Goal: Task Accomplishment & Management: Manage account settings

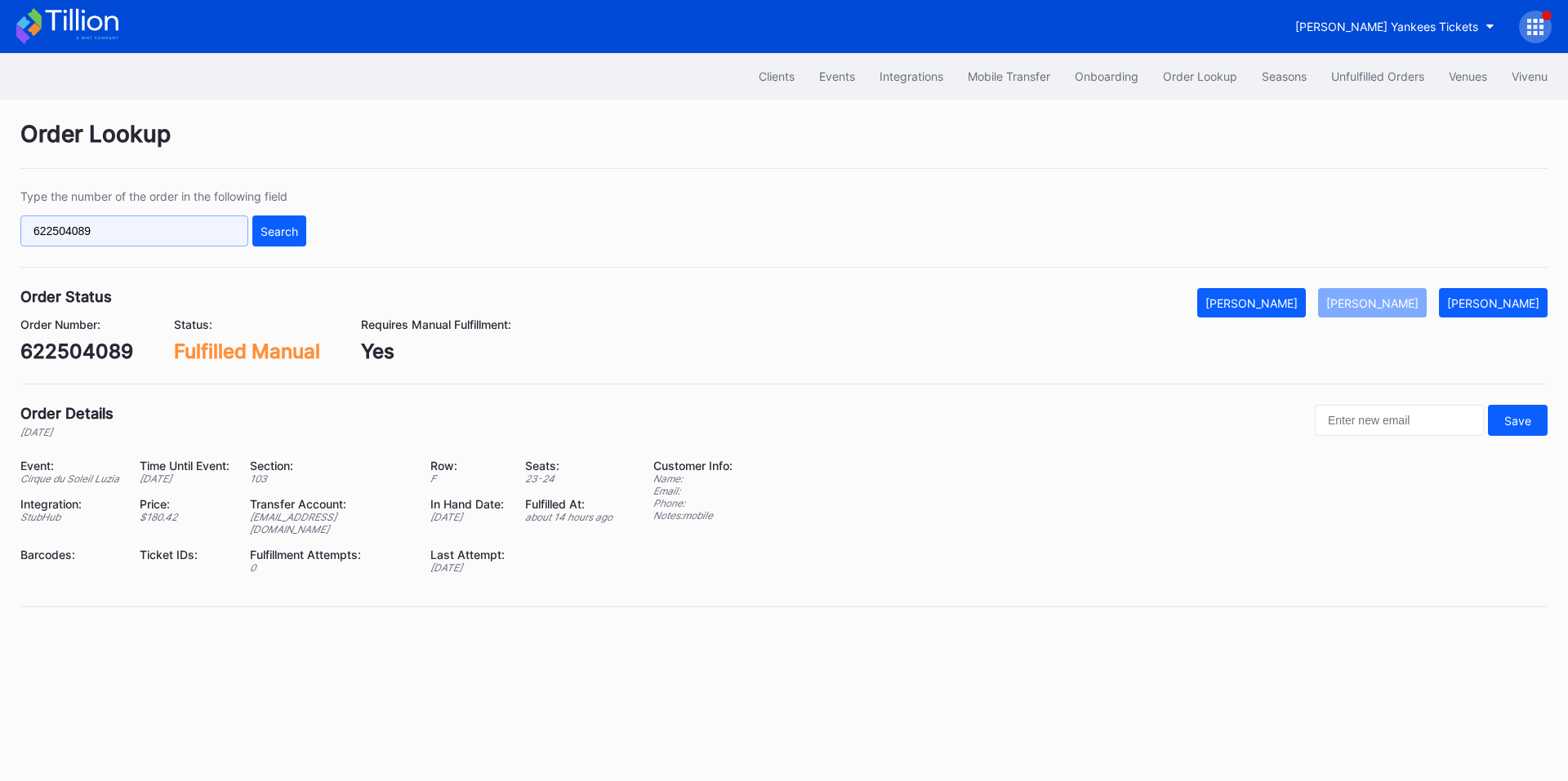
click at [155, 233] on input "622504089" at bounding box center [134, 231] width 228 height 31
paste input "886346"
click at [273, 239] on button "Search" at bounding box center [279, 231] width 54 height 31
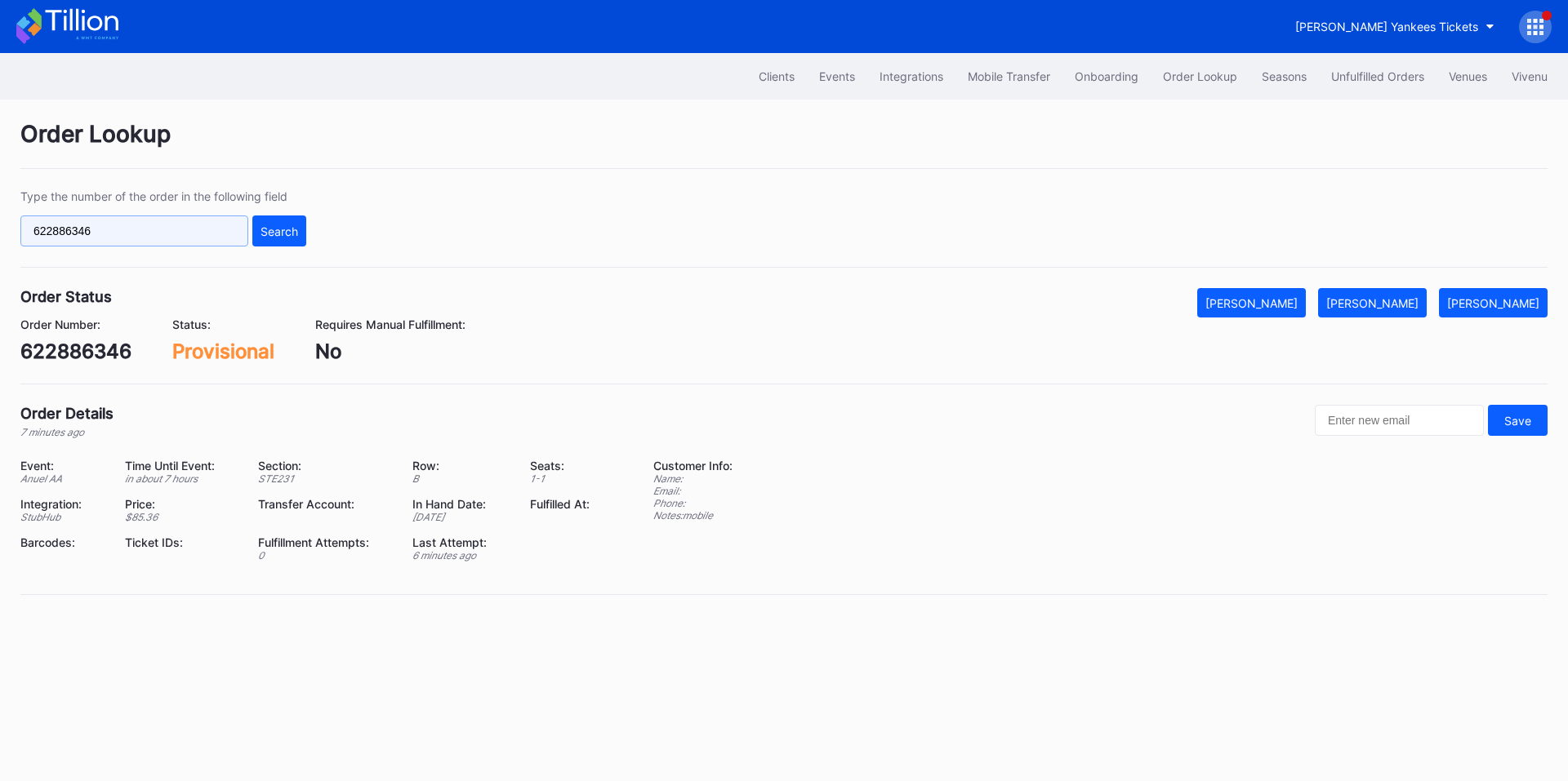
click at [194, 228] on input "622886346" at bounding box center [134, 231] width 228 height 31
paste input "61911277"
type input "661911277"
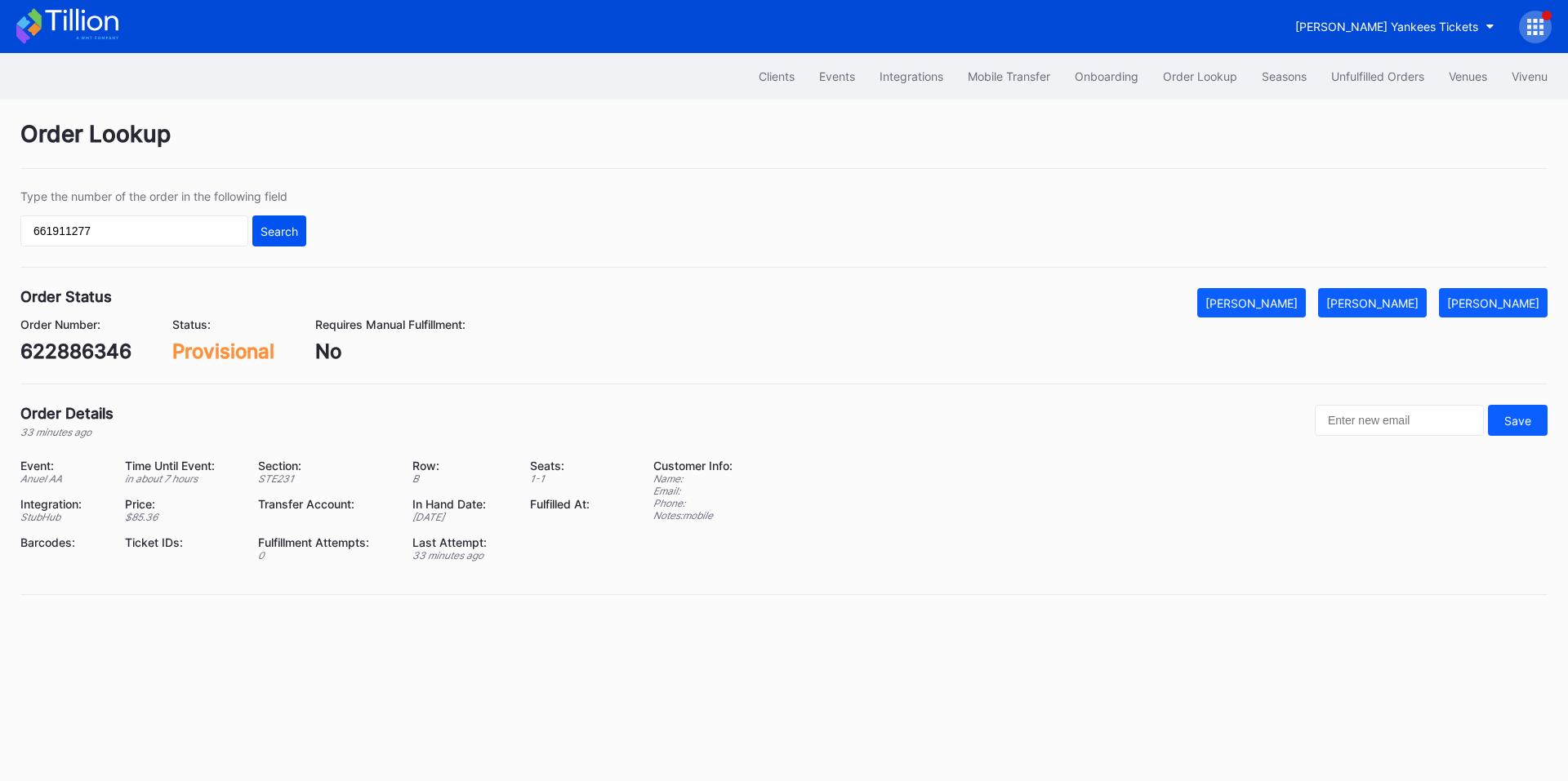
click at [283, 228] on div "Search" at bounding box center [279, 231] width 37 height 14
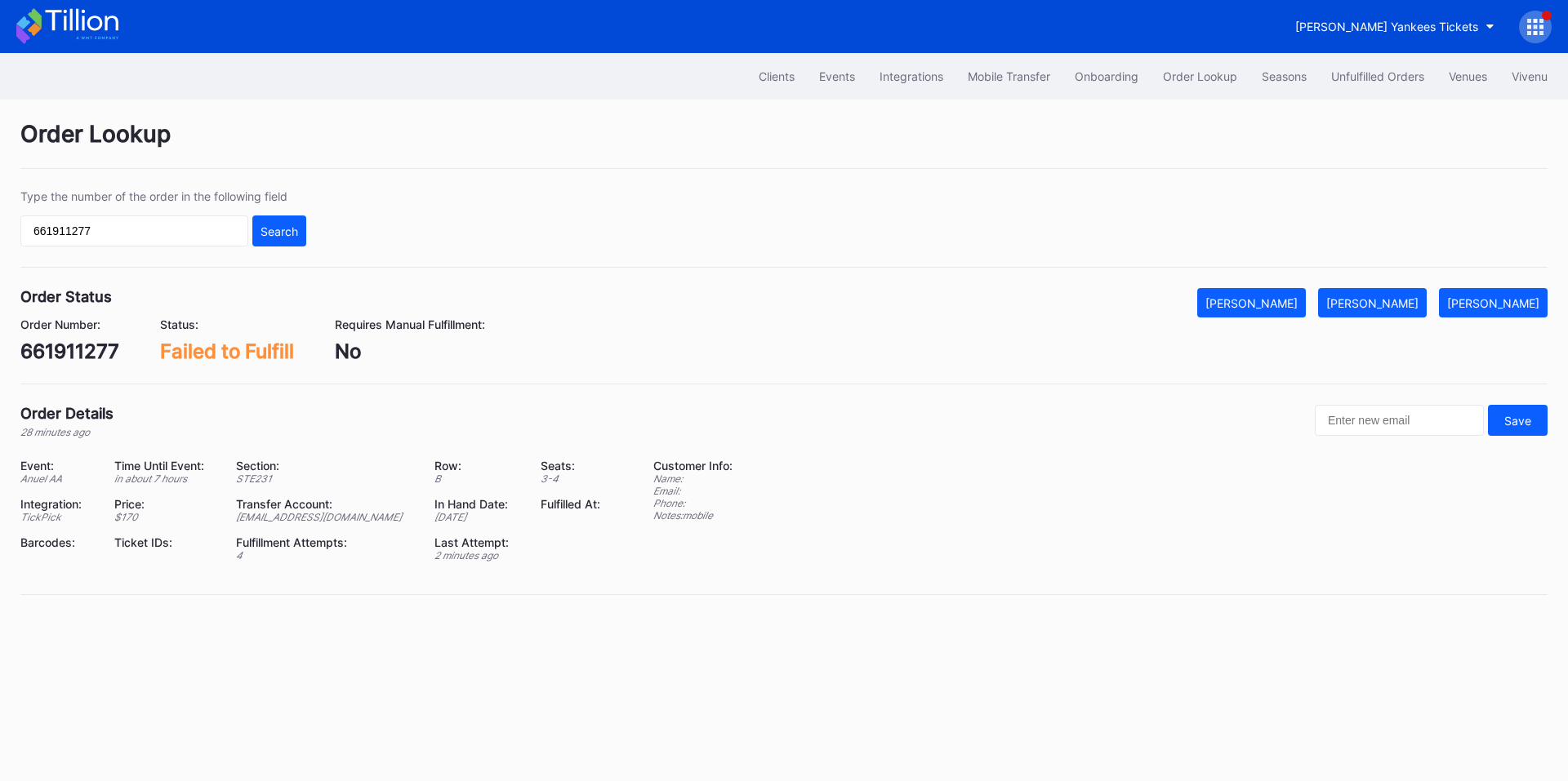
drag, startPoint x: 1374, startPoint y: 293, endPoint x: 1313, endPoint y: 256, distance: 71.3
click at [1374, 293] on button "[PERSON_NAME]" at bounding box center [1372, 303] width 108 height 30
click at [1360, 74] on div "Unfulfilled Orders" at bounding box center [1378, 76] width 93 height 14
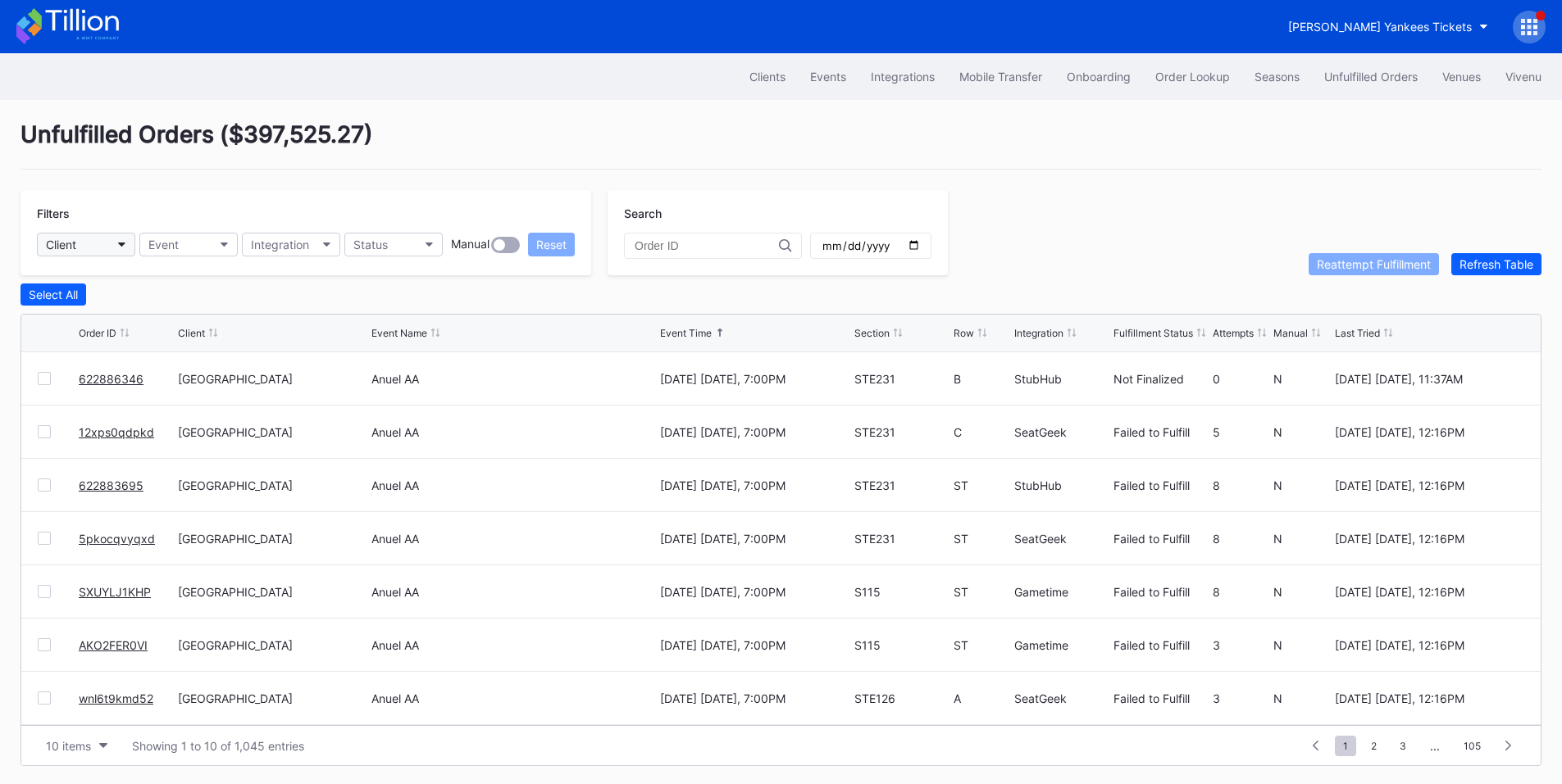
click at [122, 250] on button "Client" at bounding box center [86, 245] width 99 height 24
click at [212, 243] on button "Event" at bounding box center [189, 245] width 99 height 24
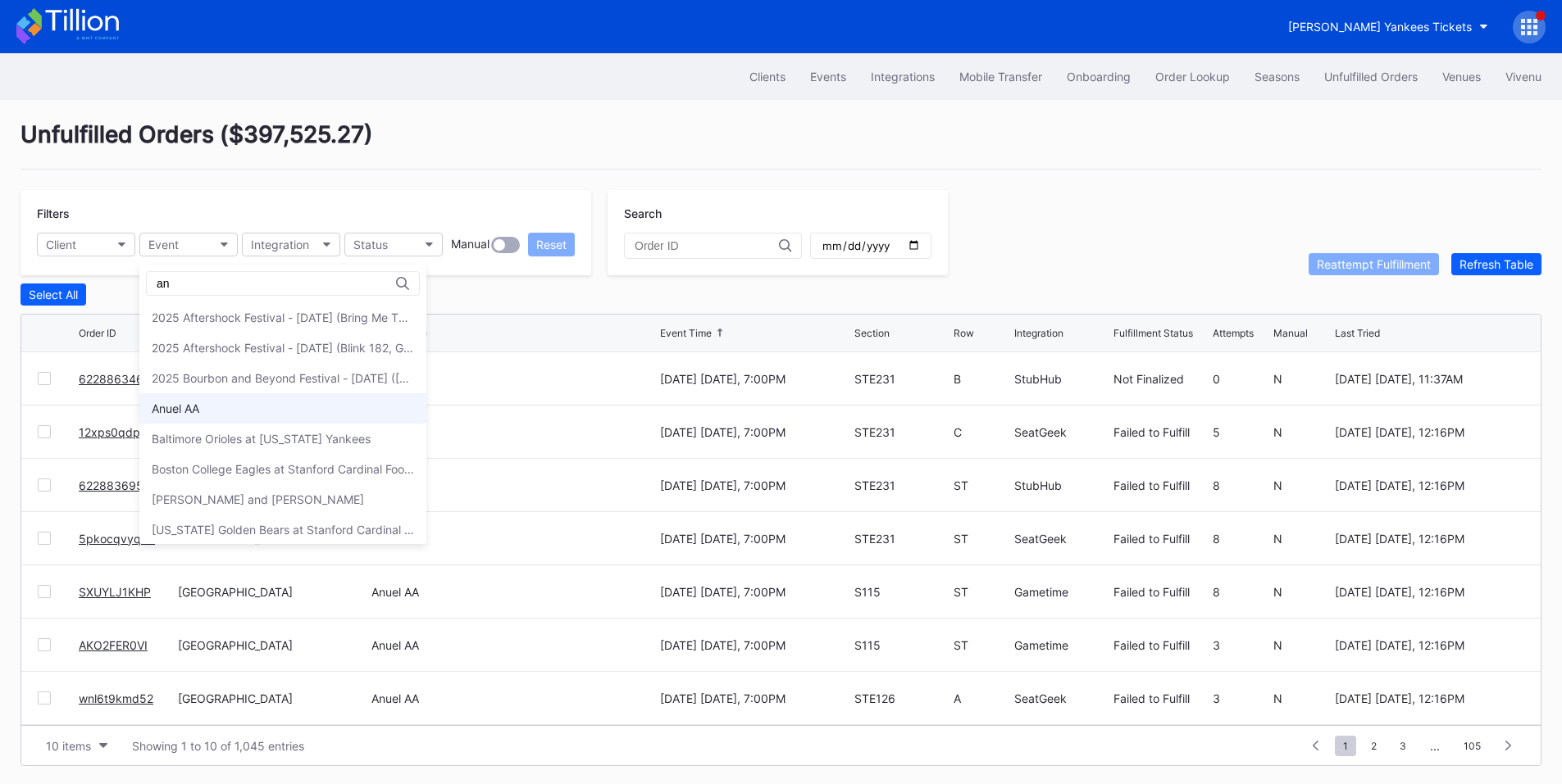
type input "an"
click at [205, 403] on div "Anuel AA" at bounding box center [283, 409] width 287 height 31
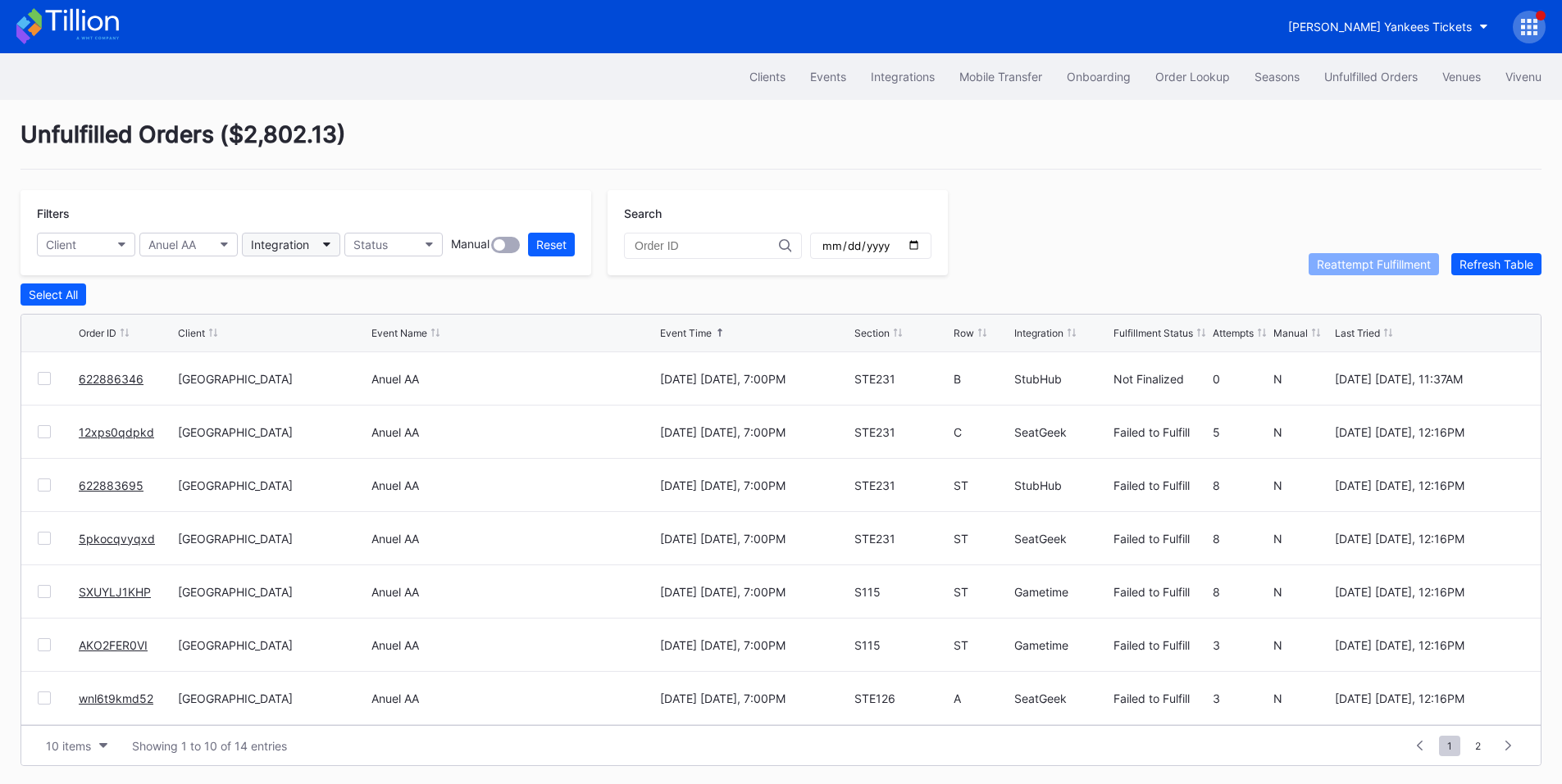
click at [278, 244] on div "Integration" at bounding box center [280, 245] width 58 height 14
click at [308, 320] on div "Gametime" at bounding box center [281, 318] width 54 height 14
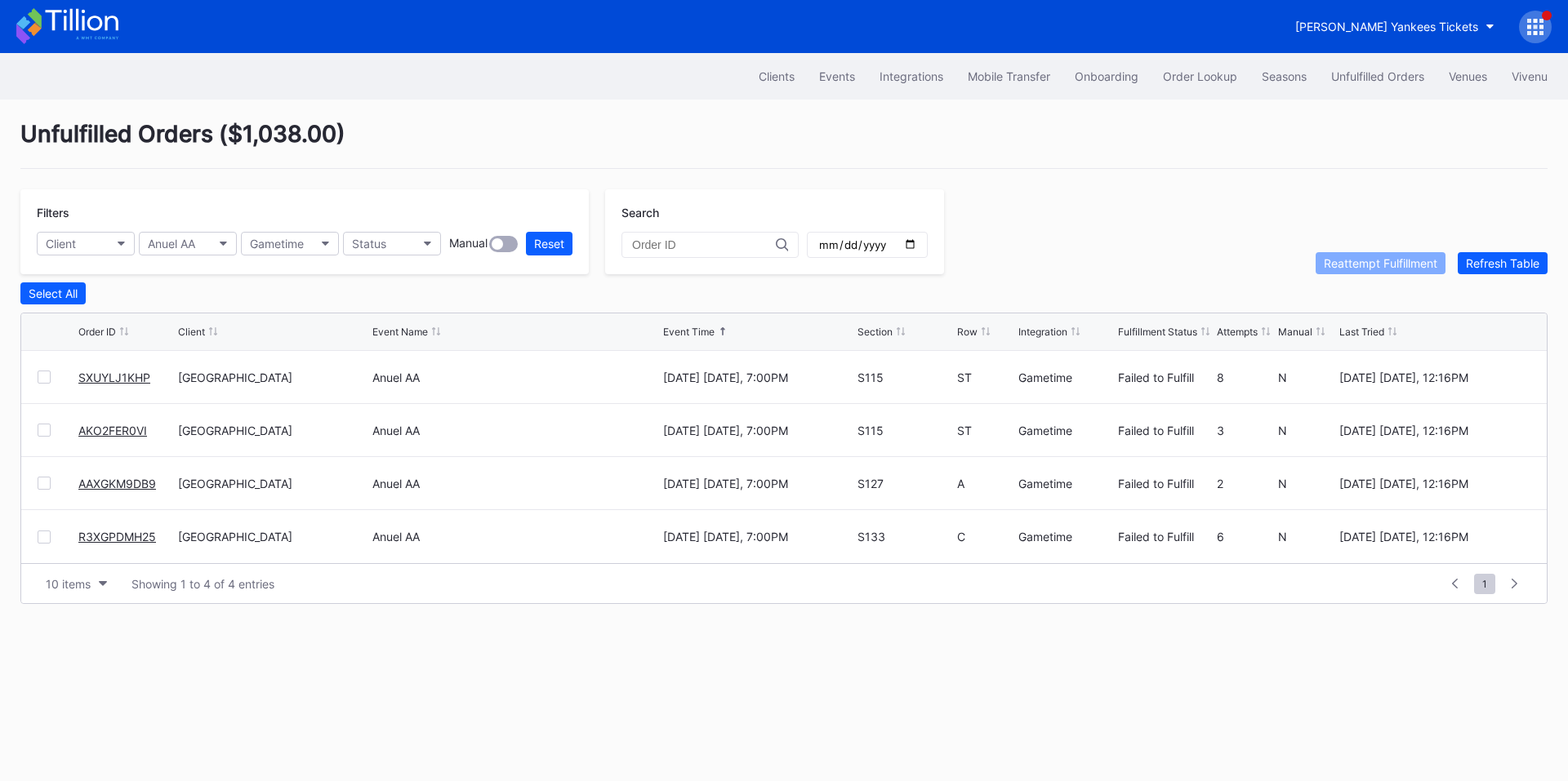
drag, startPoint x: 112, startPoint y: 377, endPoint x: 268, endPoint y: 285, distance: 181.1
click at [263, 245] on div "Gametime" at bounding box center [277, 244] width 54 height 14
click at [306, 340] on div "SeatGeek" at bounding box center [279, 346] width 52 height 14
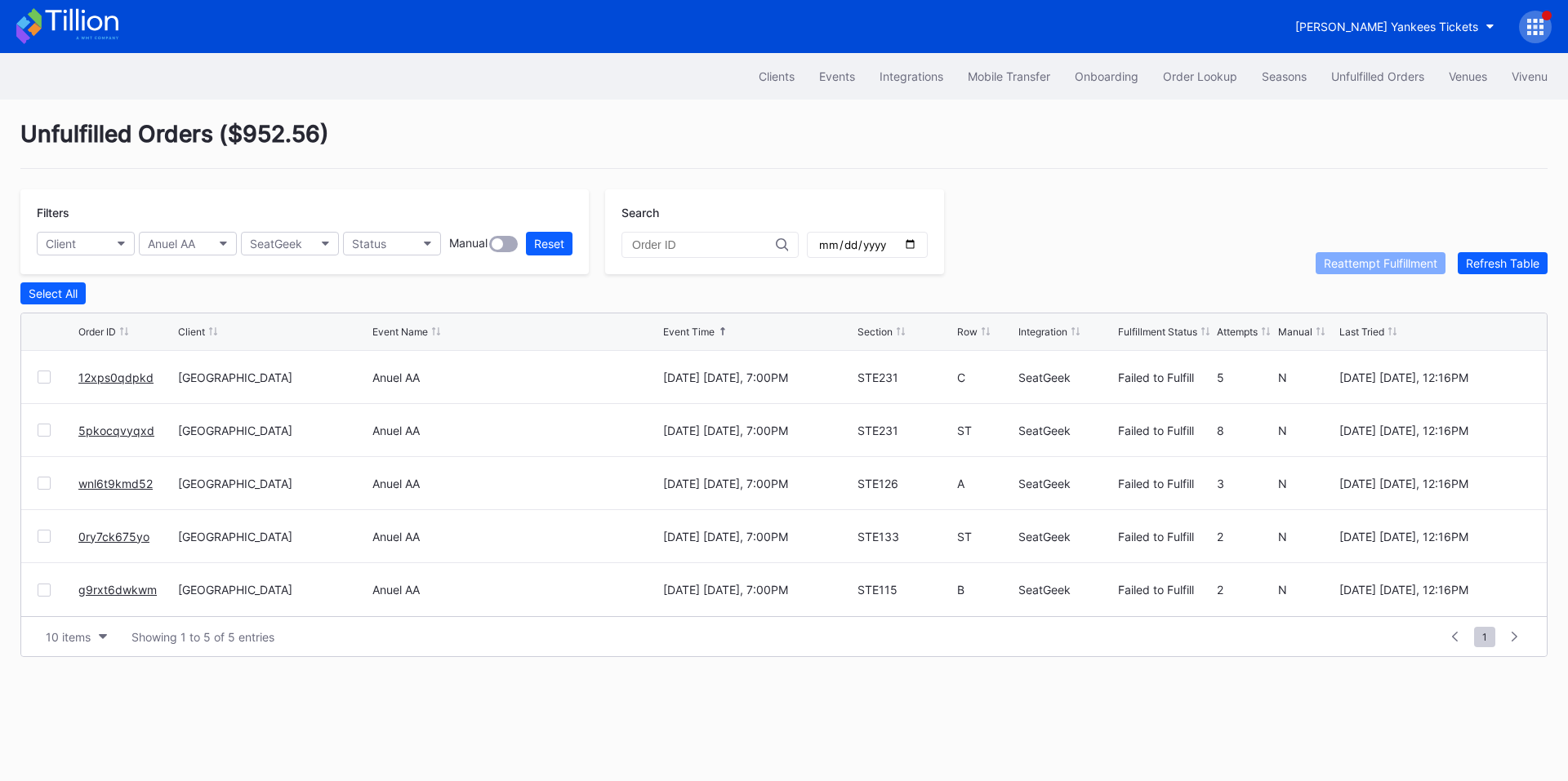
drag, startPoint x: 119, startPoint y: 434, endPoint x: 138, endPoint y: 421, distance: 23.0
drag, startPoint x: 112, startPoint y: 484, endPoint x: 164, endPoint y: 443, distance: 66.2
click at [301, 240] on div "SeatGeek" at bounding box center [276, 244] width 52 height 14
click at [284, 381] on div "StubHub" at bounding box center [277, 377] width 47 height 14
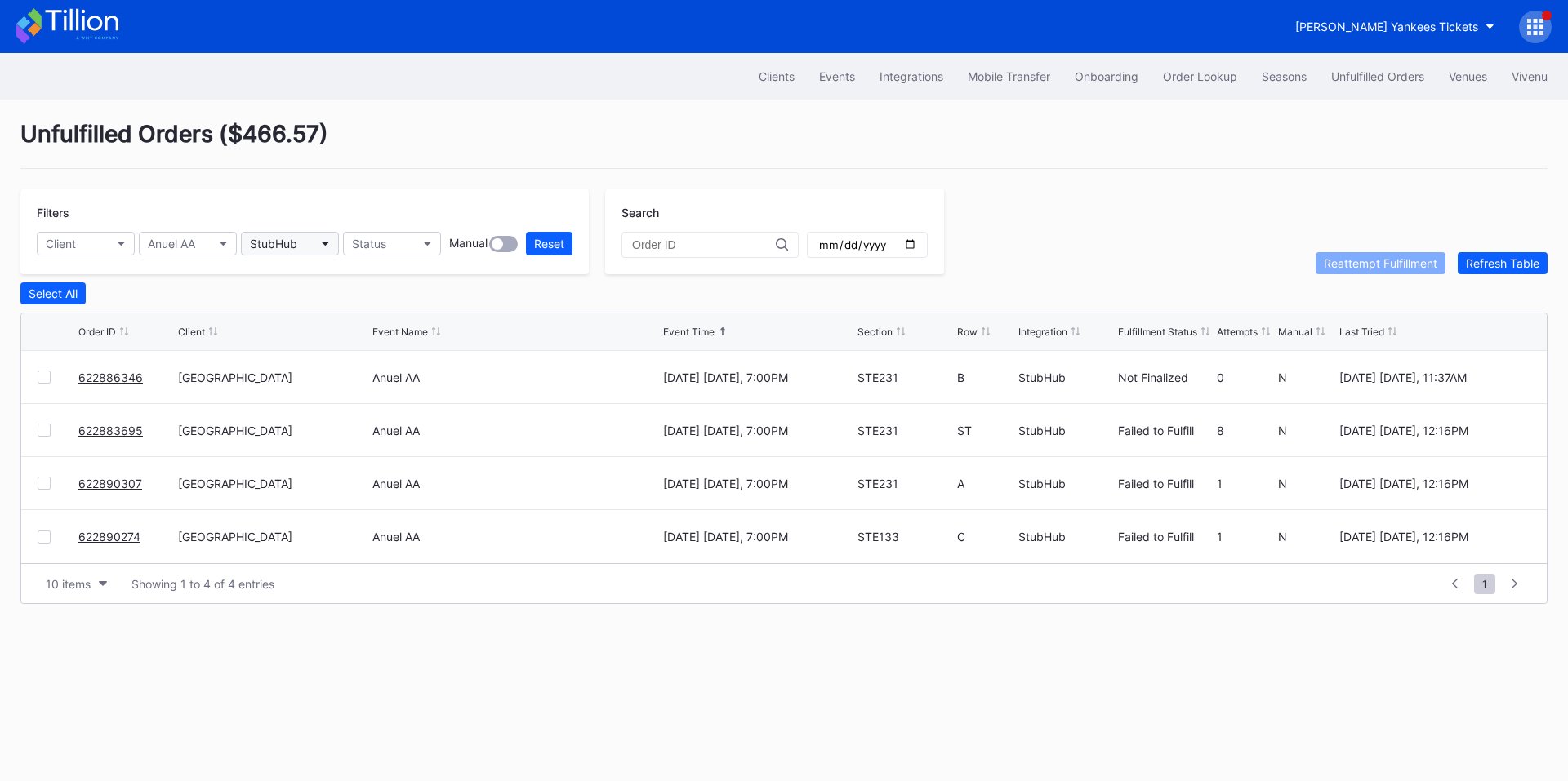
click at [311, 241] on button "StubHub" at bounding box center [290, 244] width 98 height 24
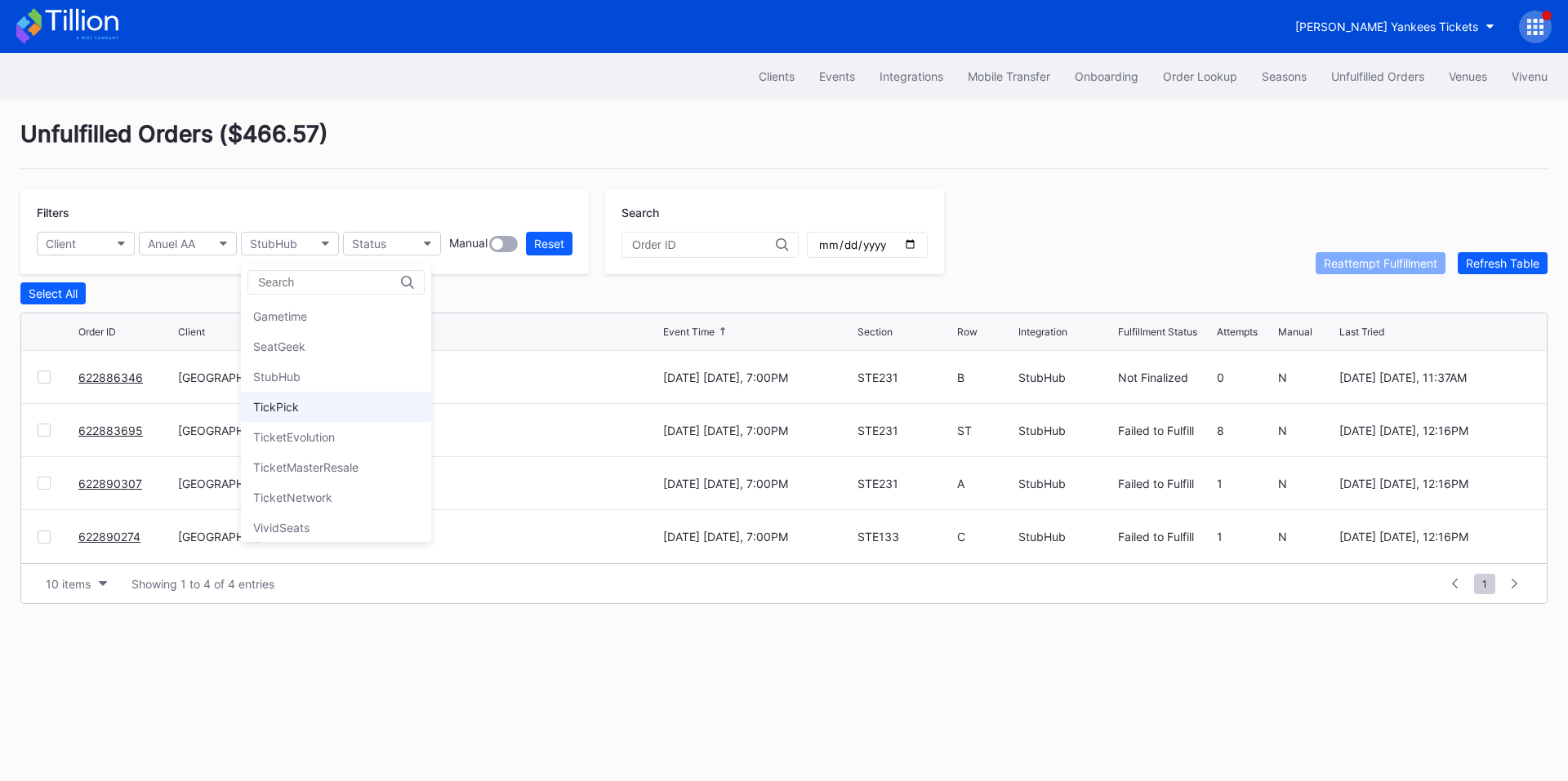
click at [292, 410] on div "TickPick" at bounding box center [276, 407] width 46 height 14
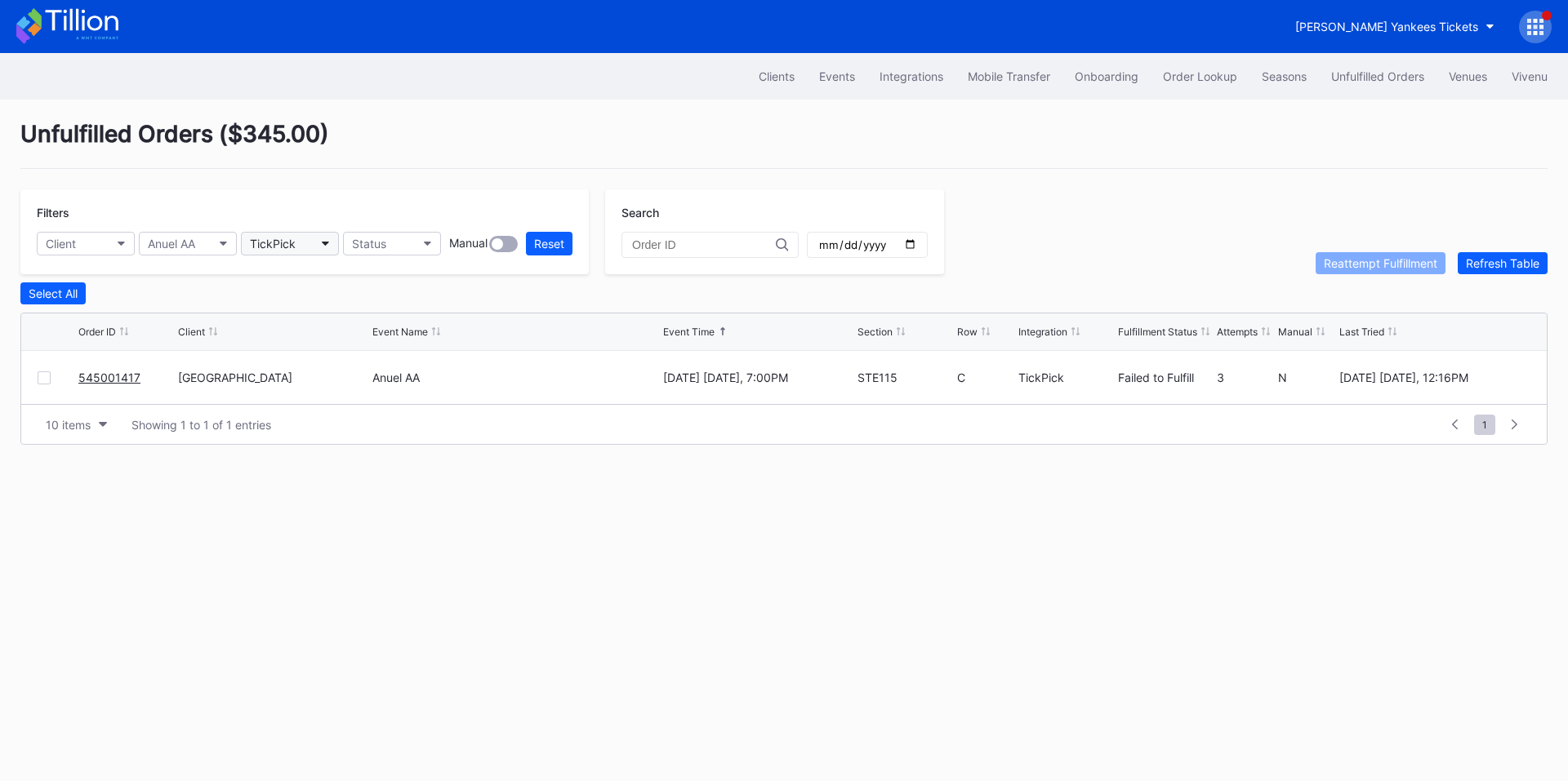
click at [304, 239] on button "TickPick" at bounding box center [290, 244] width 98 height 24
click at [290, 519] on div "VividSeats" at bounding box center [336, 528] width 190 height 30
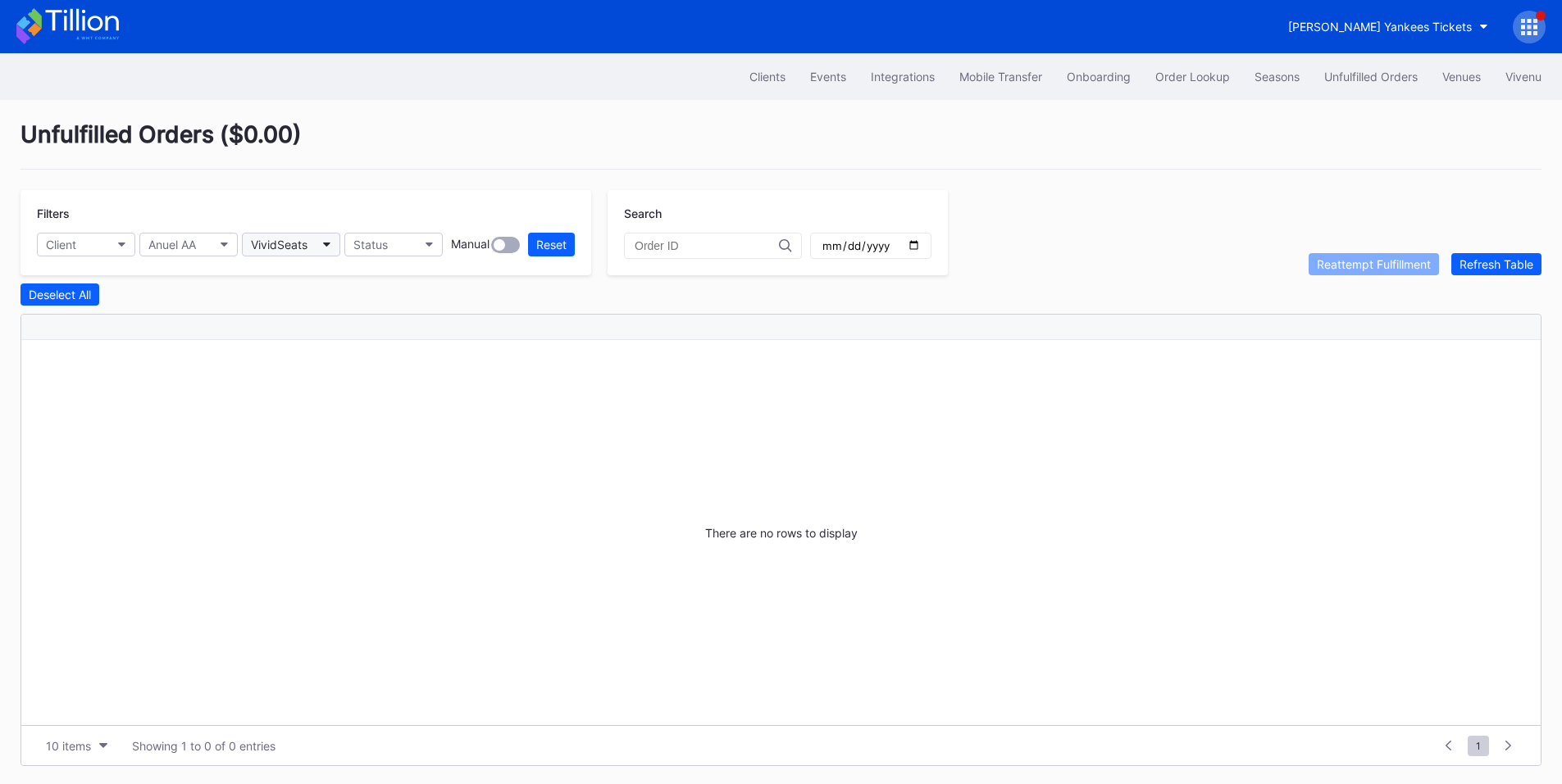
click at [274, 243] on div "VividSeats" at bounding box center [279, 245] width 57 height 14
click at [310, 369] on div "StubHub" at bounding box center [337, 378] width 191 height 31
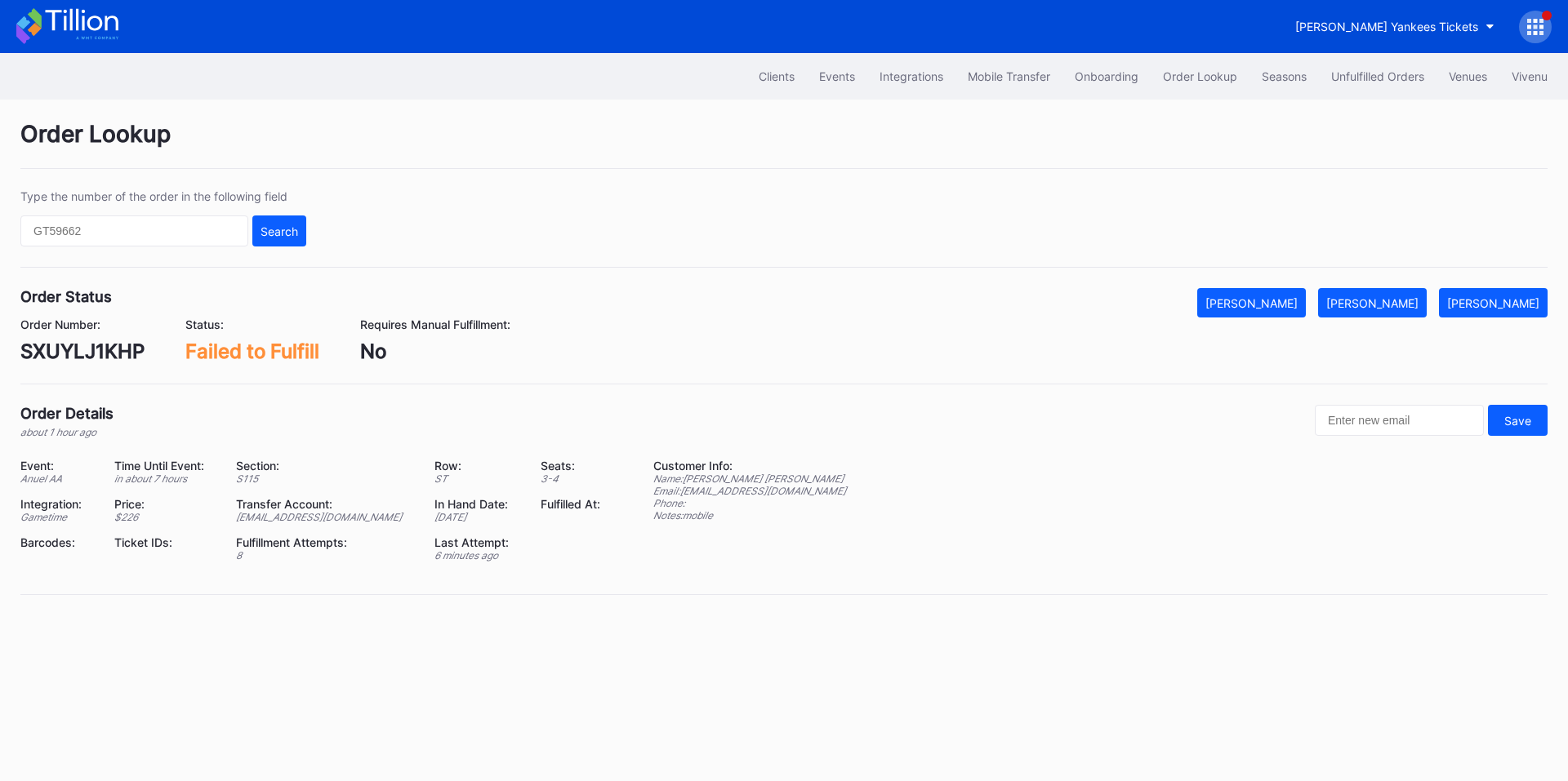
click at [85, 357] on div "SXUYLJ1KHP" at bounding box center [82, 351] width 124 height 24
copy div "SXUYLJ1KHP"
click at [1386, 304] on div "[PERSON_NAME]" at bounding box center [1372, 303] width 92 height 14
click at [101, 351] on div "AKO2FER0VI" at bounding box center [80, 351] width 120 height 24
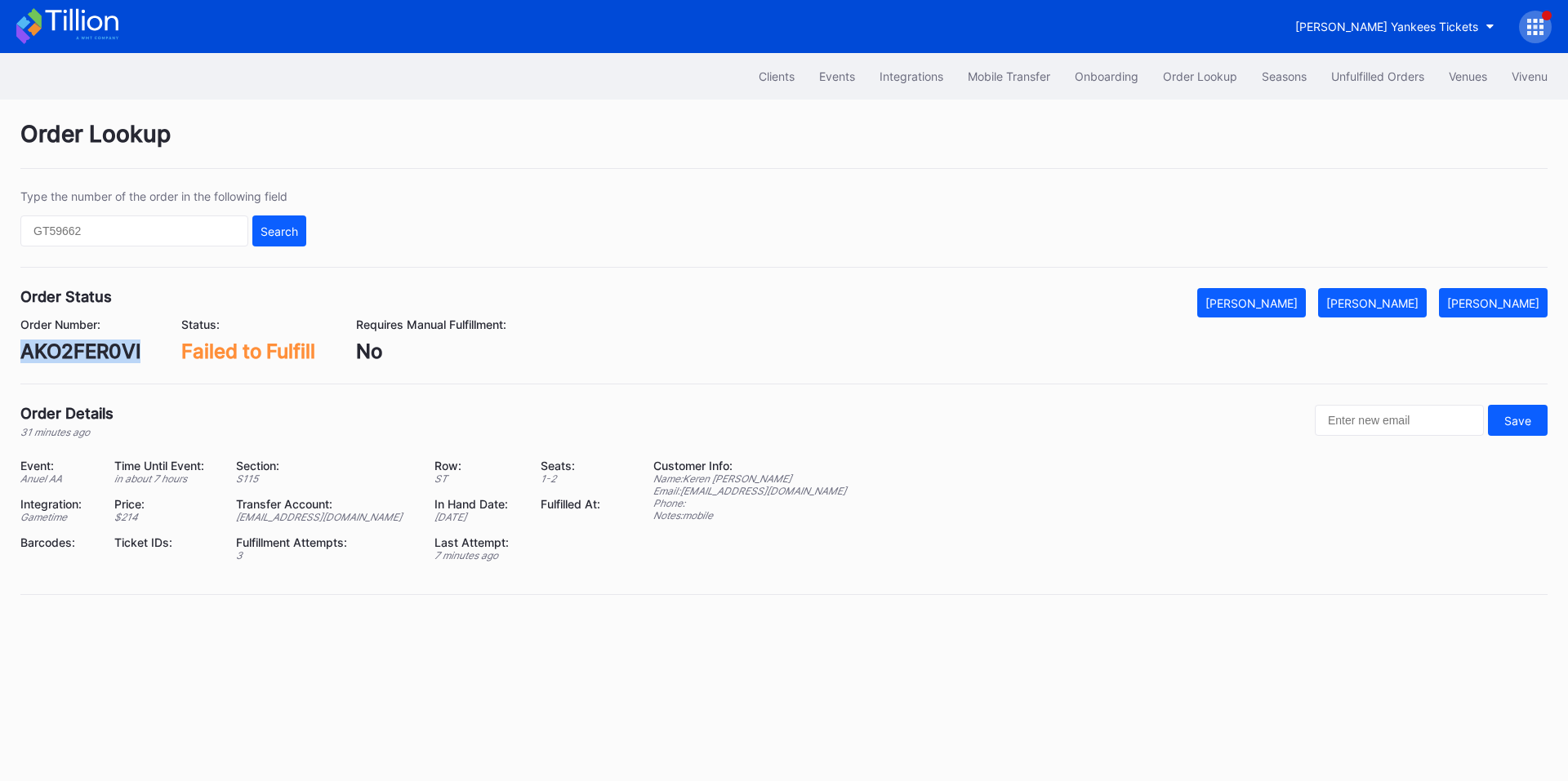
click at [101, 351] on div "AKO2FER0VI" at bounding box center [80, 351] width 120 height 24
copy div "AKO2FER0VI"
click at [1388, 306] on div "[PERSON_NAME]" at bounding box center [1372, 303] width 92 height 14
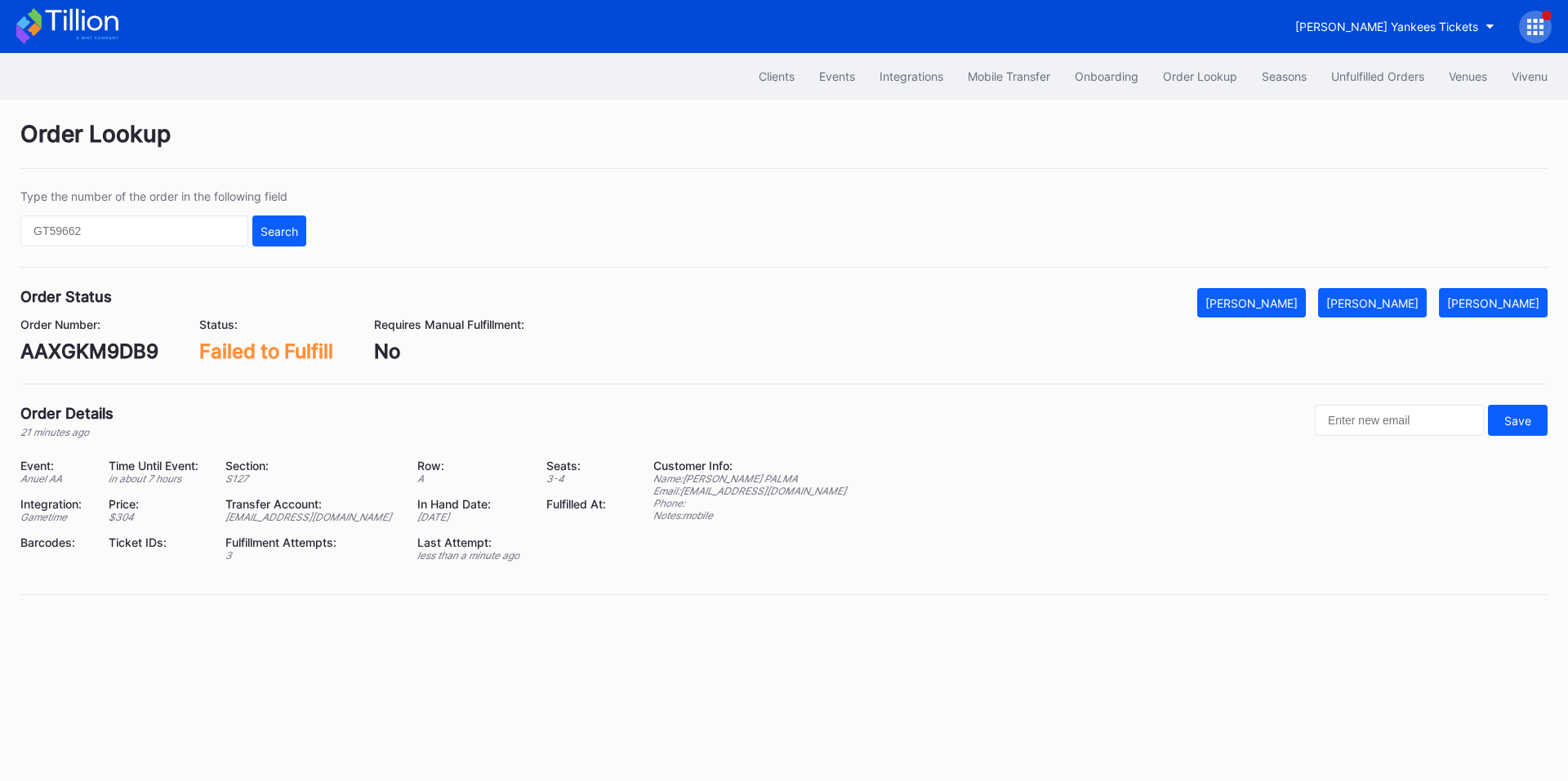
click at [115, 351] on div "AAXGKM9DB9" at bounding box center [89, 351] width 138 height 24
copy div "AAXGKM9DB9"
click at [1394, 305] on div "[PERSON_NAME]" at bounding box center [1372, 303] width 92 height 14
click at [99, 349] on div "R3XGPDMH25" at bounding box center [88, 351] width 135 height 24
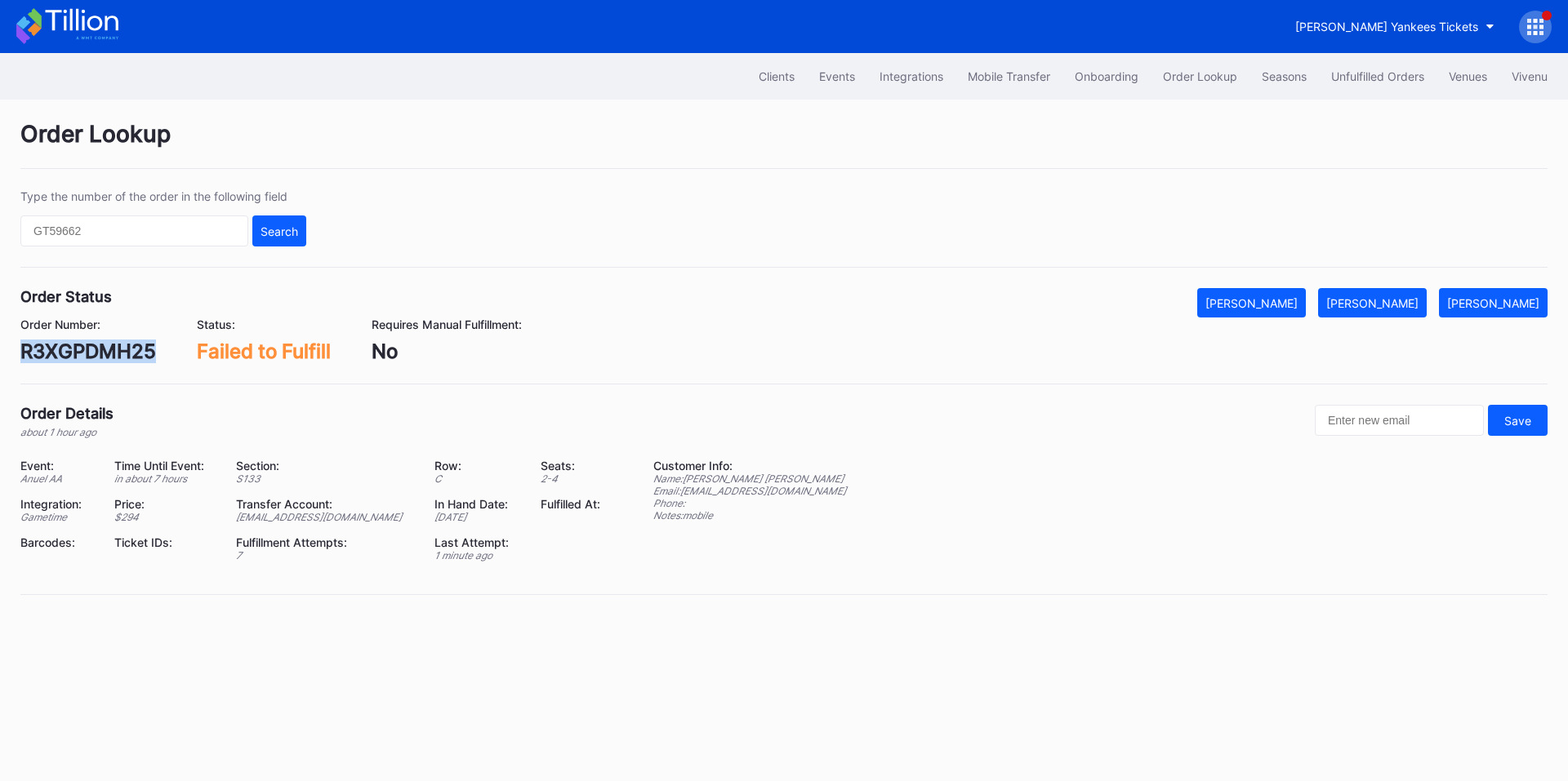
click at [99, 349] on div "R3XGPDMH25" at bounding box center [88, 351] width 135 height 24
copy div "R3XGPDMH25"
click at [1378, 296] on div "[PERSON_NAME]" at bounding box center [1372, 303] width 92 height 14
click at [102, 360] on div "12xps0qdpkd" at bounding box center [84, 351] width 127 height 24
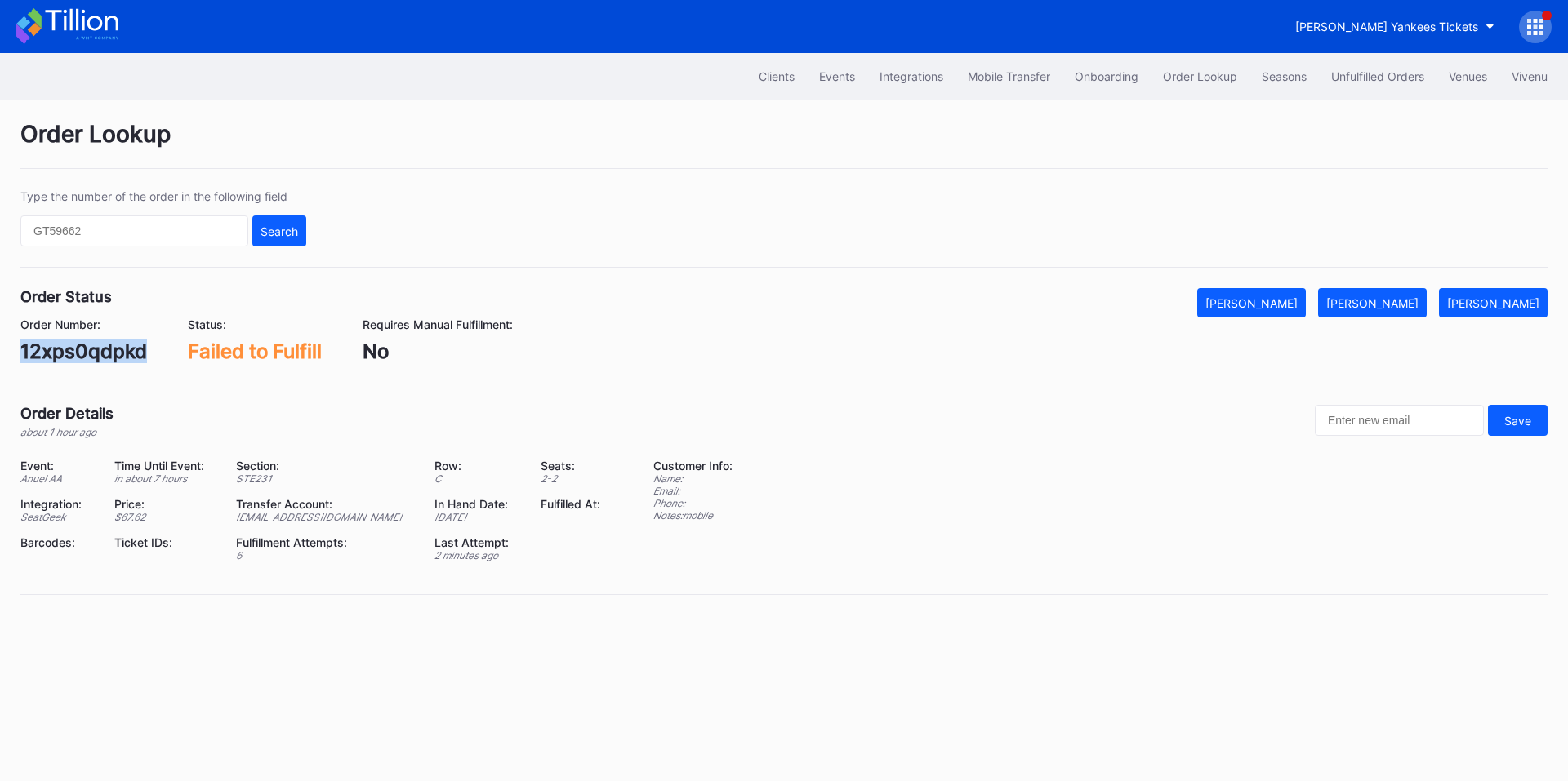
copy div "12xps0qdpkd"
click at [1376, 303] on div "[PERSON_NAME]" at bounding box center [1372, 303] width 92 height 14
click at [133, 369] on div "Order Status Mark Cancelled [PERSON_NAME] Mark Pending Order Number: 5pkocqvyqx…" at bounding box center [784, 337] width 1527 height 96
copy div "5pkocqvyqxd"
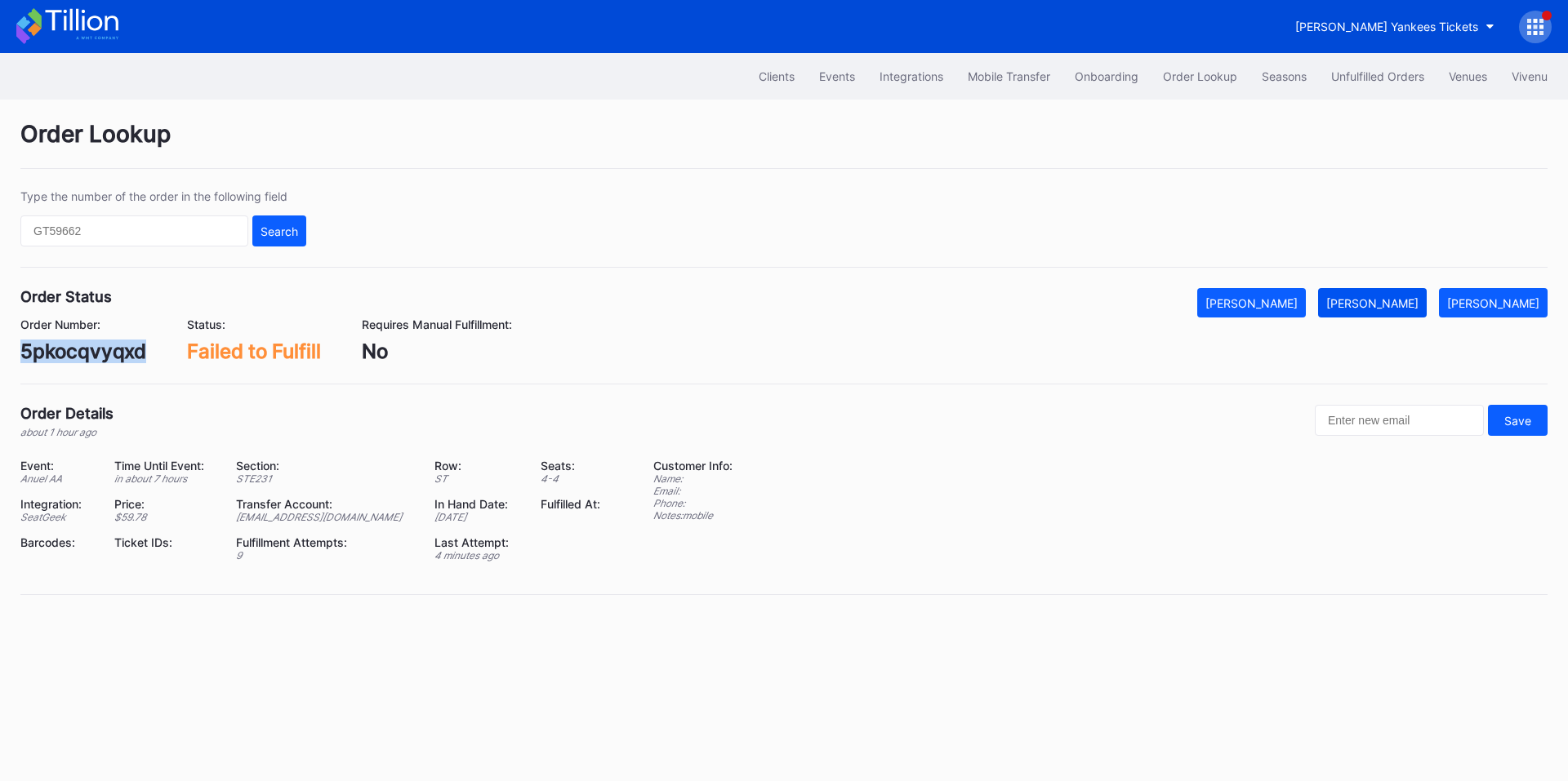
drag, startPoint x: 1396, startPoint y: 302, endPoint x: 1426, endPoint y: 313, distance: 32.0
click at [1396, 302] on div "[PERSON_NAME]" at bounding box center [1372, 303] width 92 height 14
click at [67, 356] on div "wnl6t9kmd52" at bounding box center [85, 351] width 129 height 24
copy div "wnl6t9kmd52"
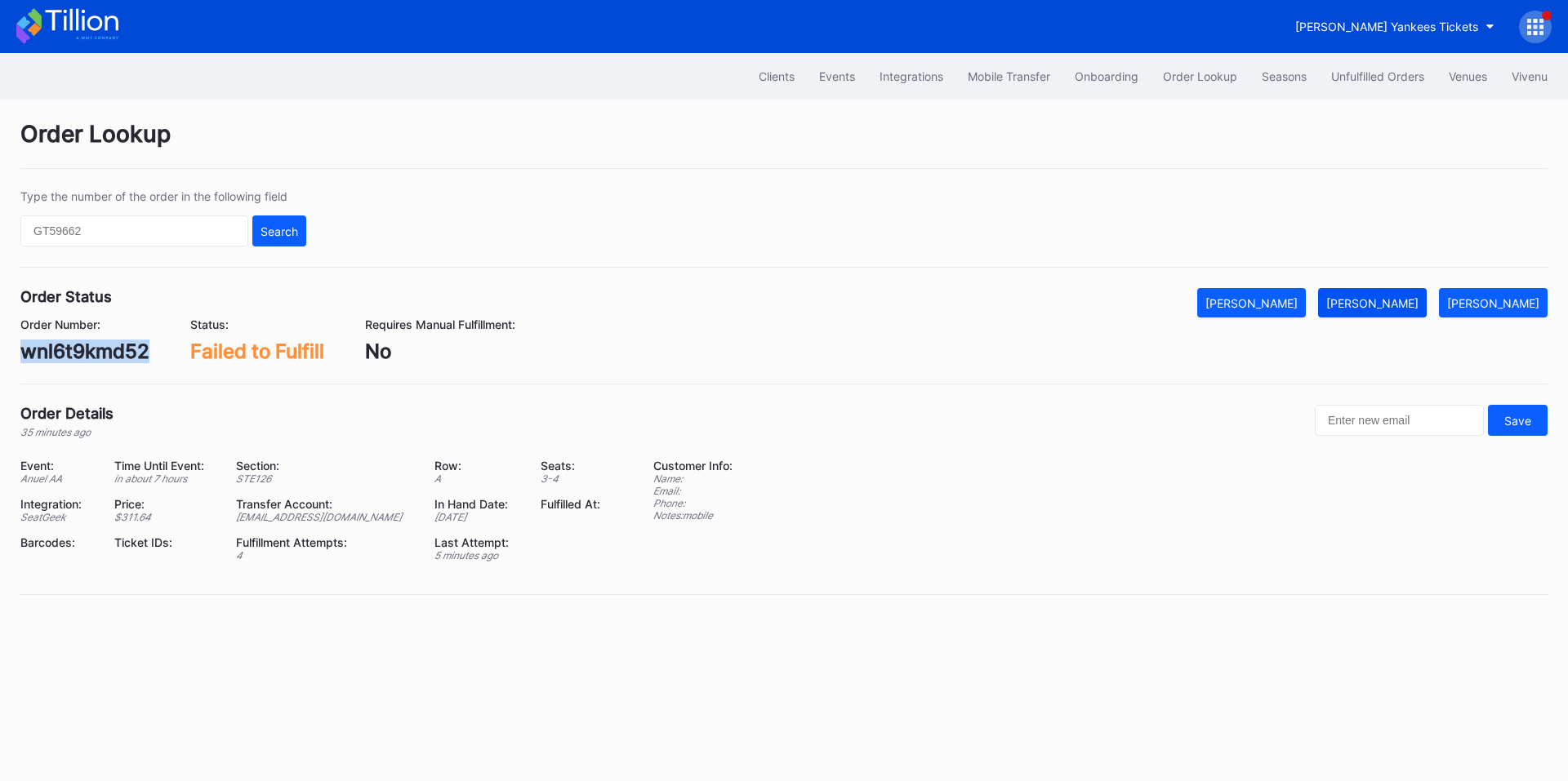
click at [1389, 301] on div "[PERSON_NAME]" at bounding box center [1372, 303] width 92 height 14
click at [104, 344] on div "0ry7ck675yo" at bounding box center [82, 351] width 124 height 24
copy div "0ry7ck675yo"
click at [1417, 297] on div "Mark Fulfilled" at bounding box center [1372, 303] width 92 height 14
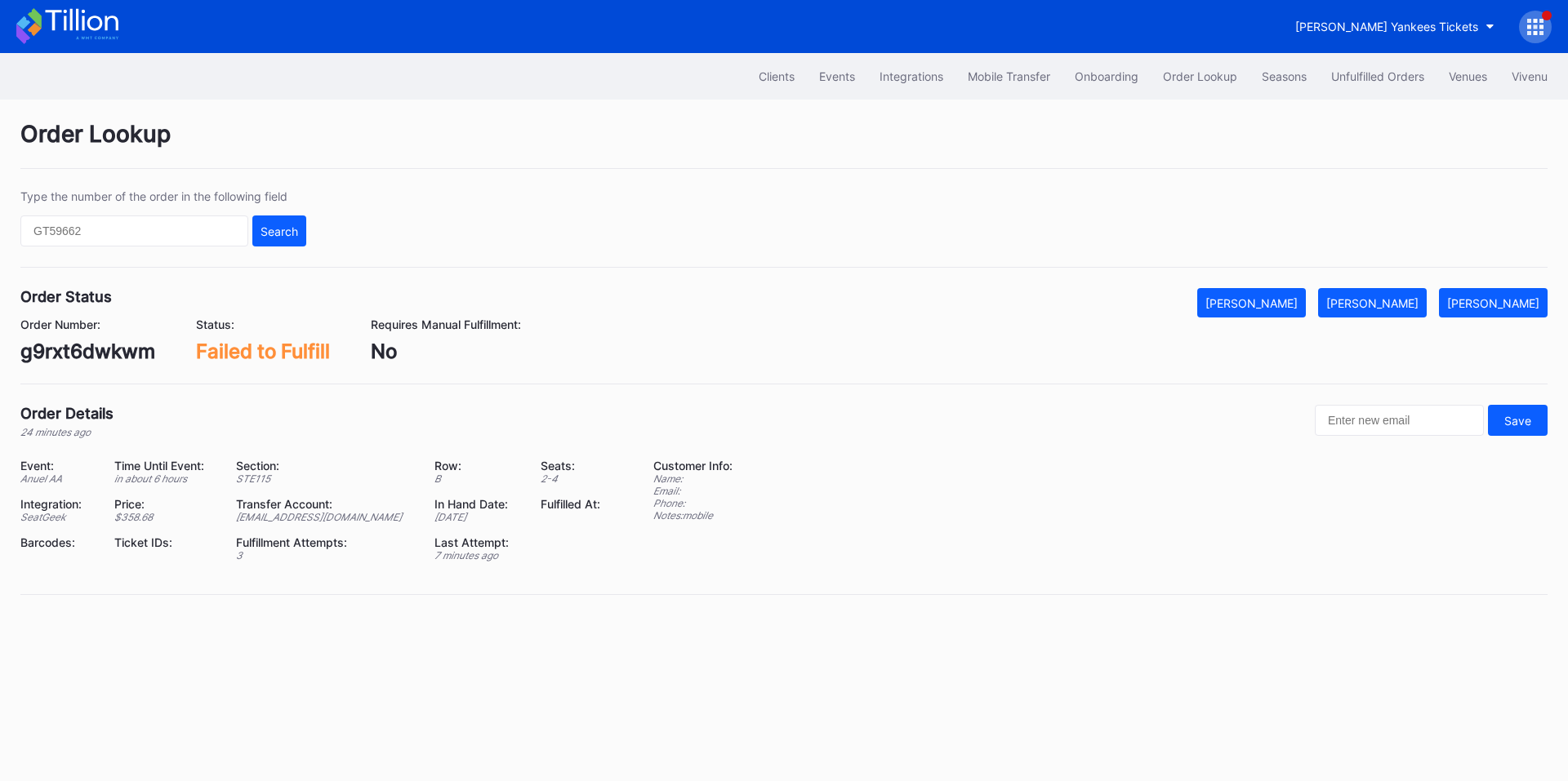
click at [117, 345] on div "g9rxt6dwkwm" at bounding box center [87, 351] width 135 height 24
copy div "g9rxt6dwkwm"
click at [1383, 297] on div "[PERSON_NAME]" at bounding box center [1372, 303] width 92 height 14
click at [87, 355] on div "545001417" at bounding box center [73, 351] width 106 height 24
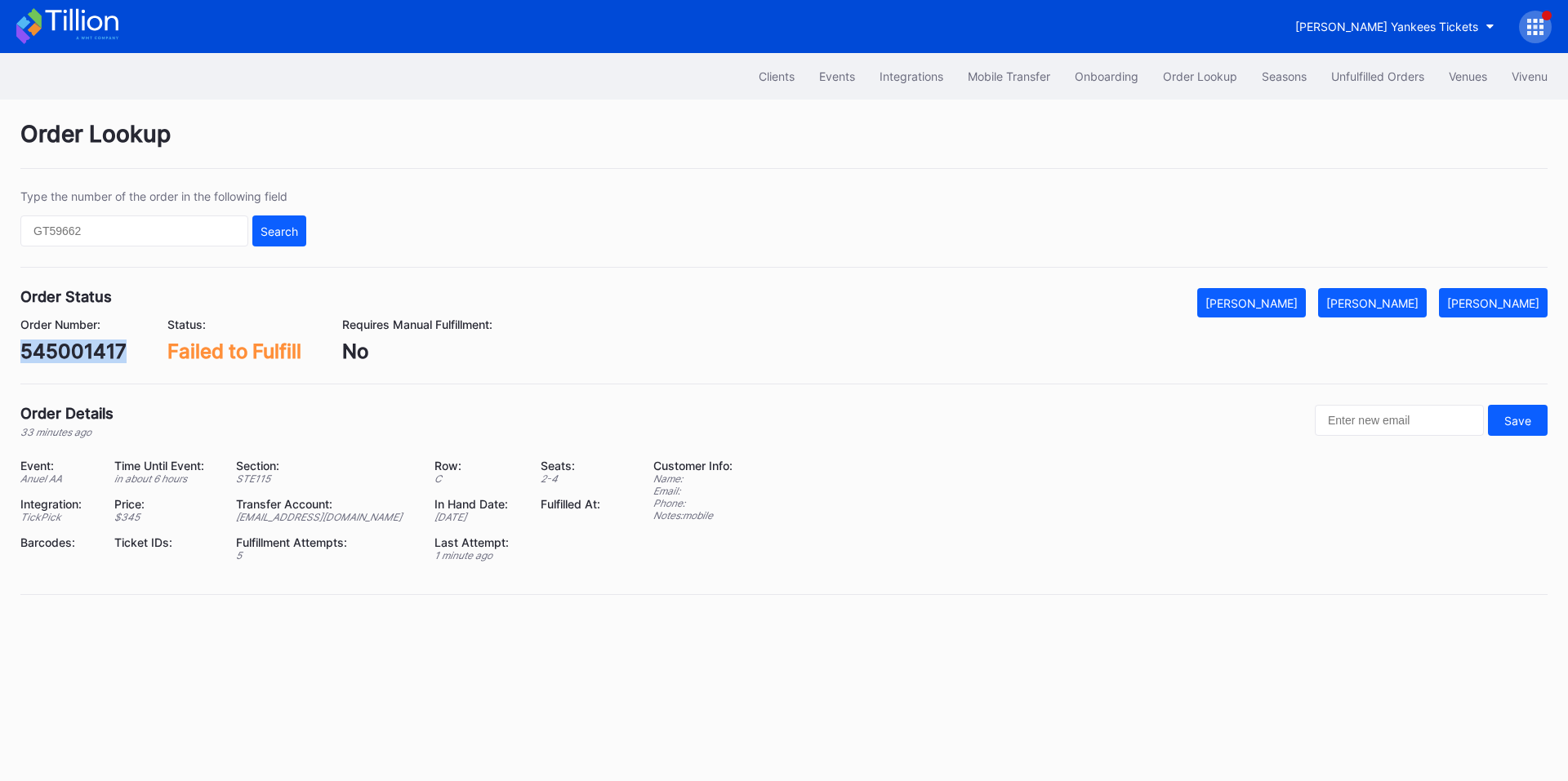
click at [87, 355] on div "545001417" at bounding box center [73, 351] width 106 height 24
copy div "545001417"
click at [1394, 301] on div "Mark Fulfilled" at bounding box center [1372, 303] width 92 height 14
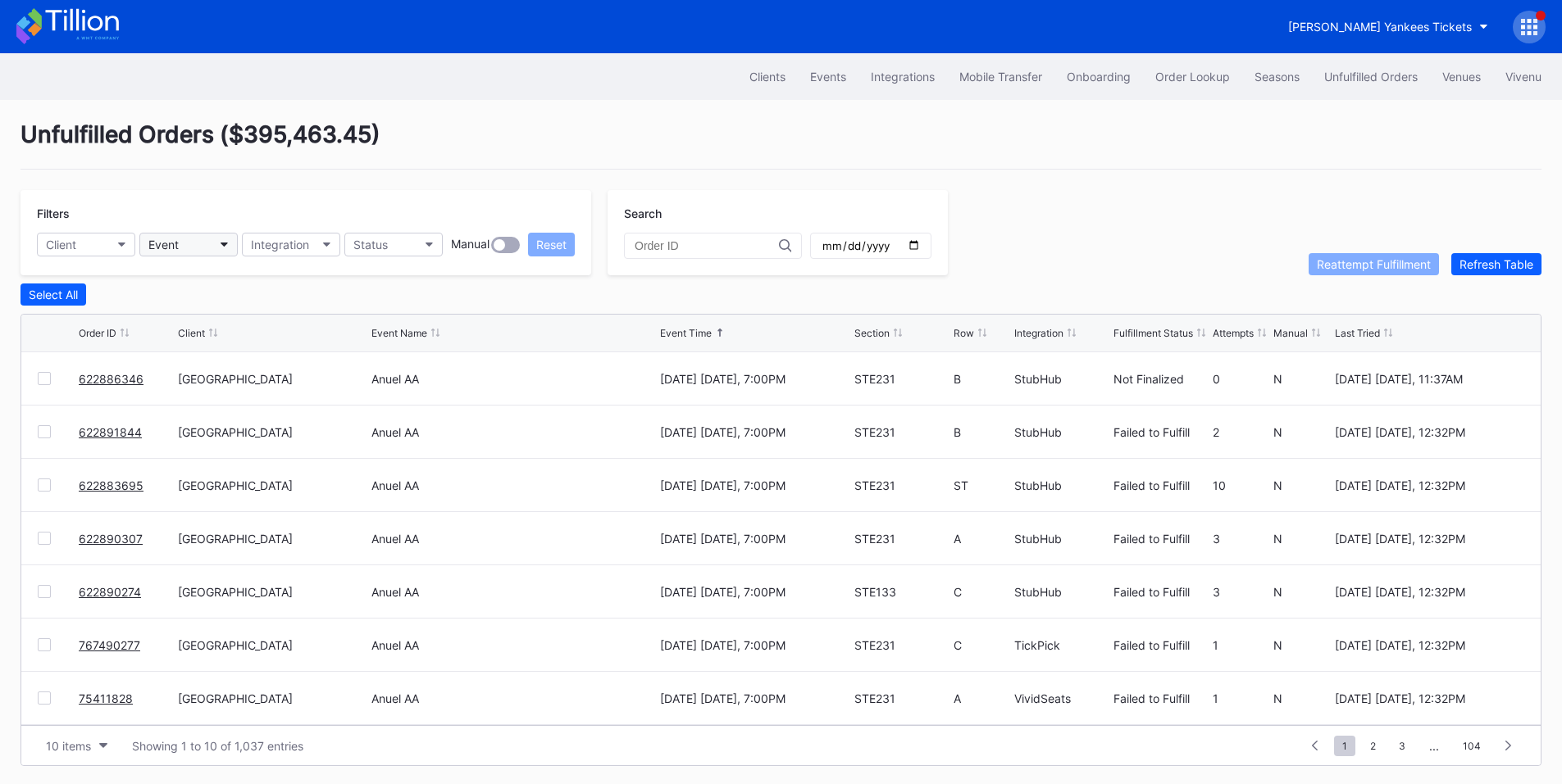
click at [197, 241] on button "Event" at bounding box center [189, 245] width 99 height 24
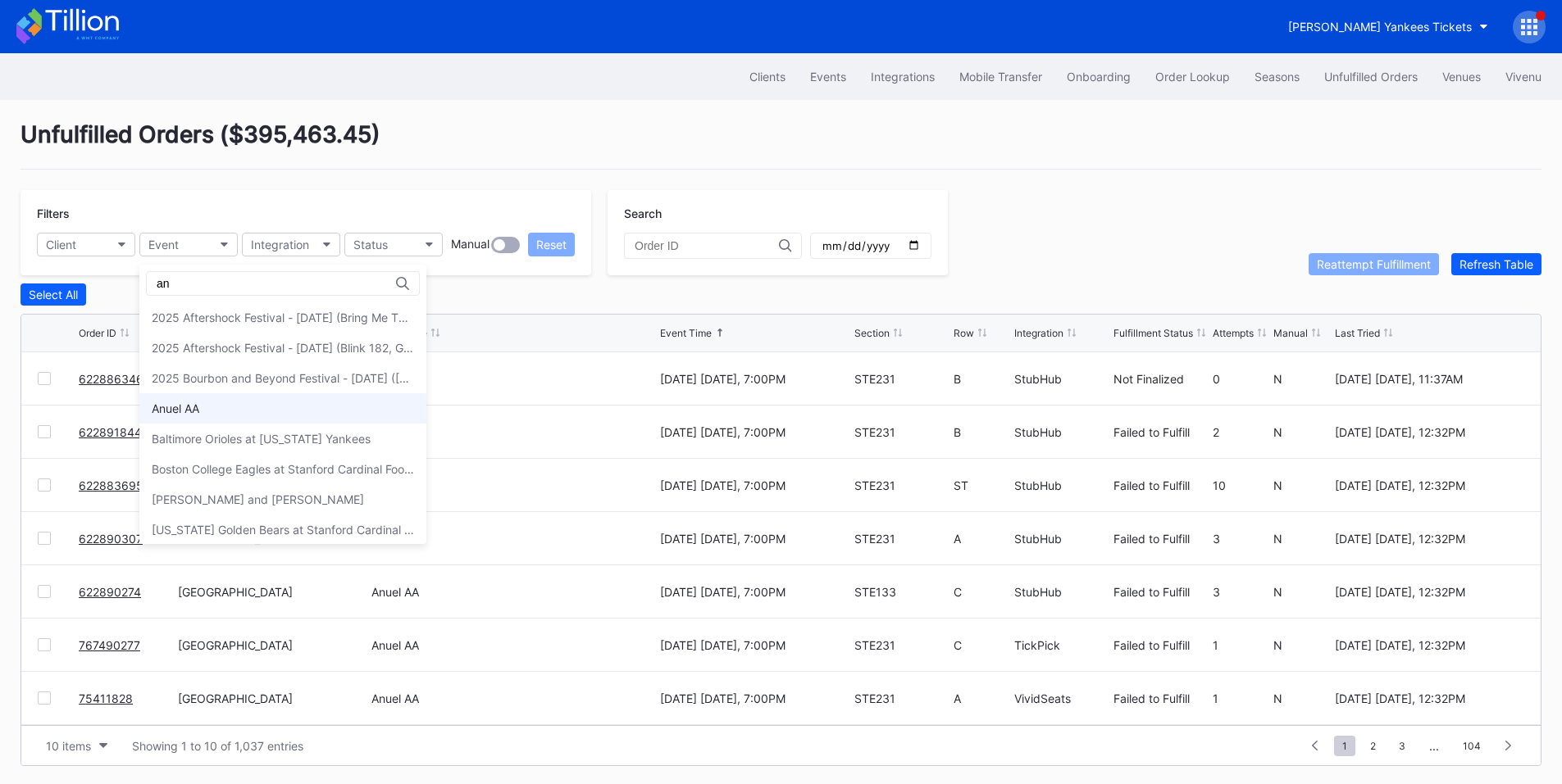
type input "an"
click at [179, 405] on div "Anuel AA" at bounding box center [175, 409] width 48 height 14
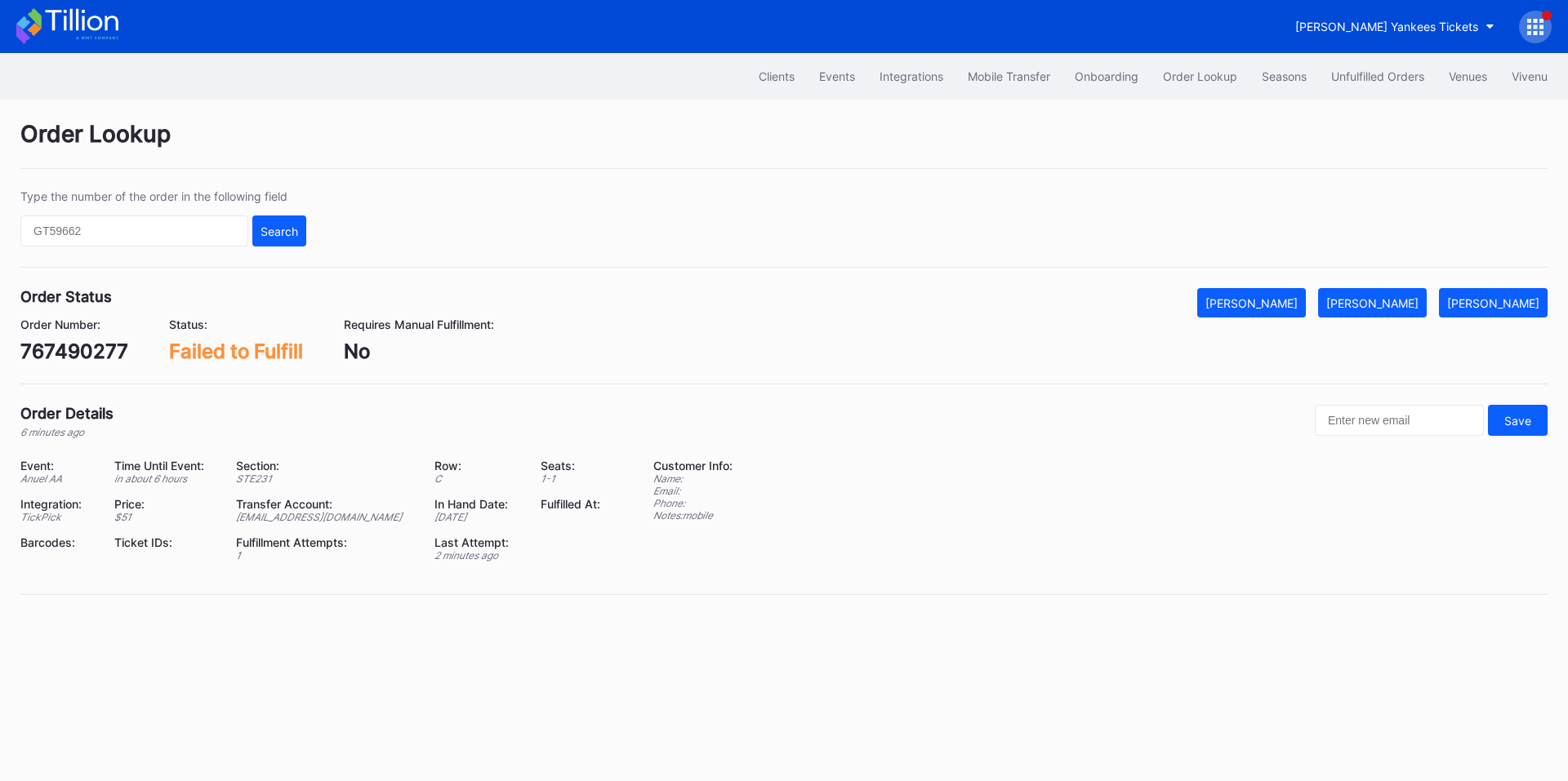
click at [95, 355] on div "767490277" at bounding box center [74, 351] width 108 height 24
copy div "767490277"
click at [1402, 306] on div "[PERSON_NAME]" at bounding box center [1372, 303] width 92 height 14
click at [99, 356] on div "75411828" at bounding box center [66, 351] width 91 height 24
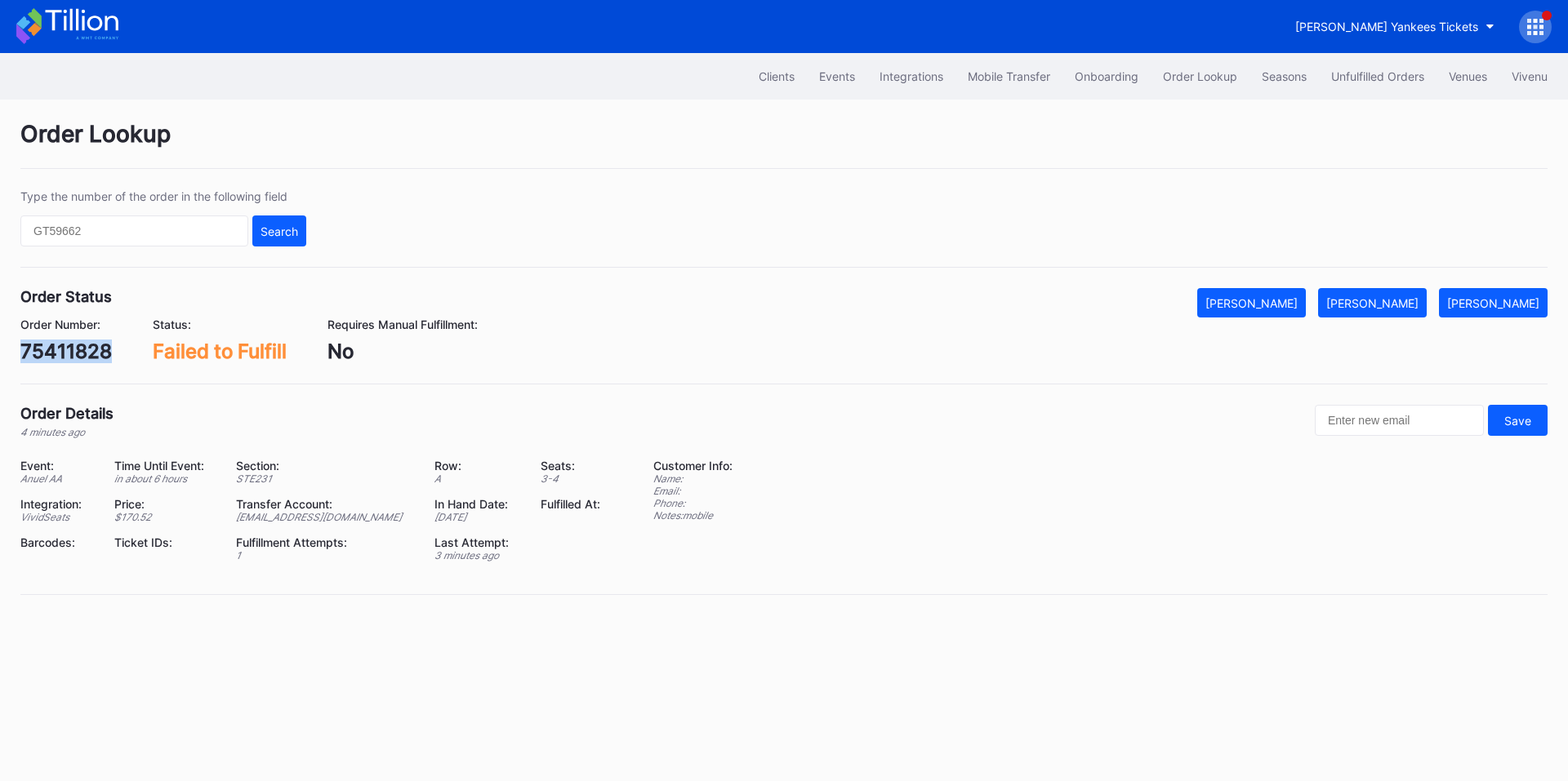
click at [99, 356] on div "75411828" at bounding box center [66, 351] width 91 height 24
copy div "75411828"
click at [1394, 299] on div "[PERSON_NAME]" at bounding box center [1372, 303] width 92 height 14
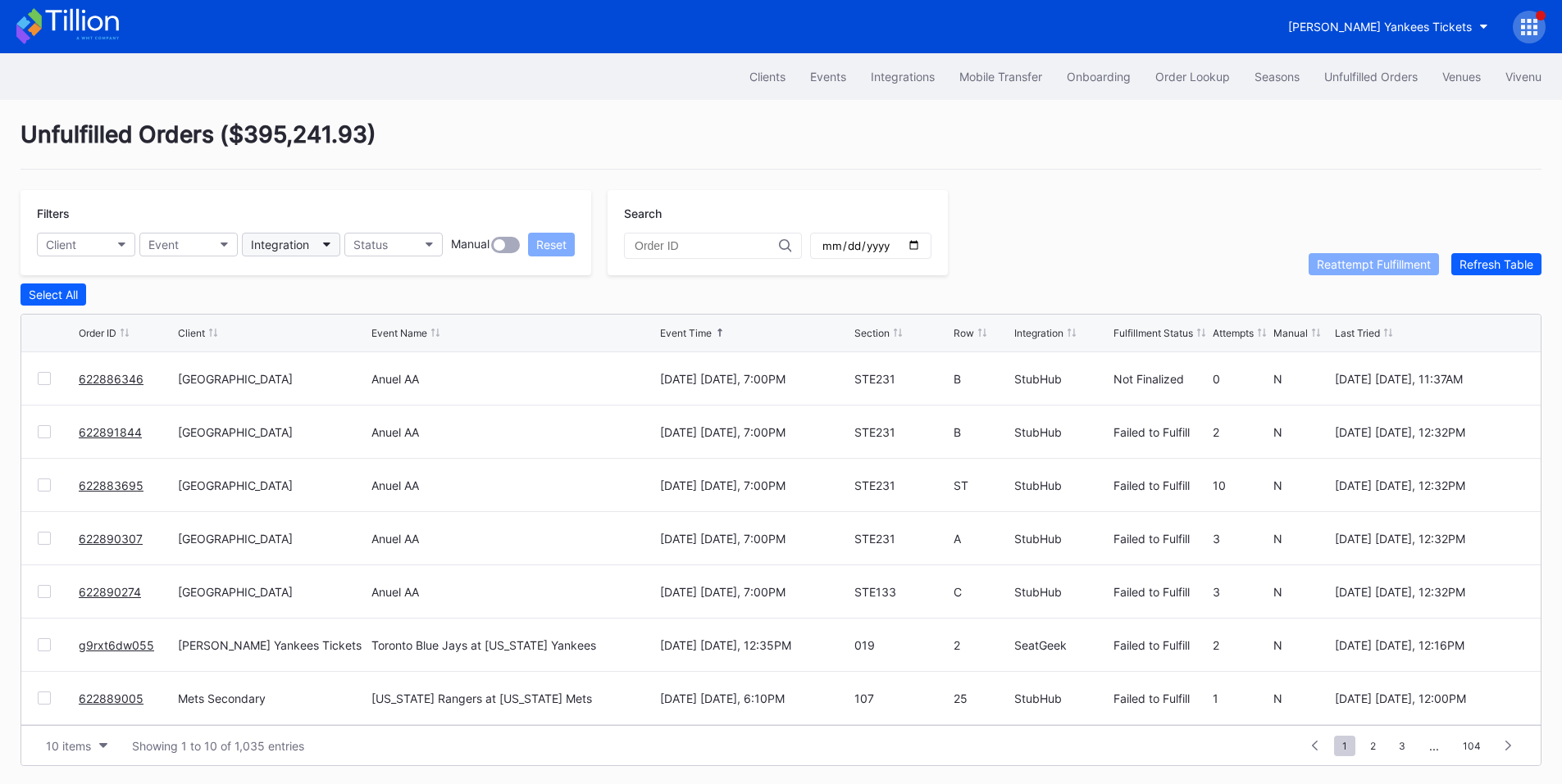
click at [295, 243] on div "Integration" at bounding box center [280, 245] width 58 height 14
click at [199, 239] on button "Event" at bounding box center [189, 245] width 99 height 24
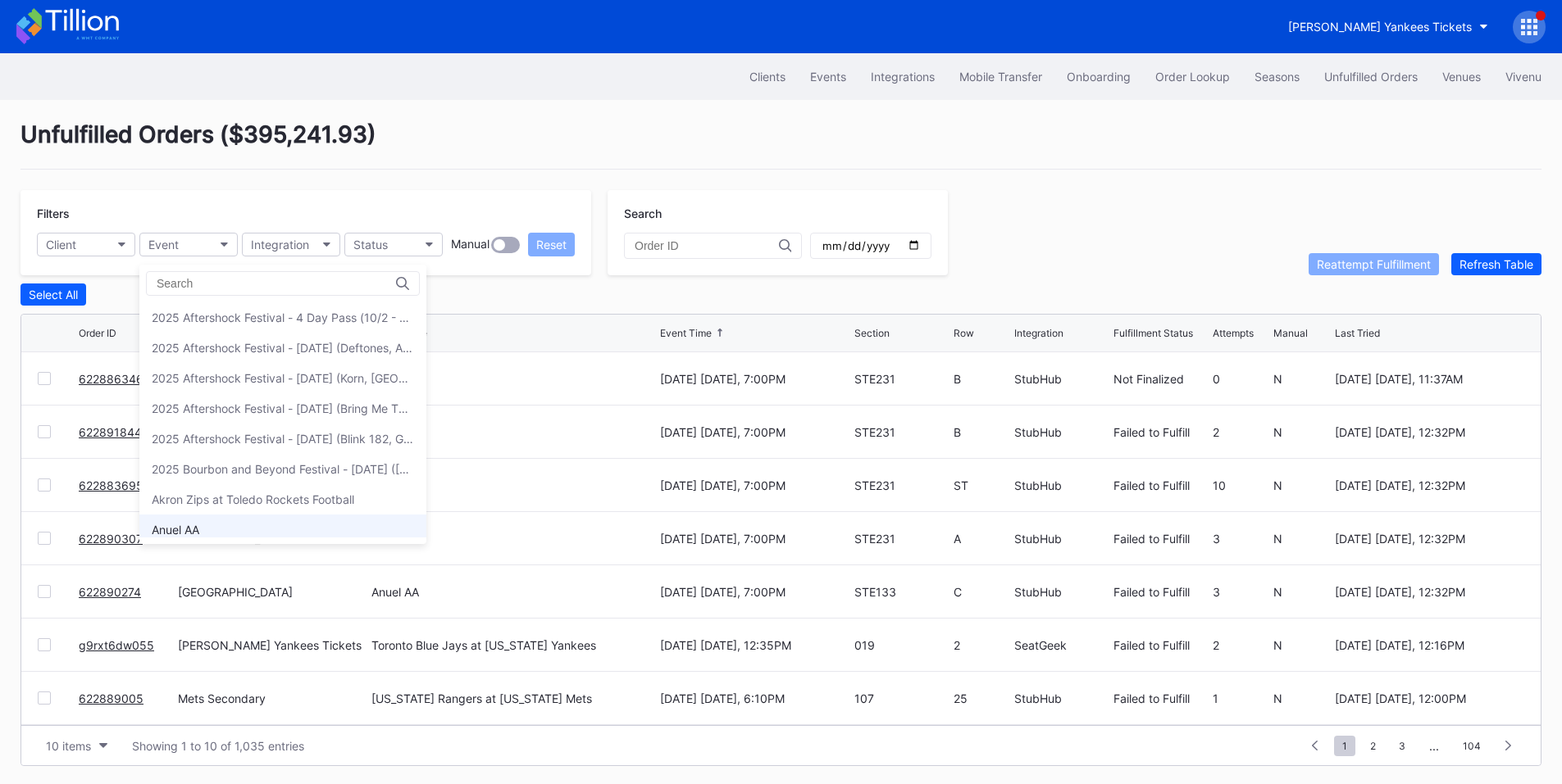
click at [184, 527] on div "Anuel AA" at bounding box center [175, 529] width 48 height 14
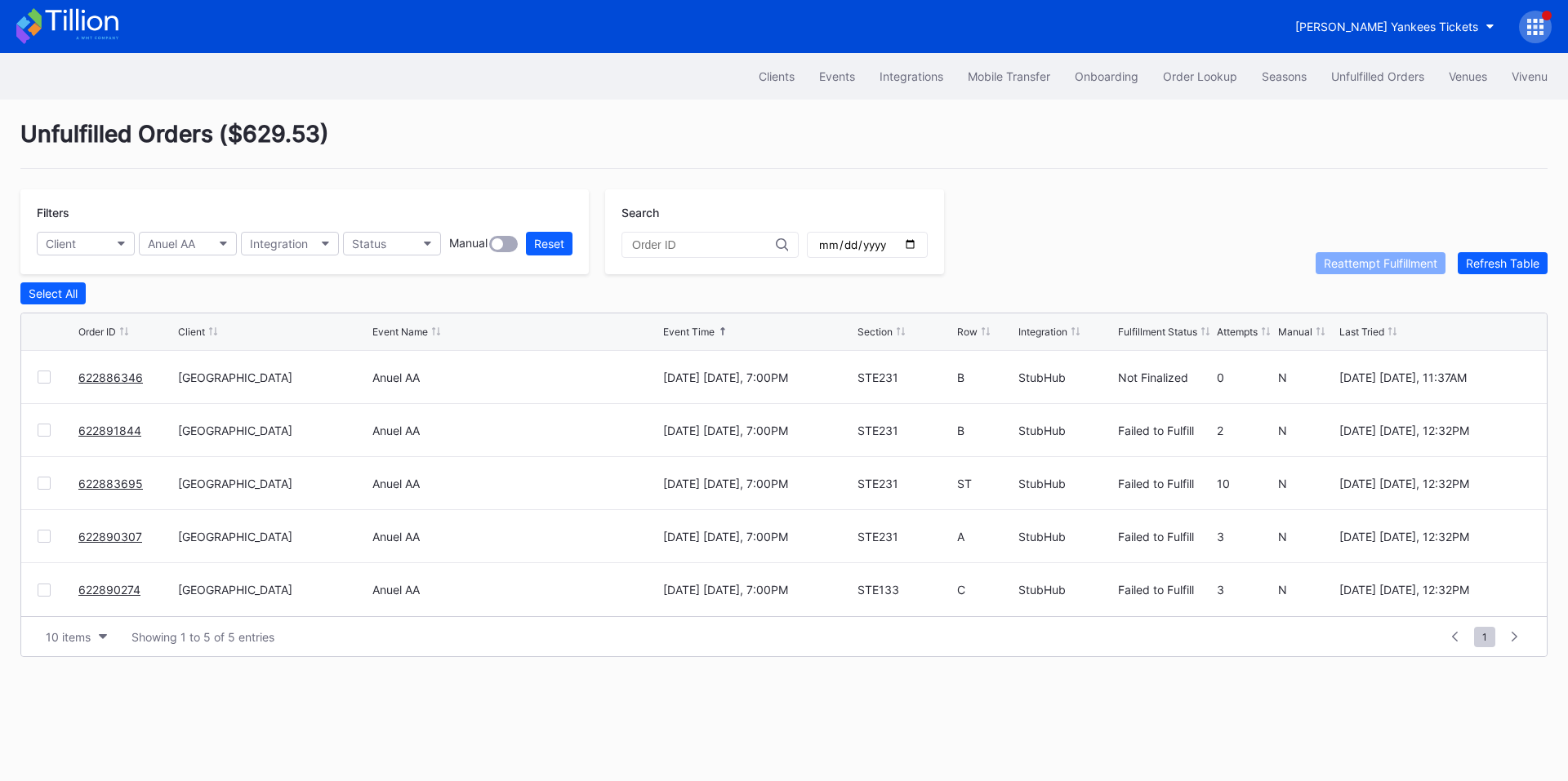
click at [880, 343] on div "Order ID Client Event Name Event Time Section Row Integration Fulfillment Statu…" at bounding box center [784, 332] width 1526 height 37
click at [887, 335] on div "Section" at bounding box center [875, 332] width 35 height 12
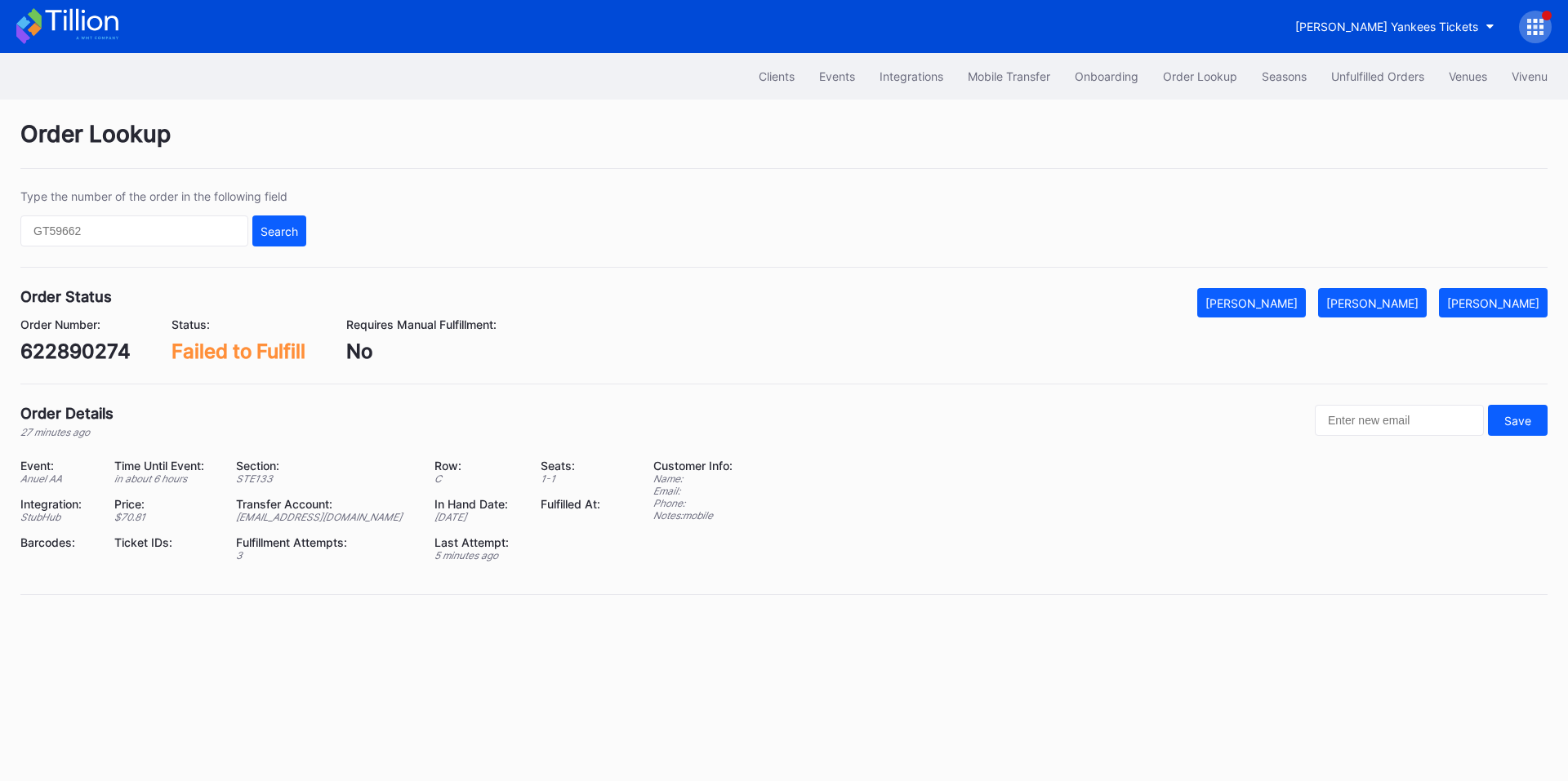
click at [97, 352] on div "622890274" at bounding box center [75, 351] width 110 height 24
copy div "622890274"
drag, startPoint x: 1420, startPoint y: 294, endPoint x: 1357, endPoint y: 268, distance: 68.2
click at [1420, 294] on button "[PERSON_NAME]" at bounding box center [1372, 303] width 108 height 30
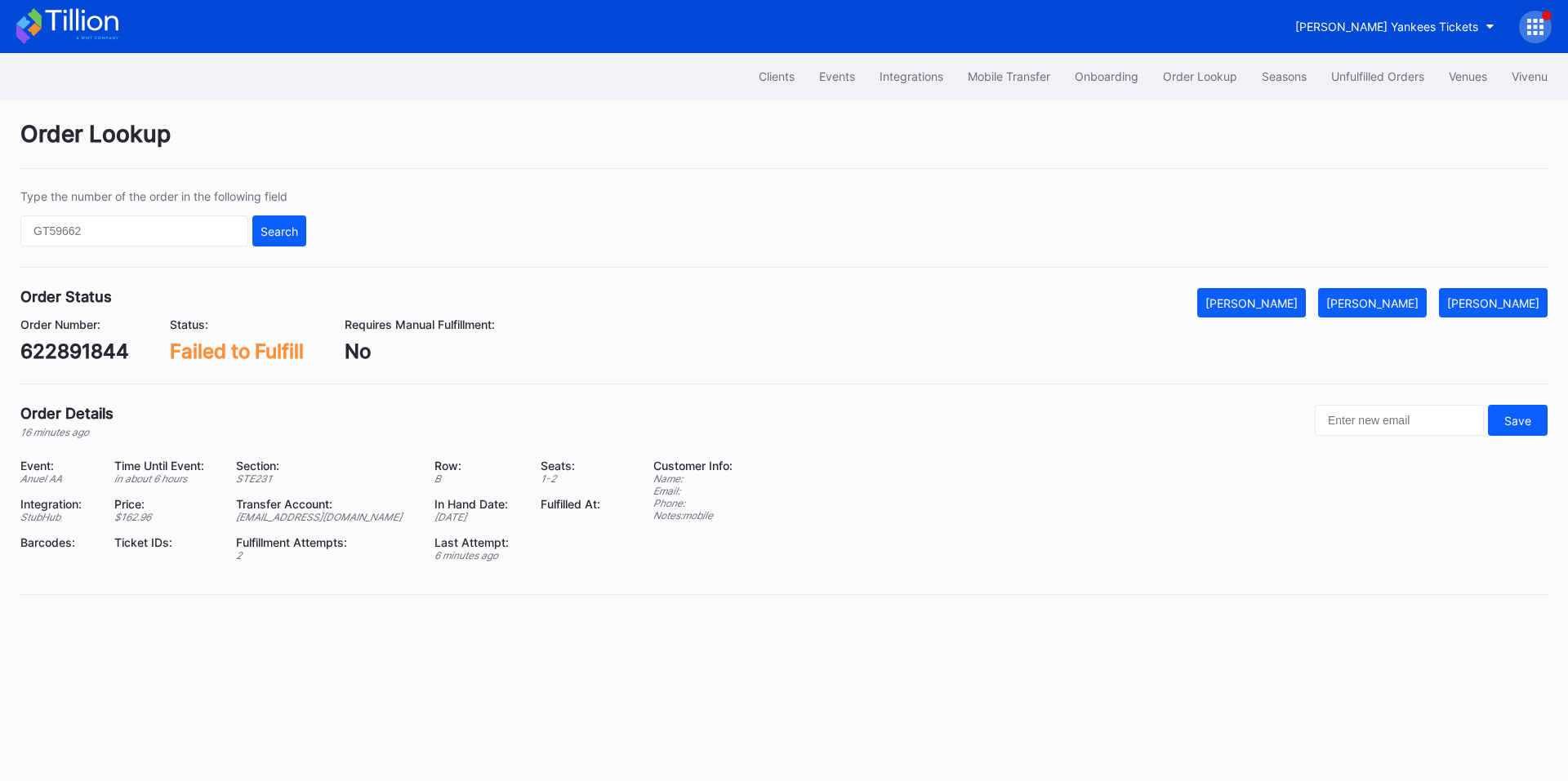
click at [103, 357] on div "622891844" at bounding box center [75, 351] width 108 height 24
copy div "622891844"
click at [1400, 301] on div "[PERSON_NAME]" at bounding box center [1372, 303] width 92 height 14
click at [67, 342] on div "622883695" at bounding box center [75, 351] width 110 height 24
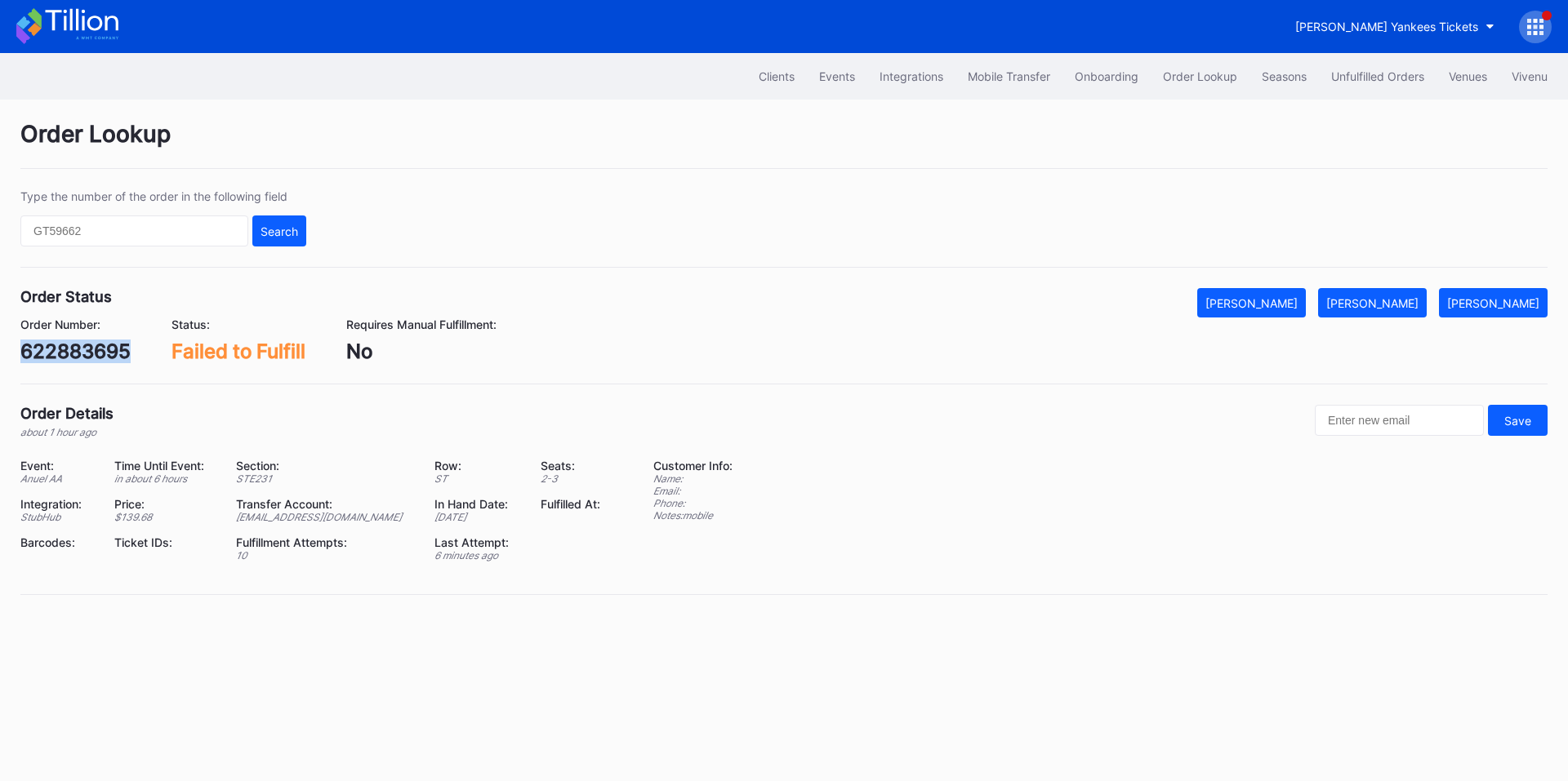
click at [67, 342] on div "622883695" at bounding box center [75, 351] width 110 height 24
copy div "622883695"
click at [1382, 291] on button "[PERSON_NAME]" at bounding box center [1372, 303] width 108 height 30
click at [96, 354] on div "622890307" at bounding box center [75, 351] width 111 height 24
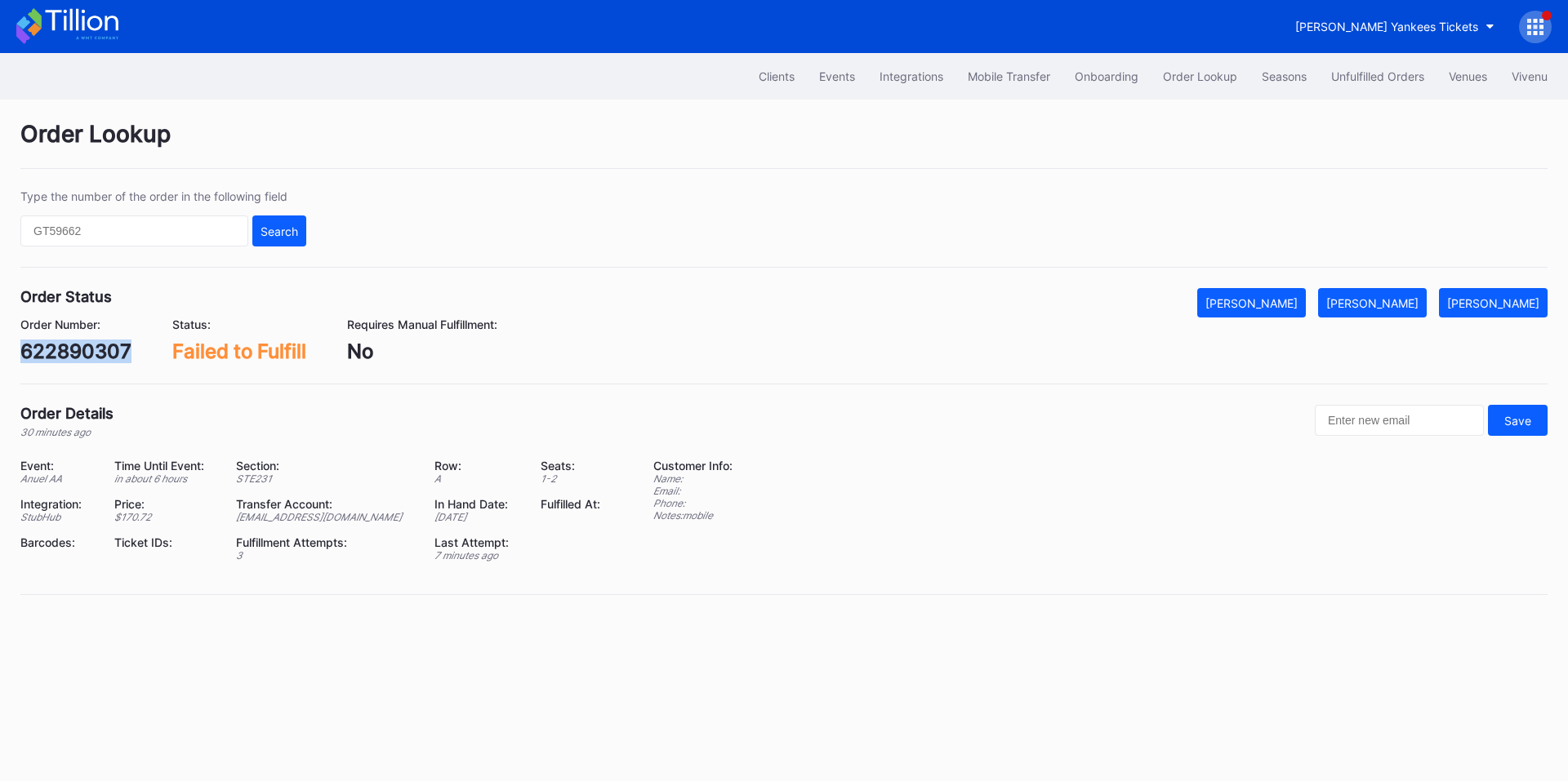
copy div "622890307"
click at [1403, 296] on div "[PERSON_NAME]" at bounding box center [1372, 303] width 92 height 14
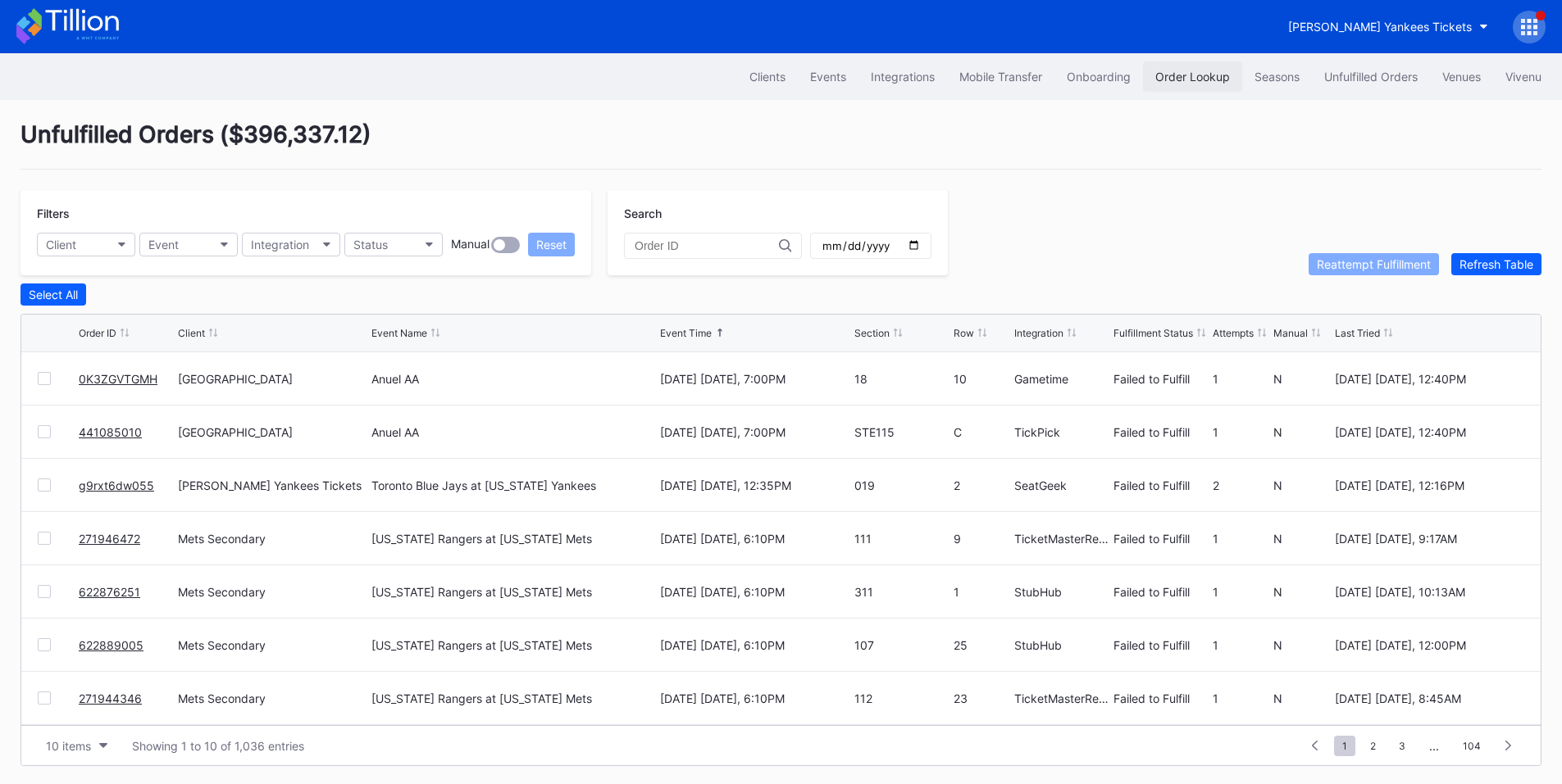
click at [1165, 79] on div "Order Lookup" at bounding box center [1192, 76] width 75 height 14
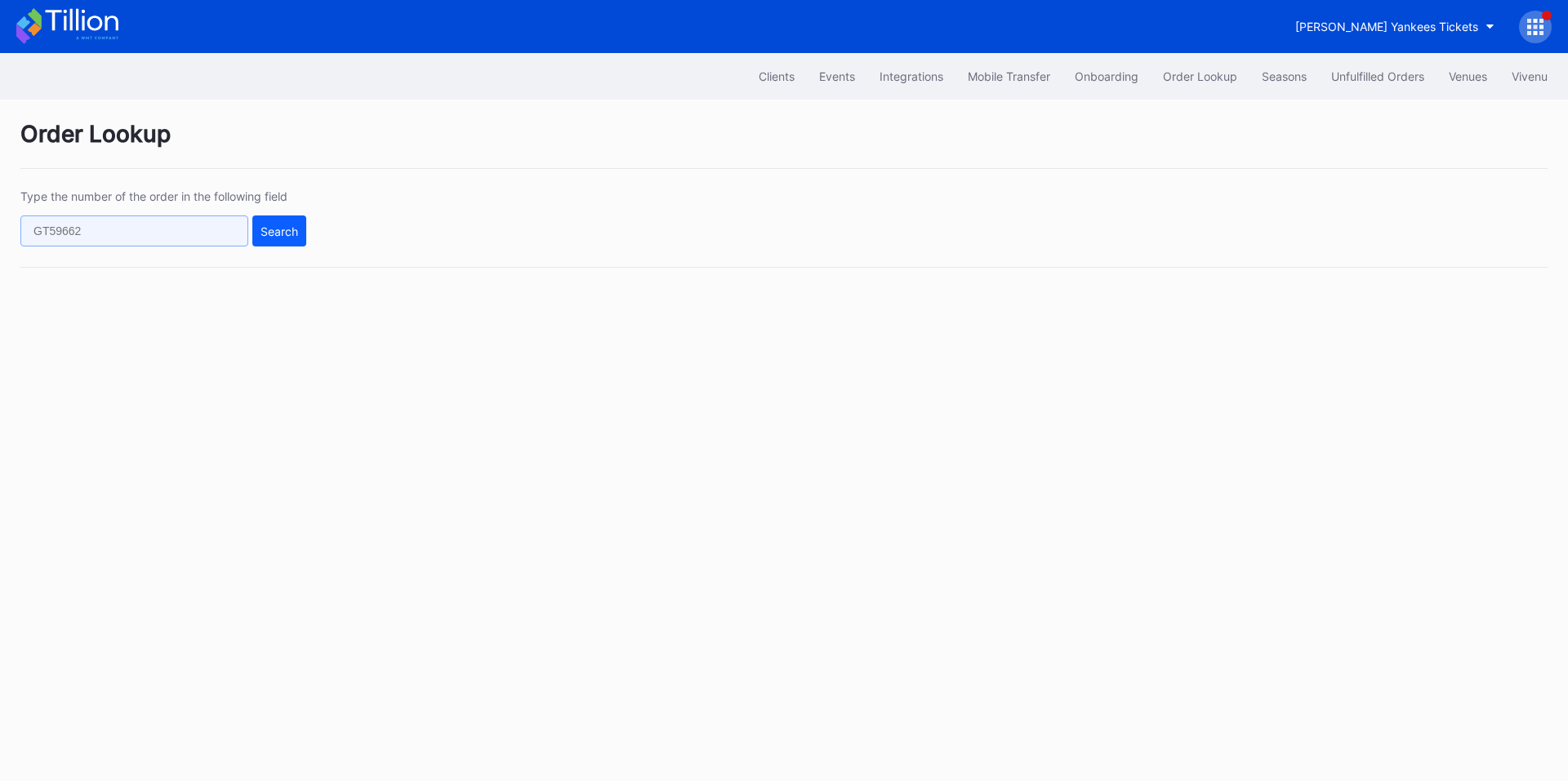
click at [218, 228] on input "text" at bounding box center [134, 231] width 228 height 31
paste input "545001417"
click at [289, 224] on div "Search" at bounding box center [279, 231] width 37 height 14
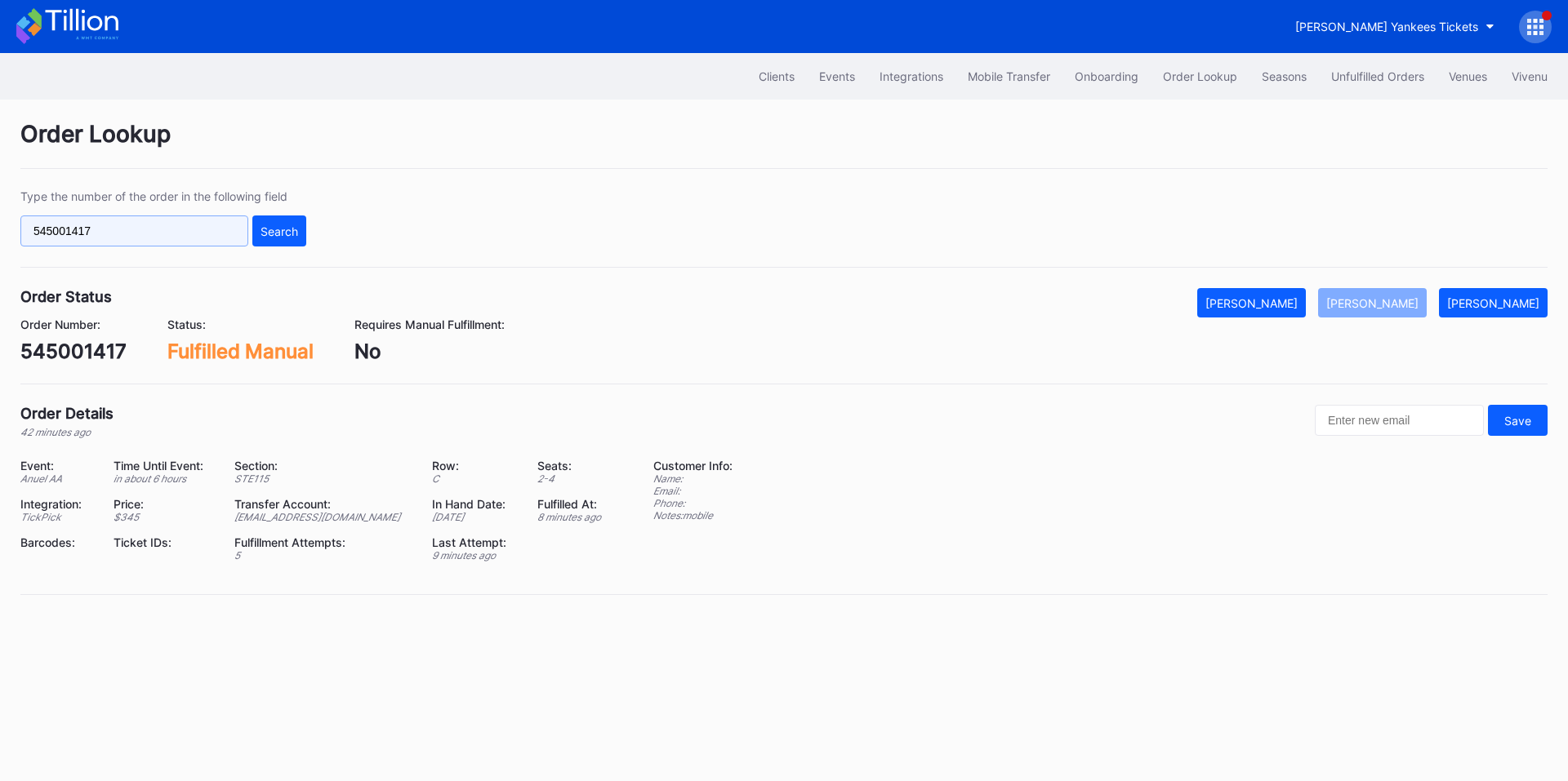
click at [169, 234] on input "545001417" at bounding box center [134, 231] width 228 height 31
paste input "622898867"
type input "622898867"
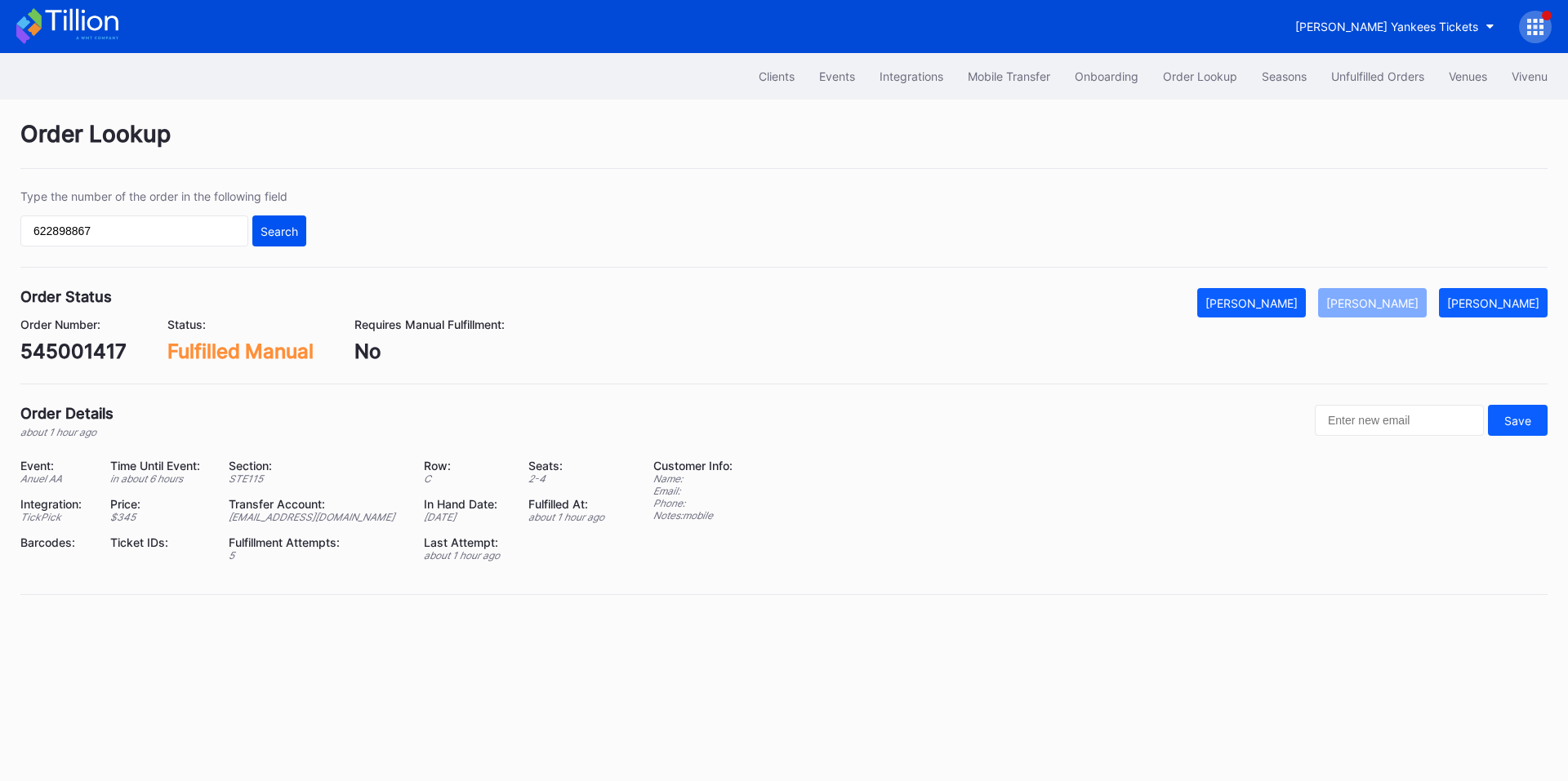
click at [284, 226] on div "Search" at bounding box center [279, 231] width 37 height 14
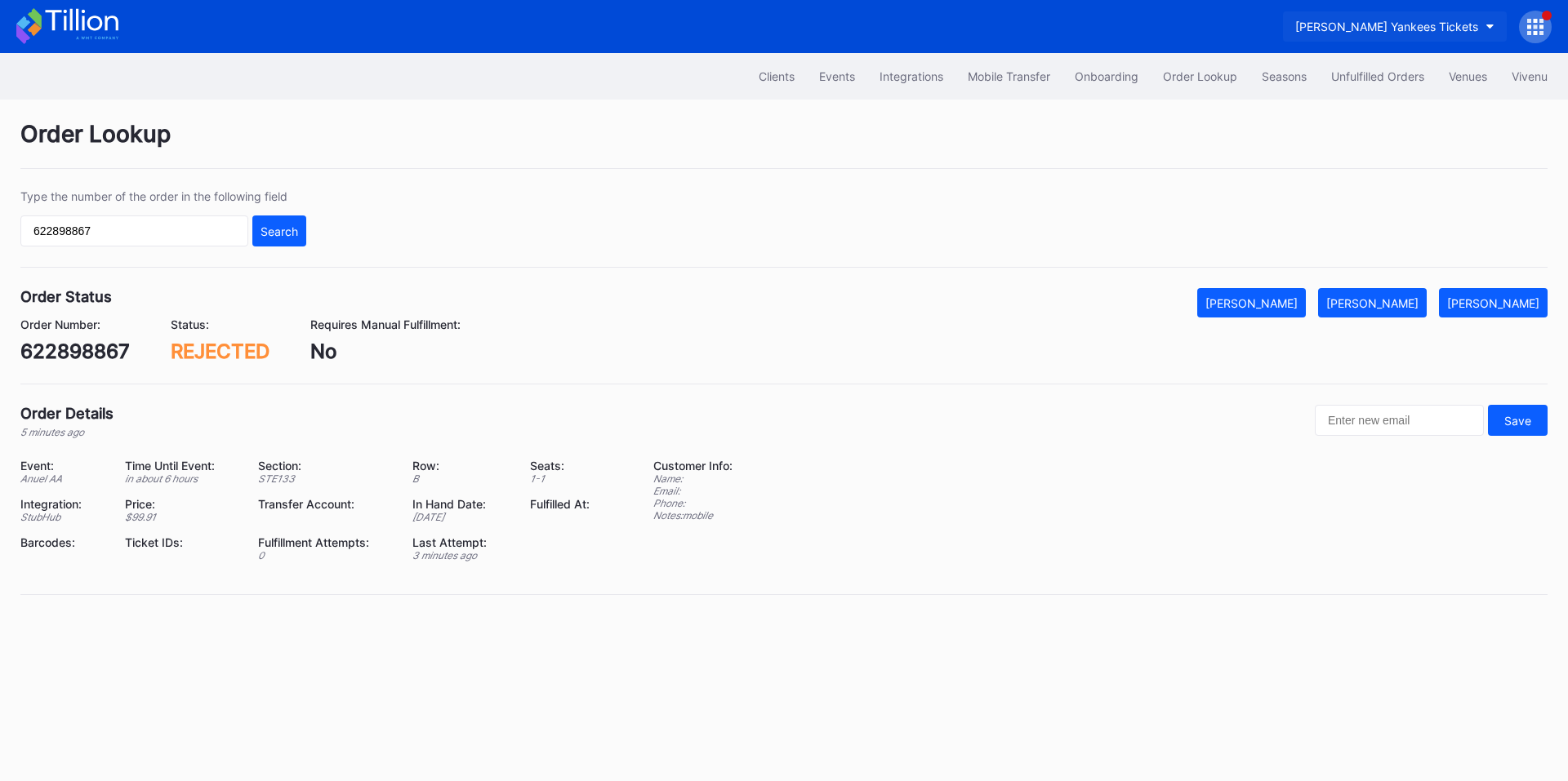
click at [1370, 30] on div "[PERSON_NAME] Yankees Tickets" at bounding box center [1387, 26] width 183 height 14
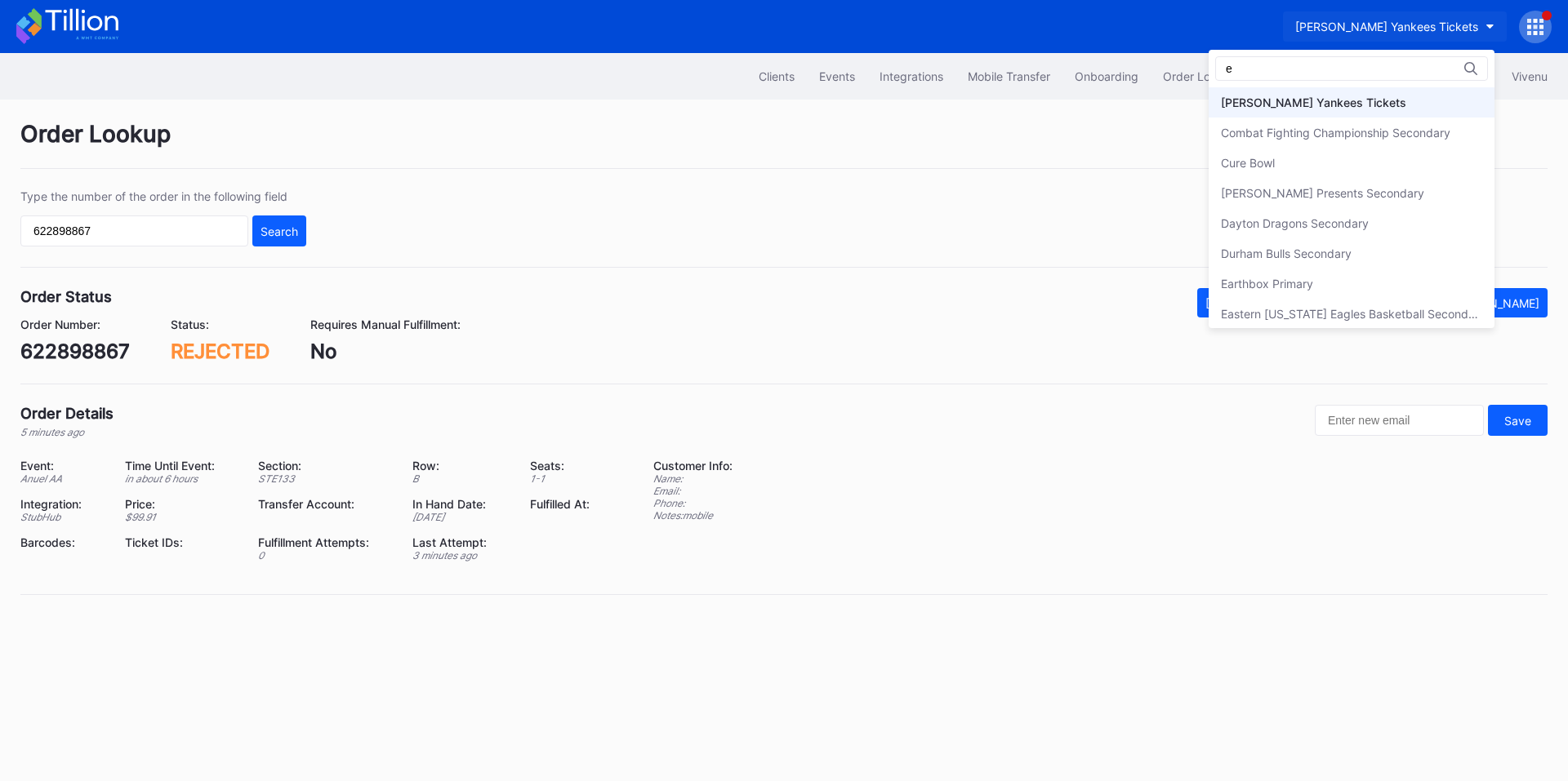
scroll to position [966, 0]
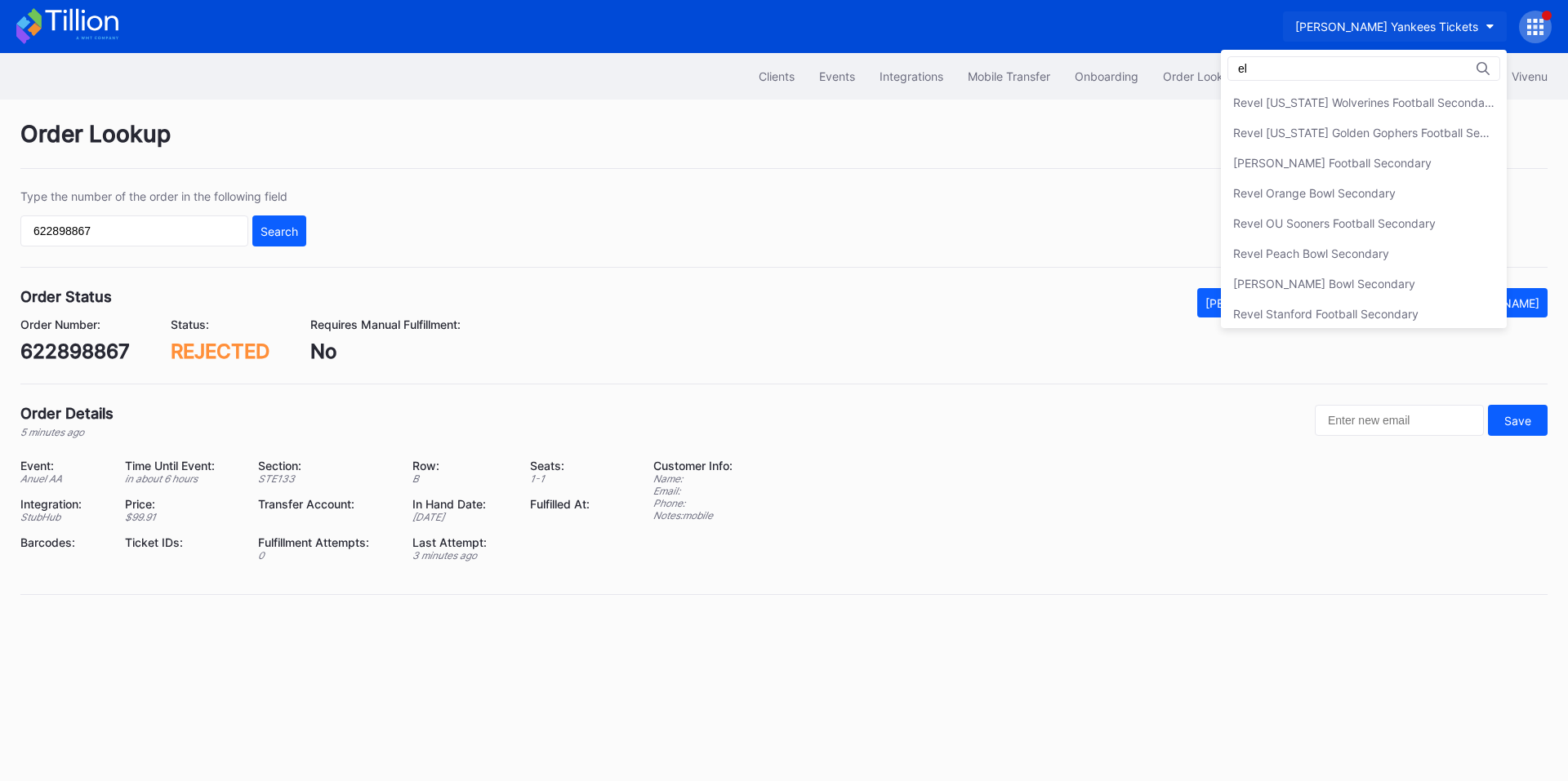
type input "e"
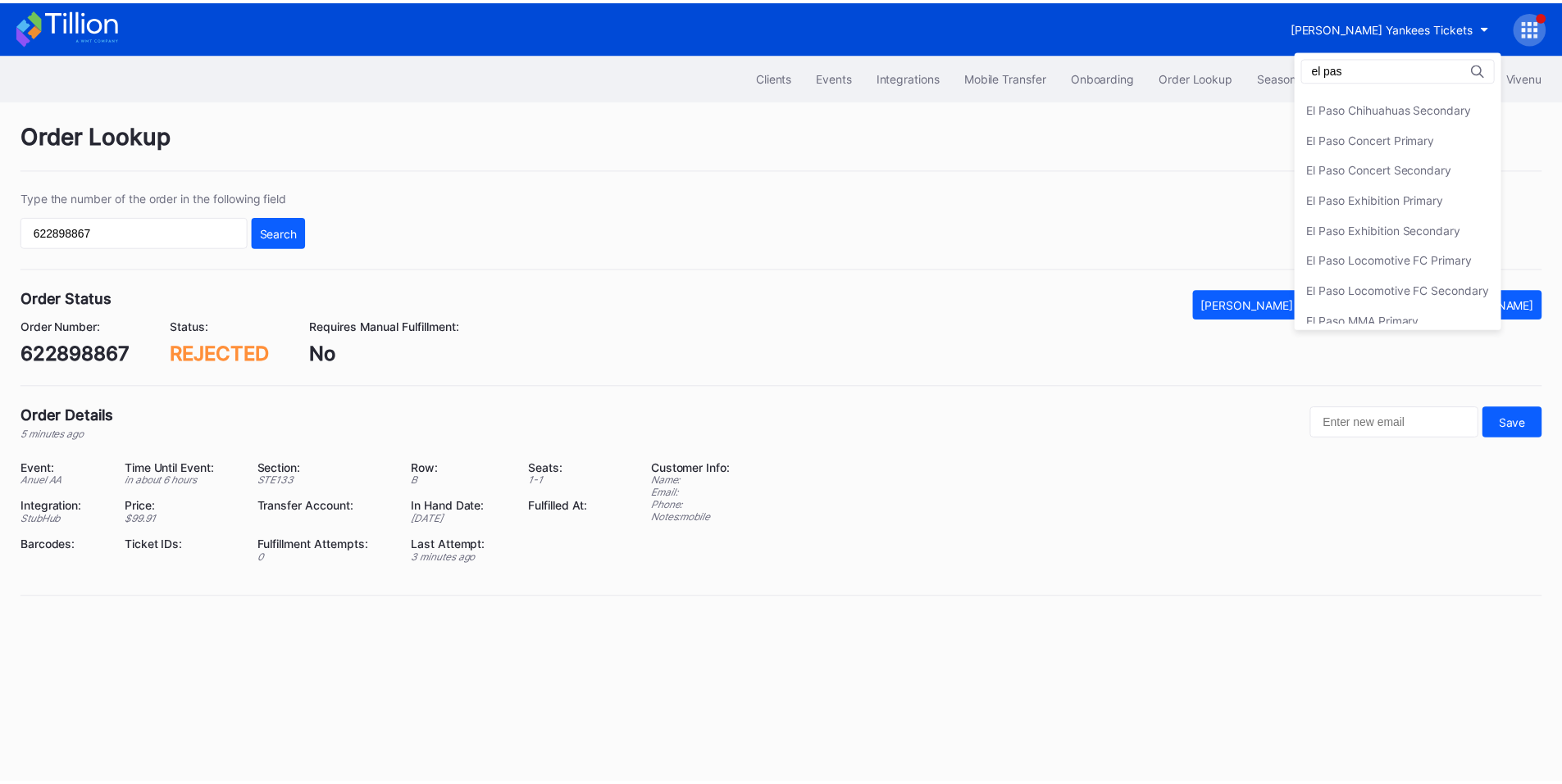
scroll to position [0, 0]
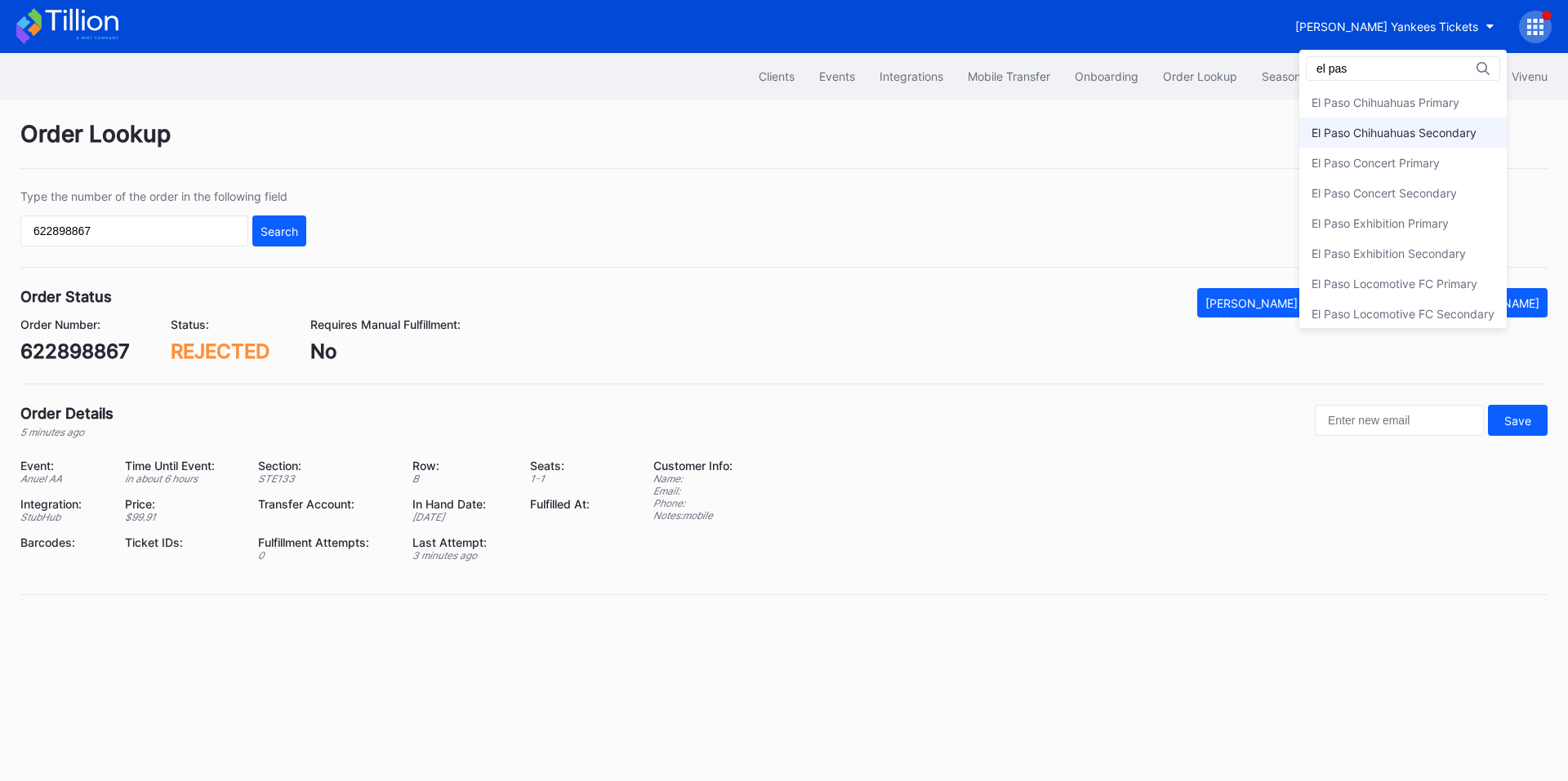
type input "el pas"
click at [1393, 129] on div "El Paso Chihuahuas Secondary" at bounding box center [1394, 133] width 165 height 14
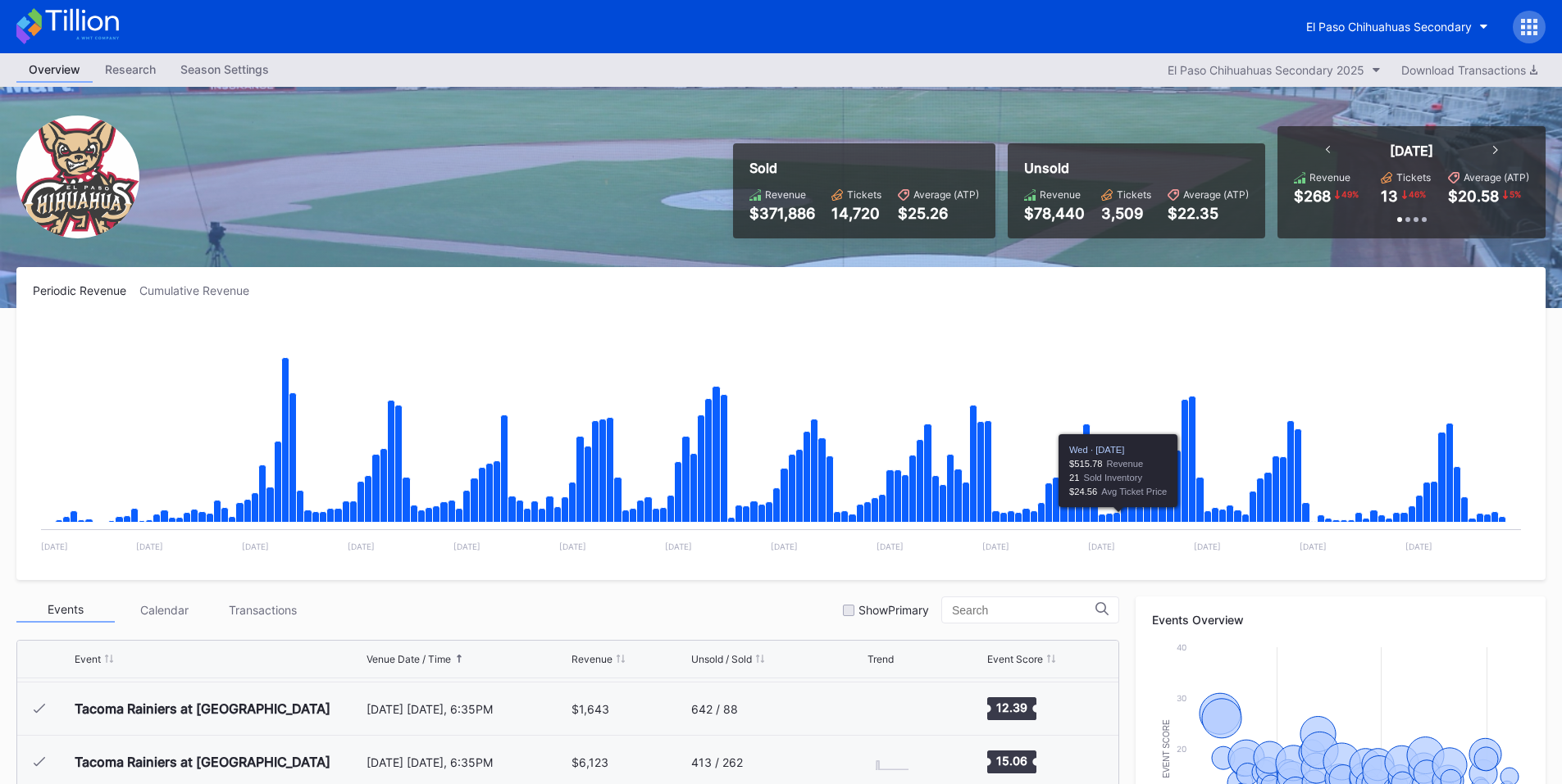
scroll to position [382, 0]
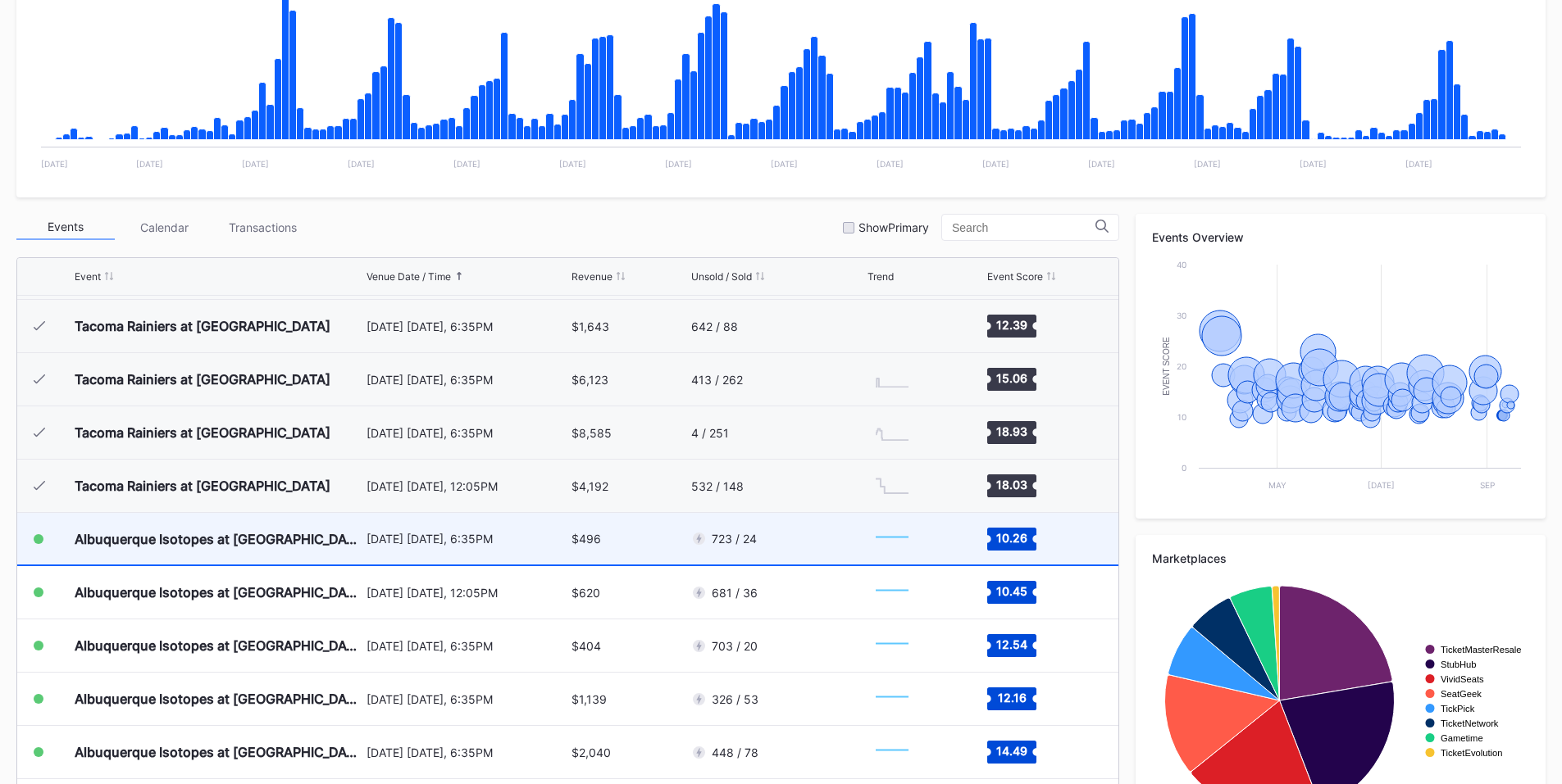
click at [469, 539] on div "September 9 Tuesday, 6:35PM" at bounding box center [467, 539] width 201 height 14
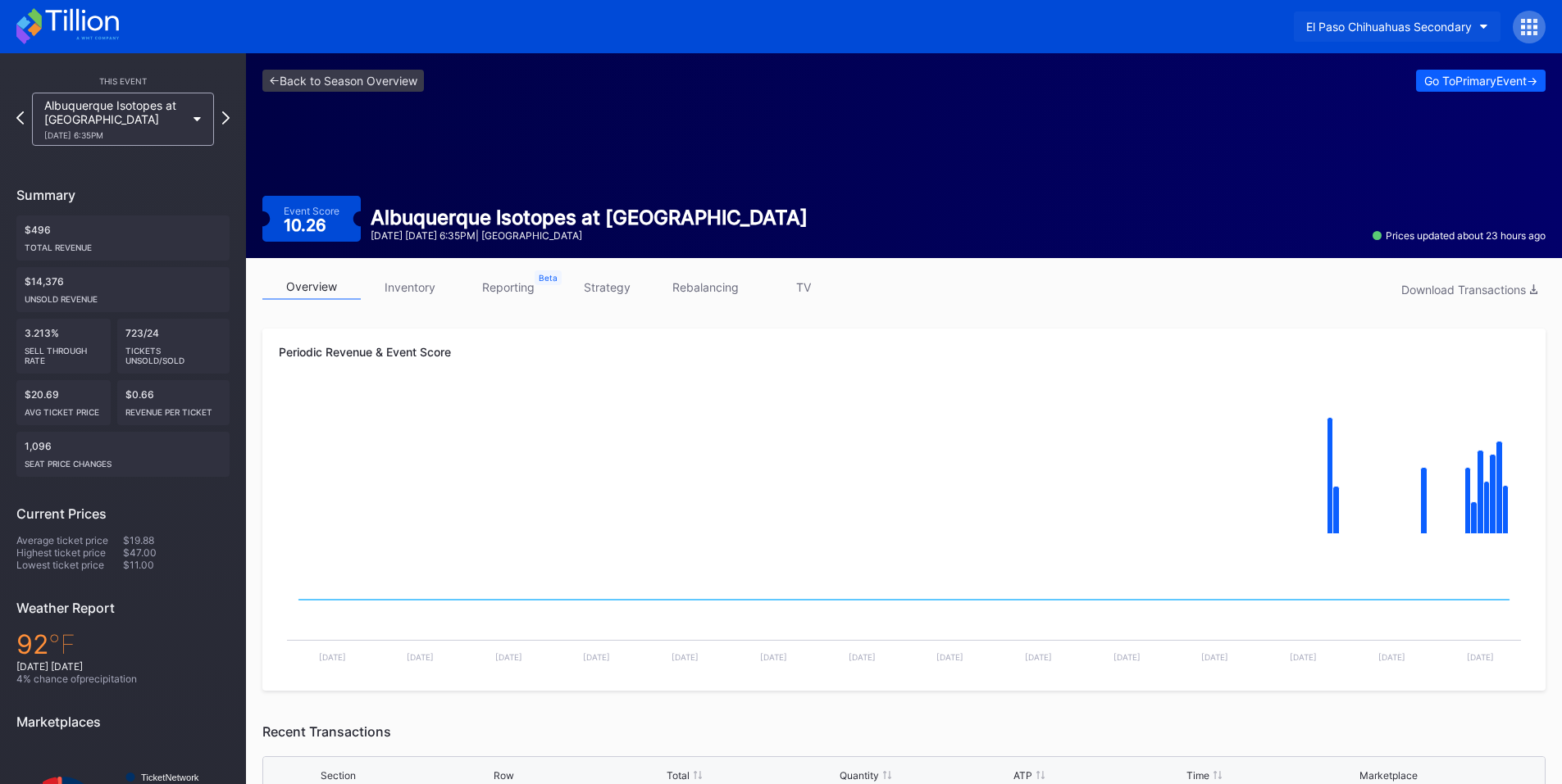
click at [1389, 19] on button "El Paso Chihuahuas Secondary" at bounding box center [1396, 27] width 207 height 31
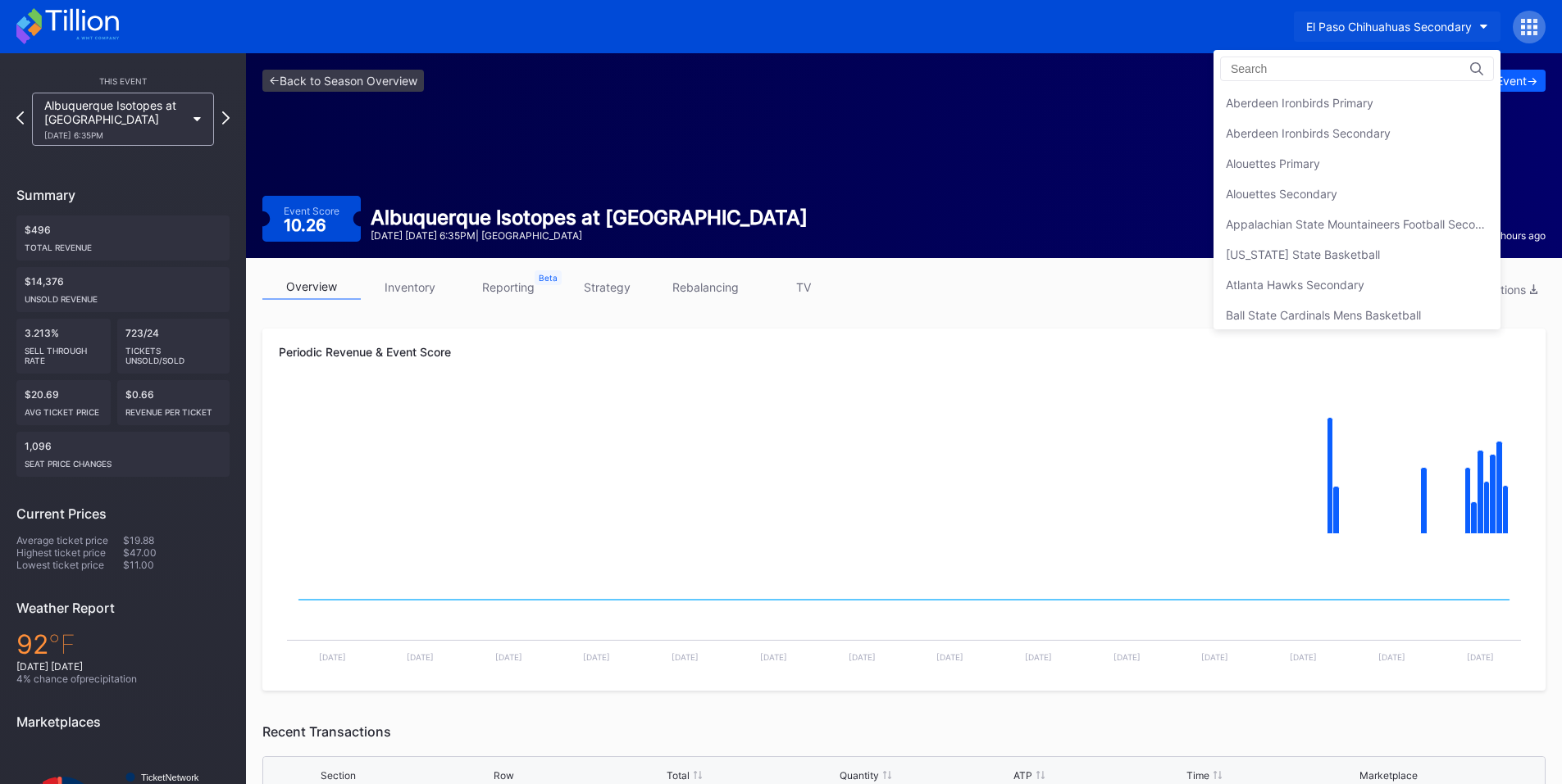
scroll to position [1455, 0]
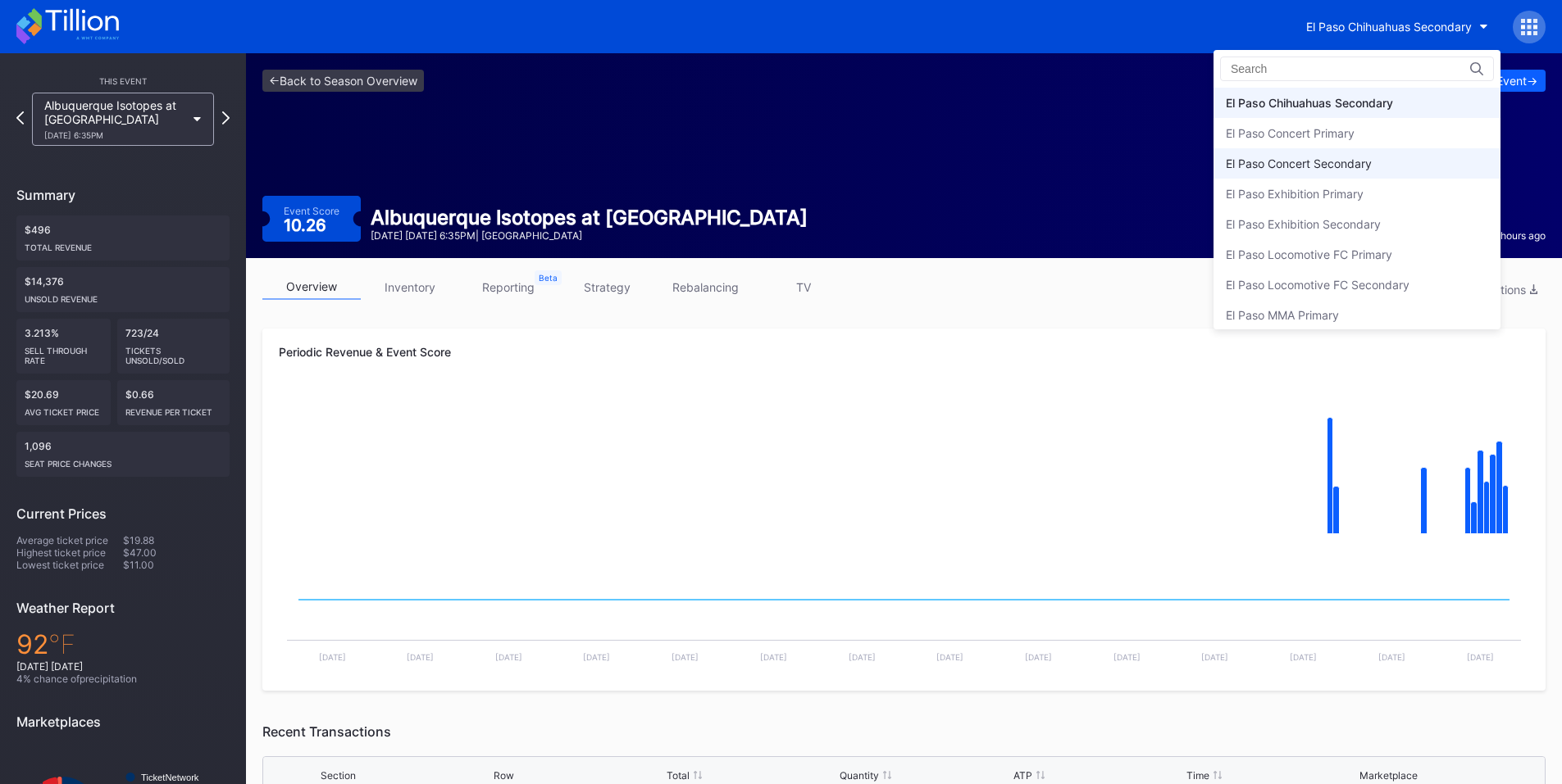
click at [1372, 168] on div "El Paso Concert Secondary" at bounding box center [1299, 163] width 146 height 14
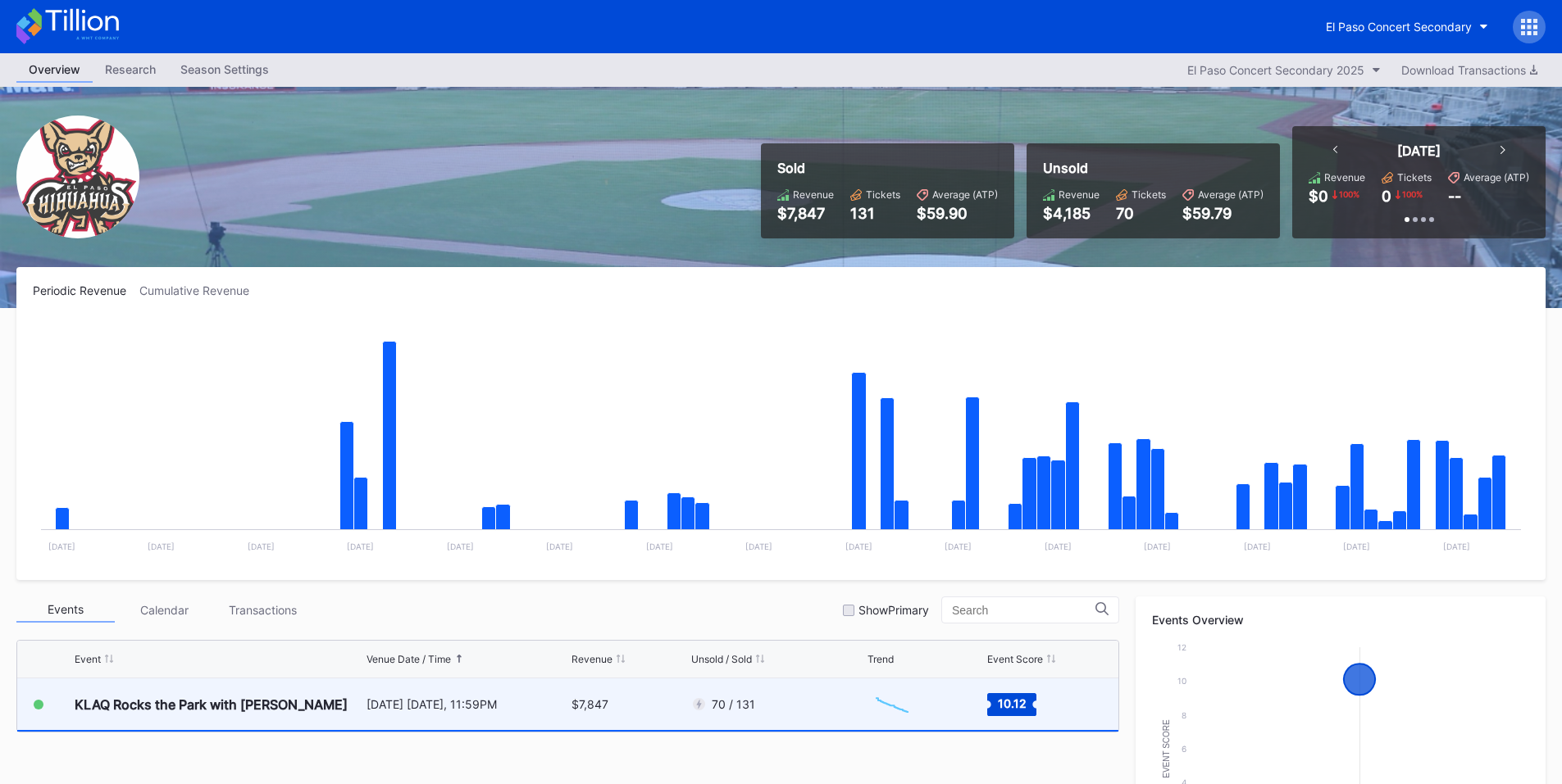
click at [467, 703] on div "October 4 Saturday, 11:59PM" at bounding box center [467, 704] width 201 height 14
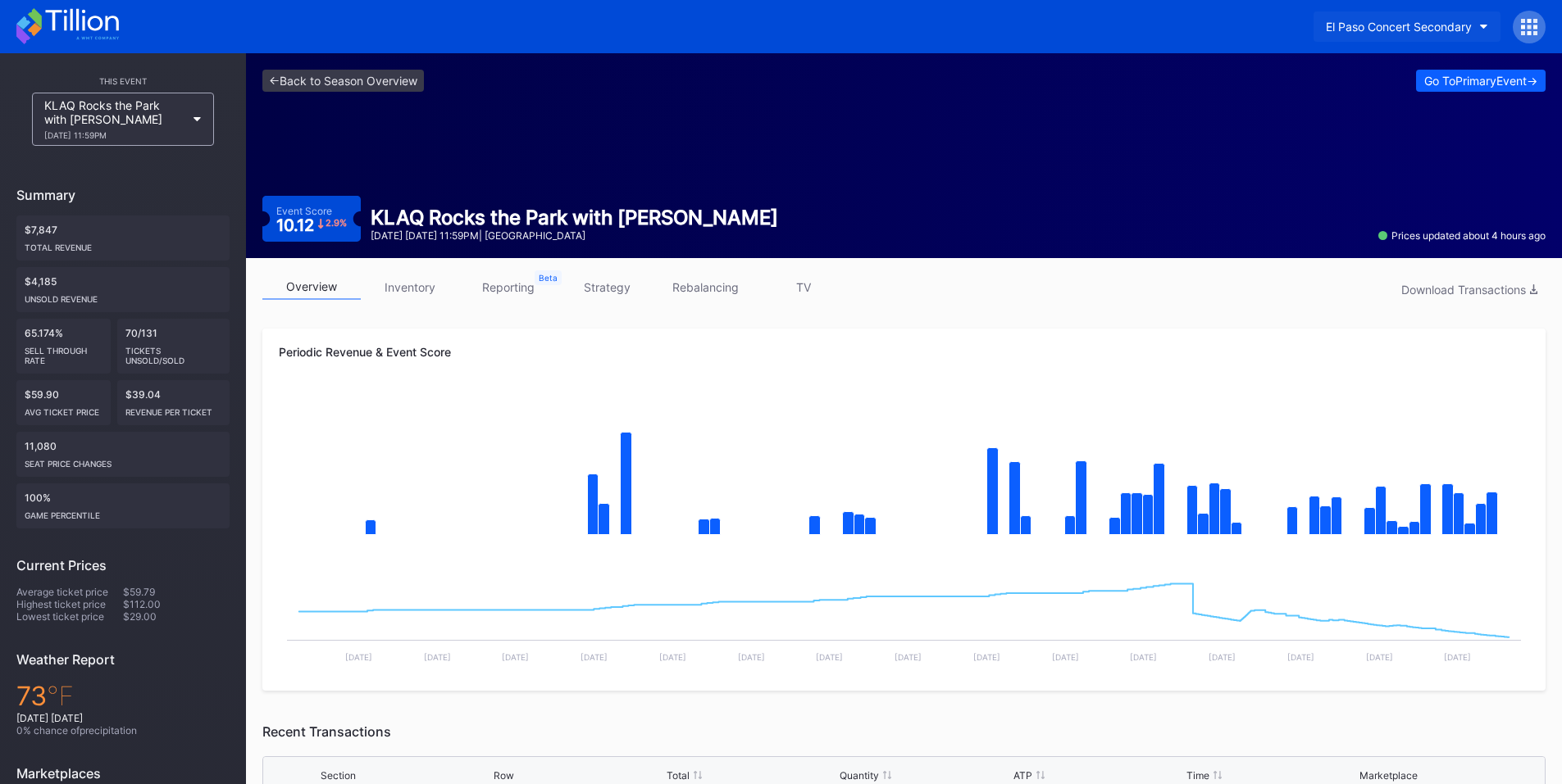
click at [1482, 25] on icon "button" at bounding box center [1484, 27] width 8 height 5
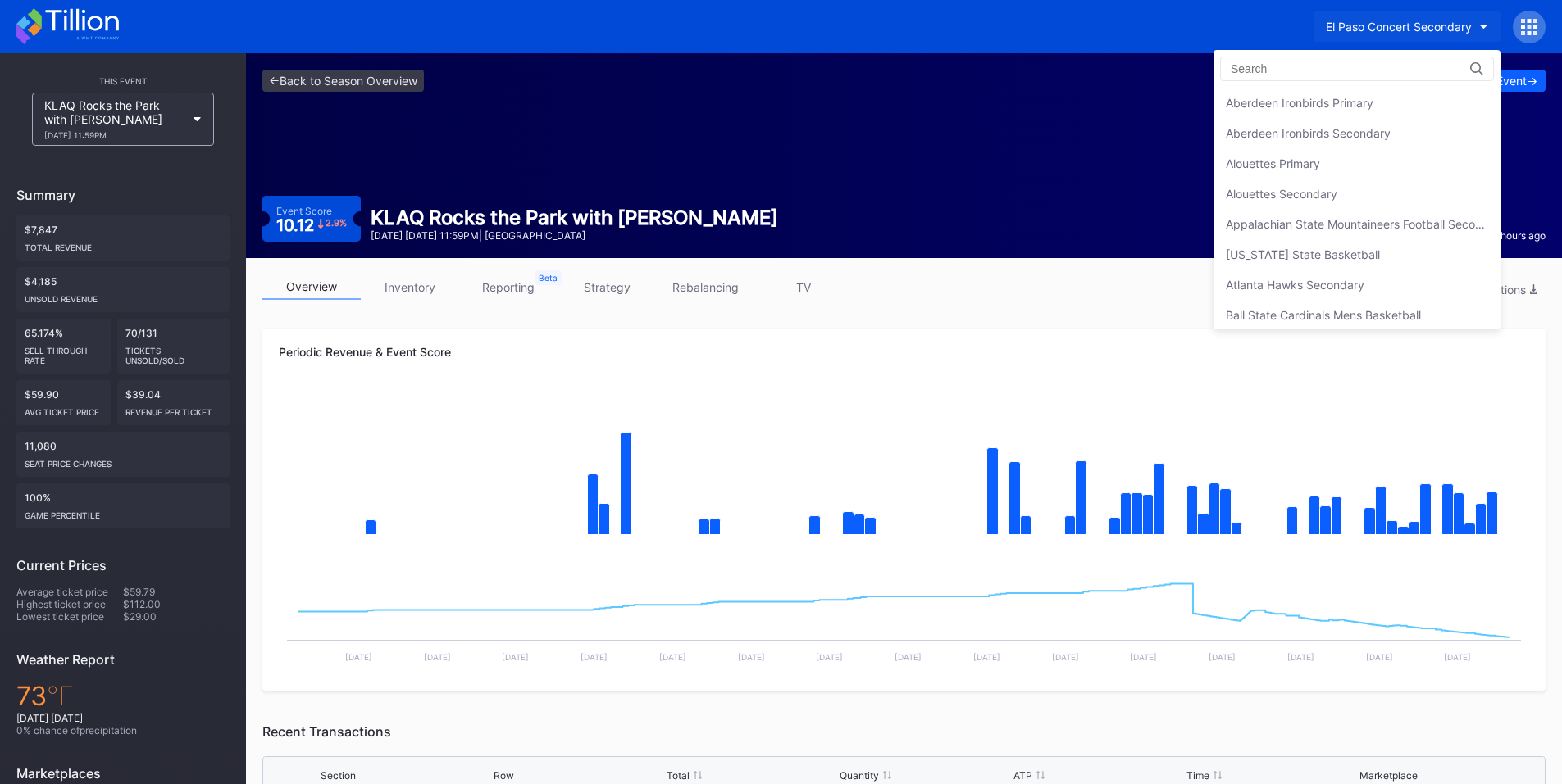
scroll to position [1516, 0]
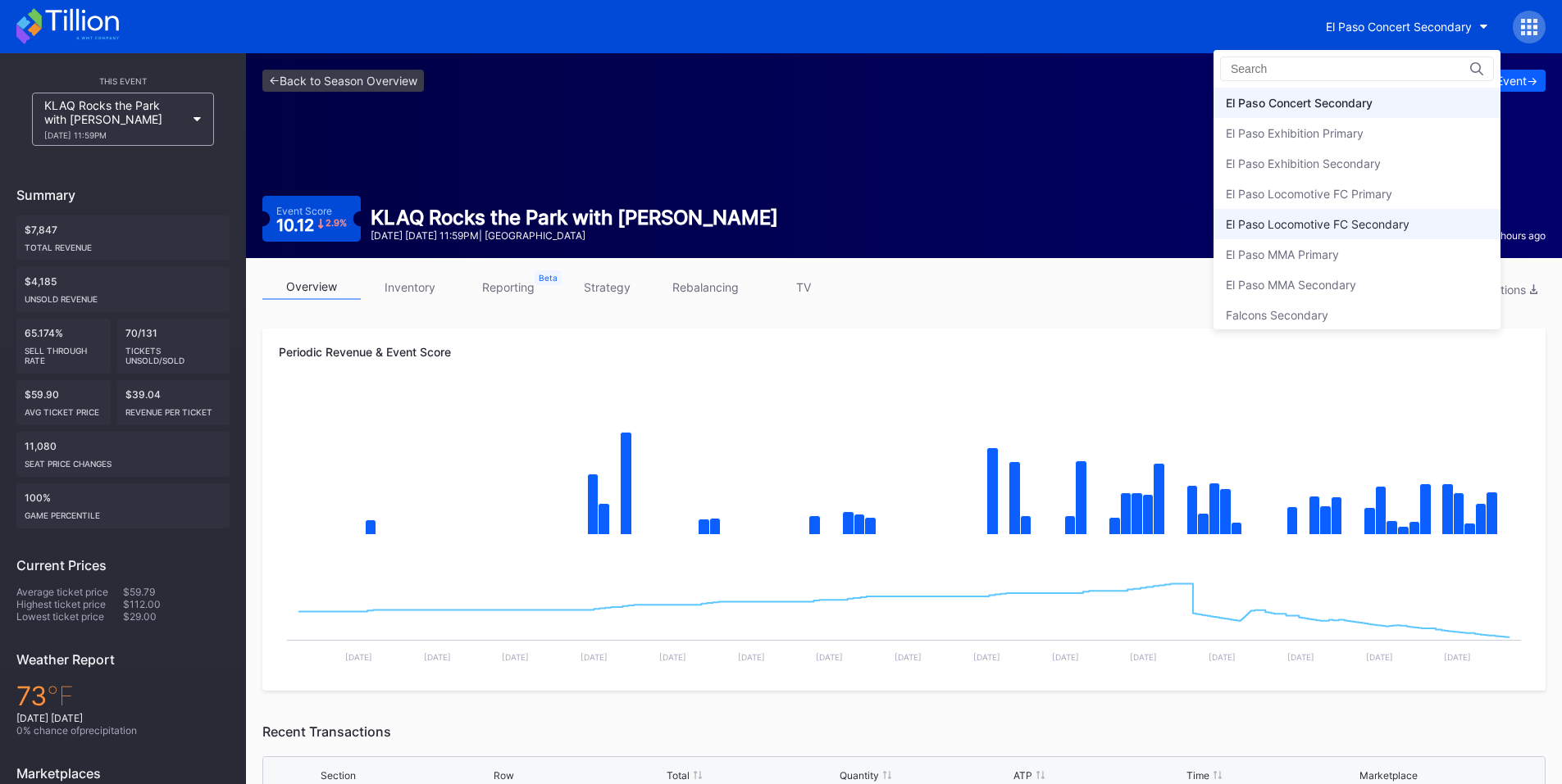
click at [1334, 231] on div "El Paso Locomotive FC Secondary" at bounding box center [1357, 224] width 287 height 31
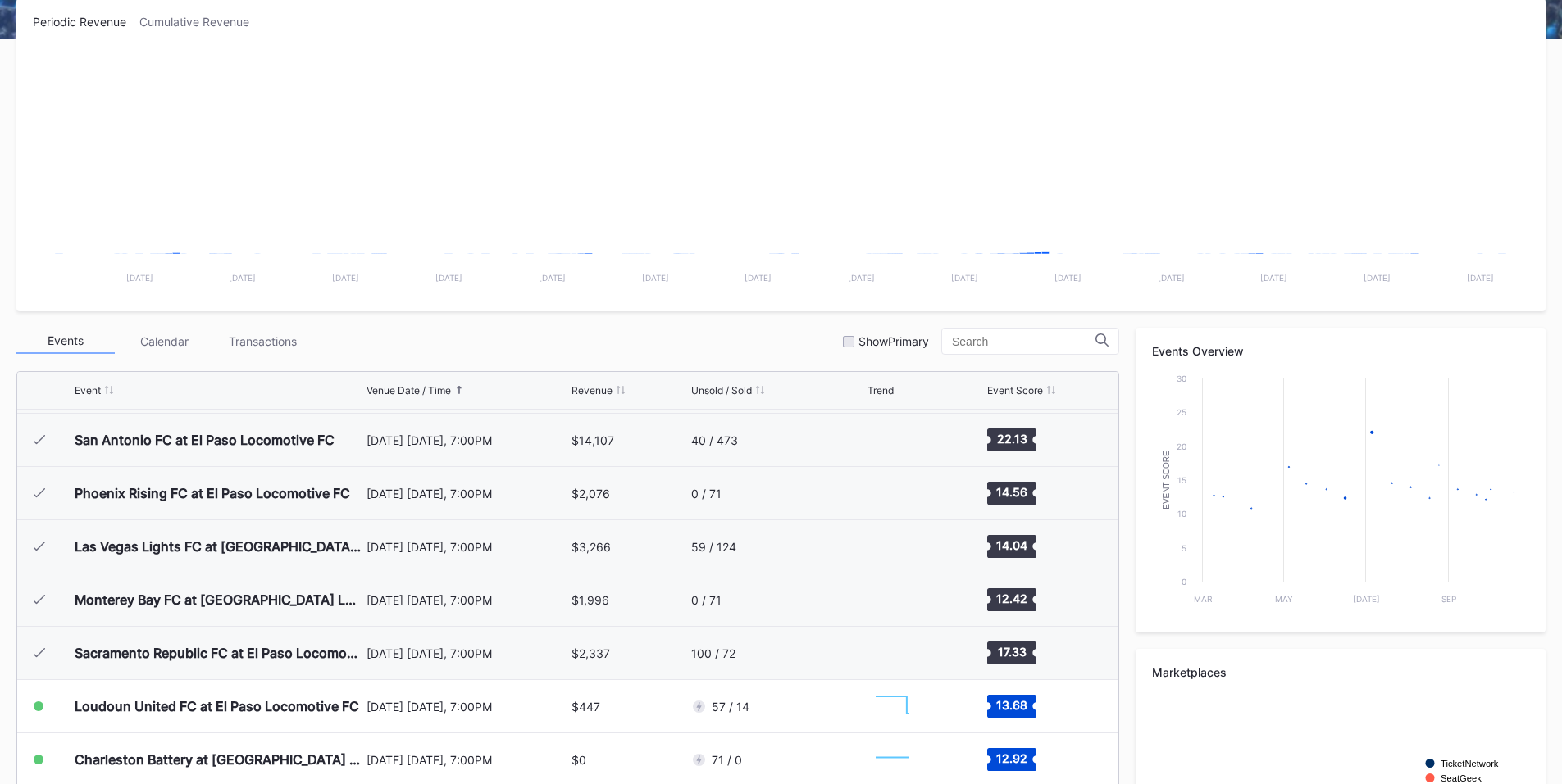
scroll to position [454, 0]
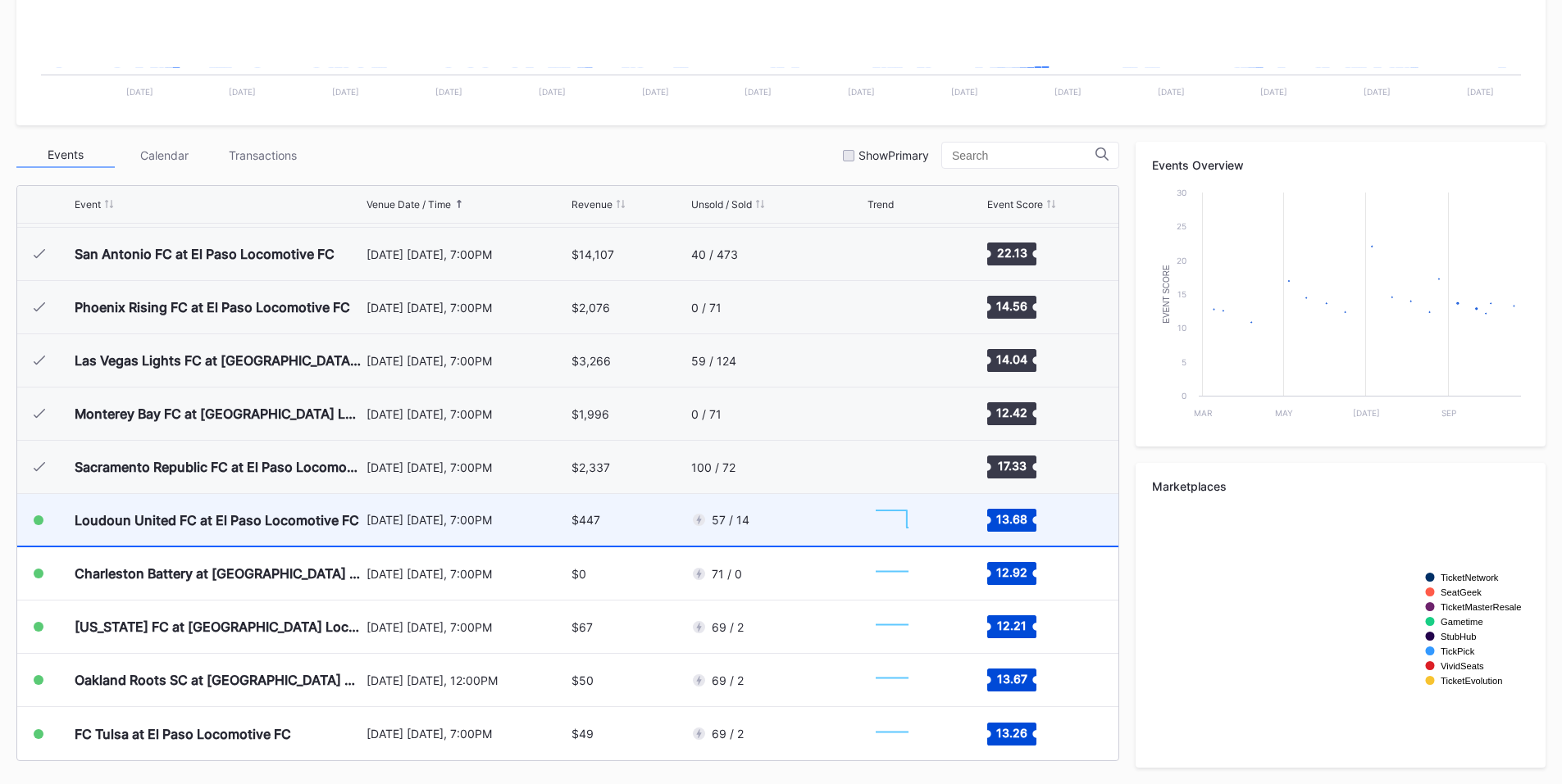
click at [515, 522] on div "September 6 Saturday, 7:00PM" at bounding box center [467, 520] width 201 height 14
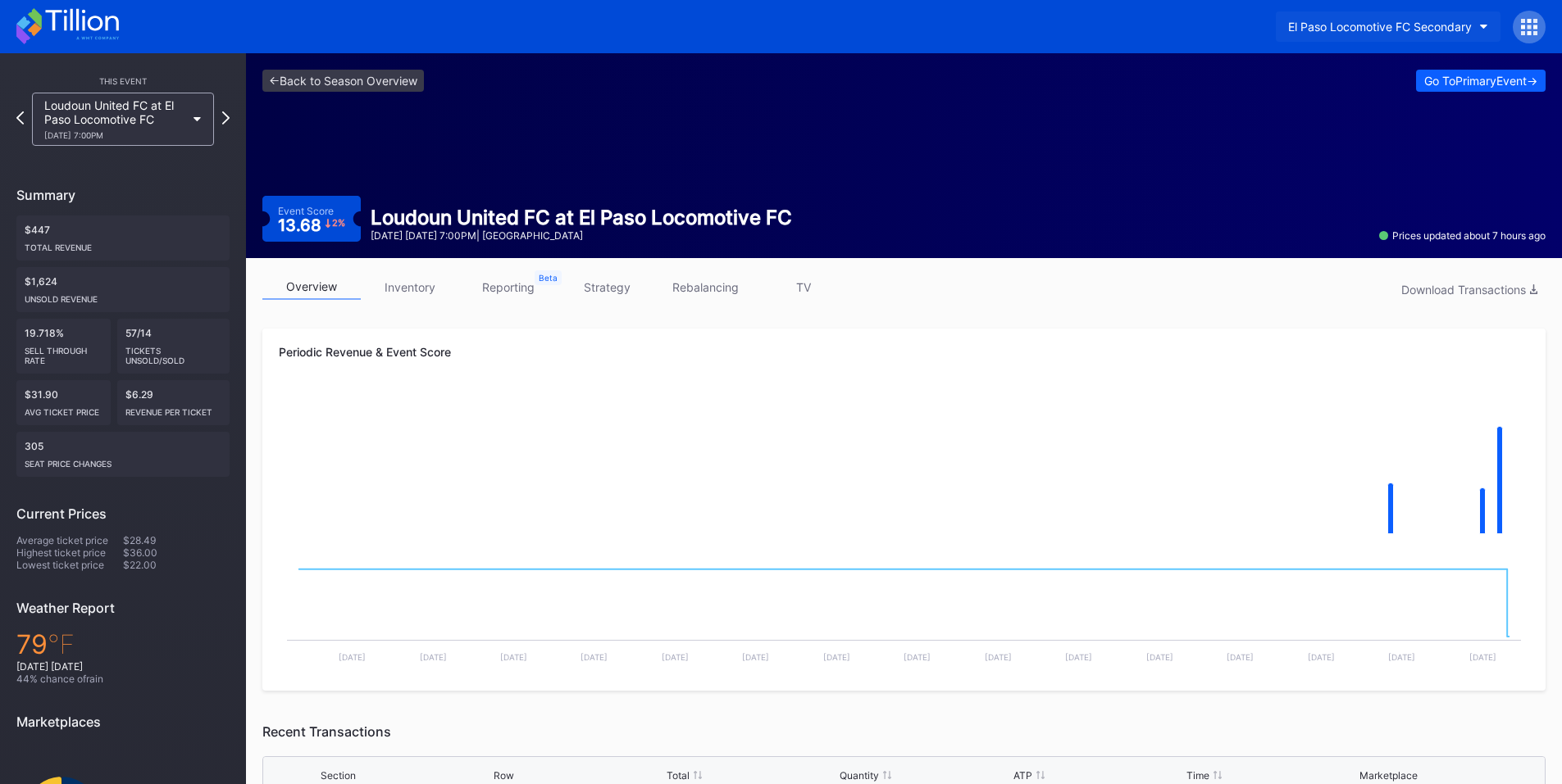
click at [1466, 21] on div "El Paso Locomotive FC Secondary" at bounding box center [1379, 26] width 184 height 14
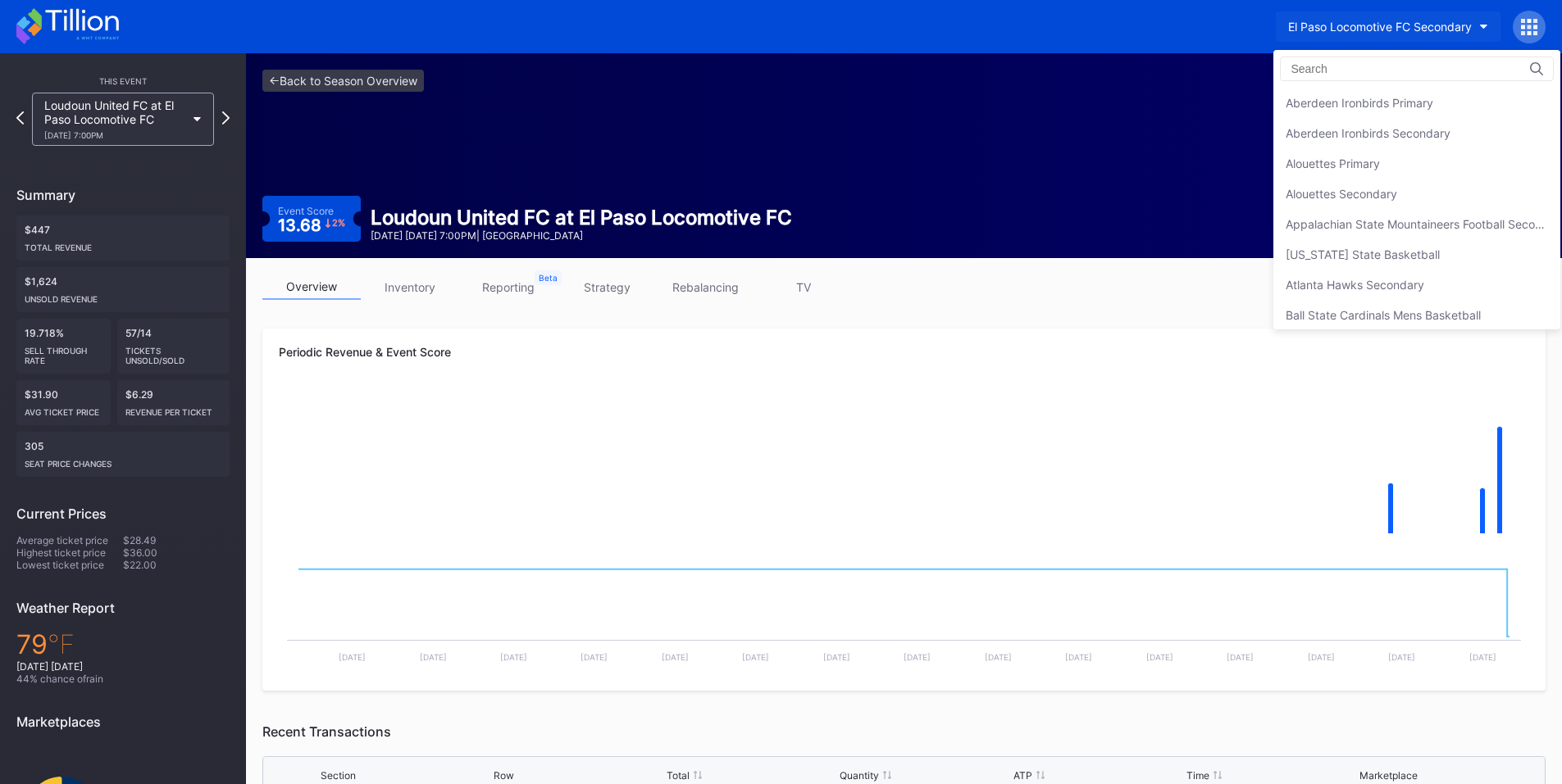
scroll to position [1637, 0]
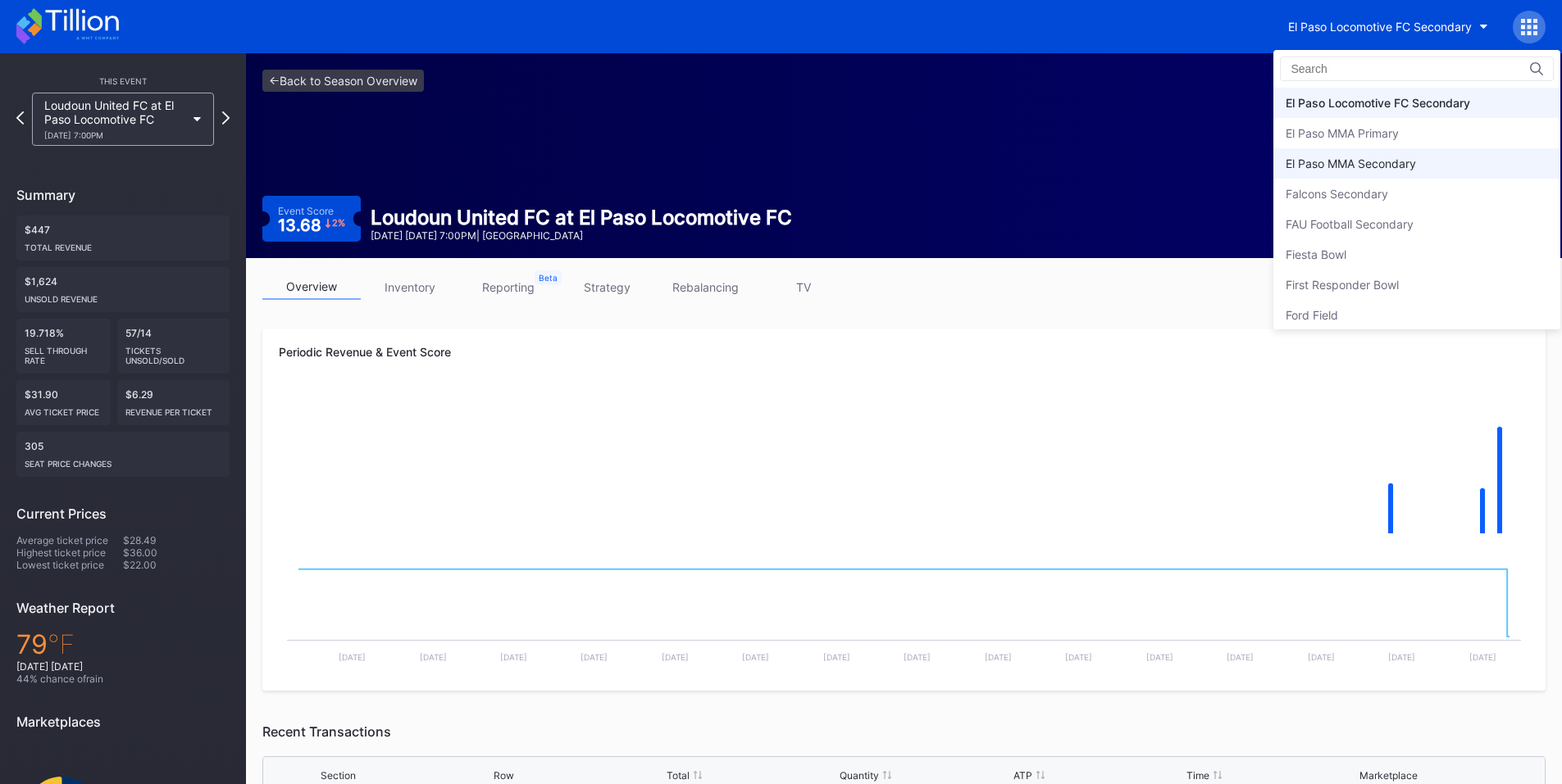
click at [1377, 160] on div "El Paso MMA Secondary" at bounding box center [1350, 163] width 130 height 14
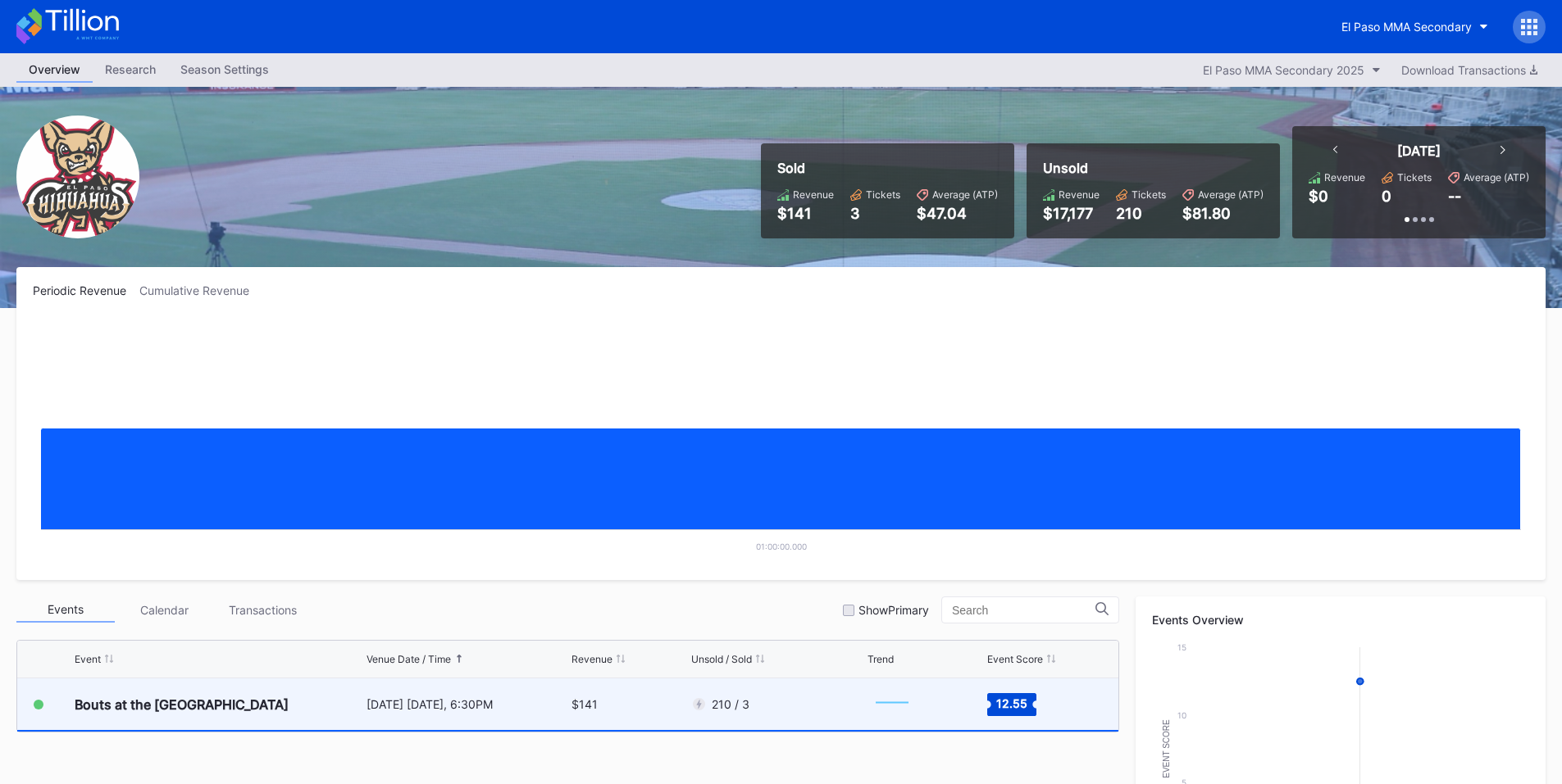
click at [475, 706] on div "October 11 Saturday, 6:30PM" at bounding box center [467, 704] width 201 height 14
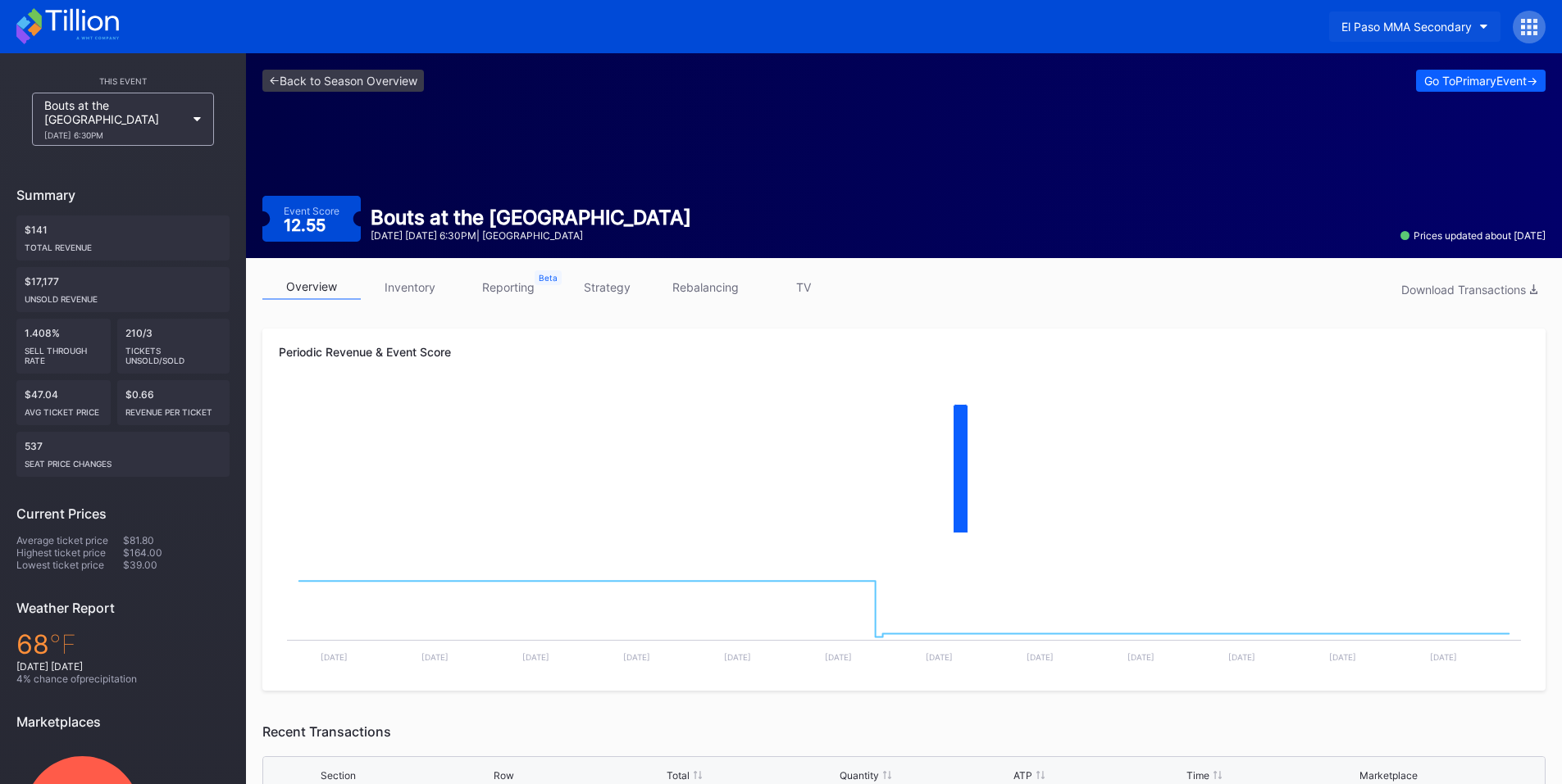
click at [1440, 15] on button "El Paso MMA Secondary" at bounding box center [1415, 27] width 172 height 31
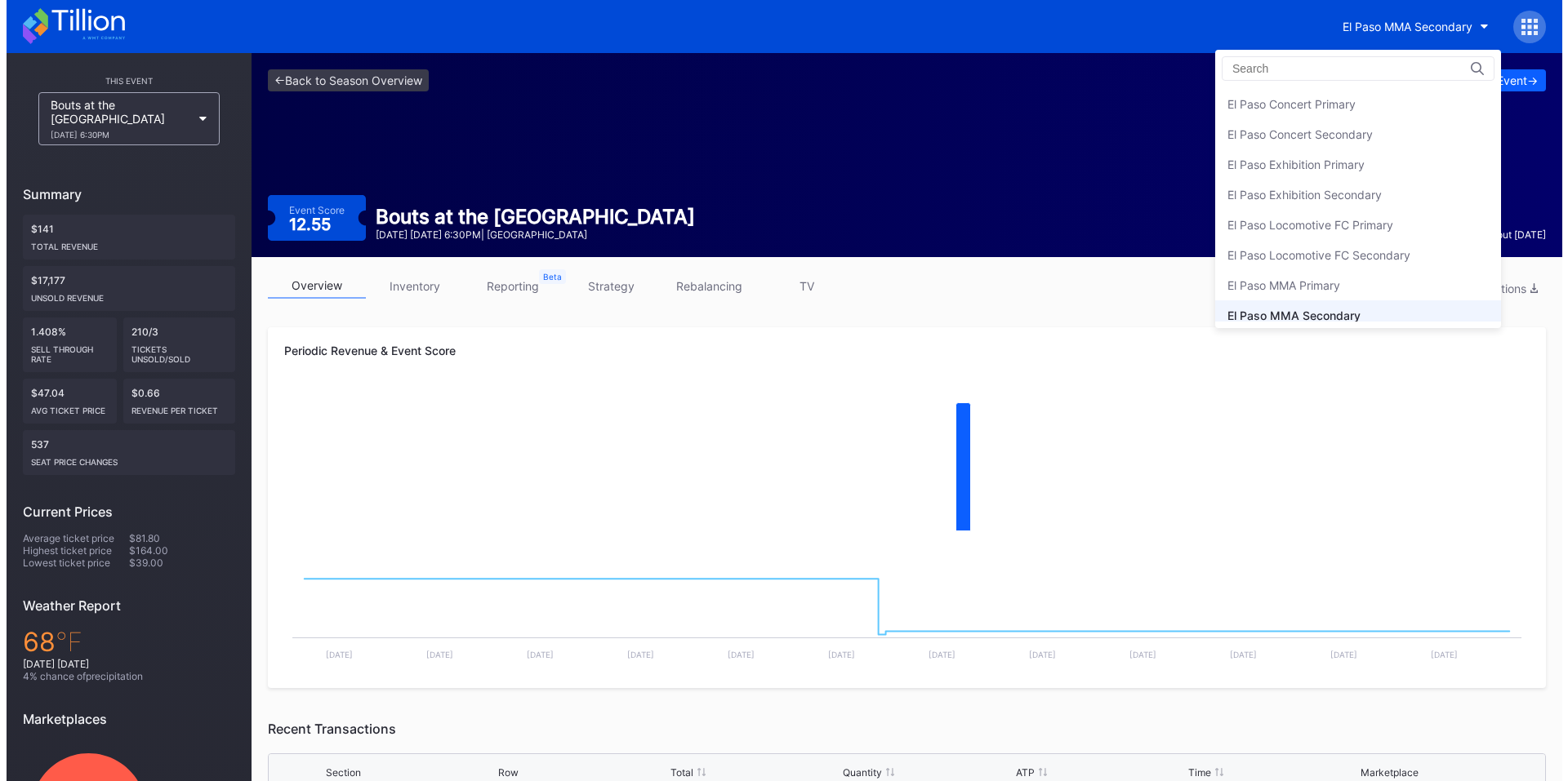
scroll to position [1463, 0]
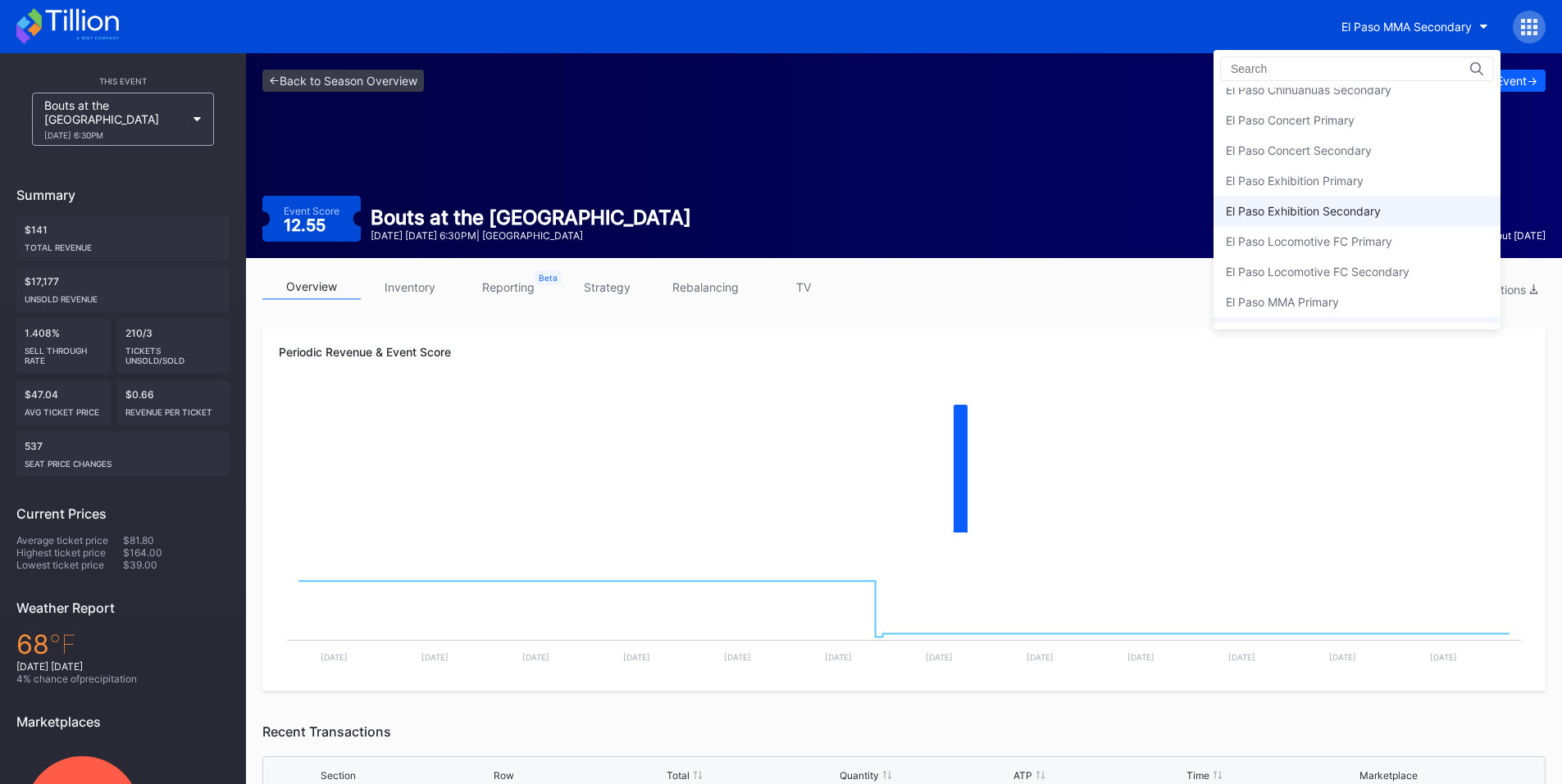
click at [1347, 212] on div "El Paso Exhibition Secondary" at bounding box center [1303, 211] width 155 height 14
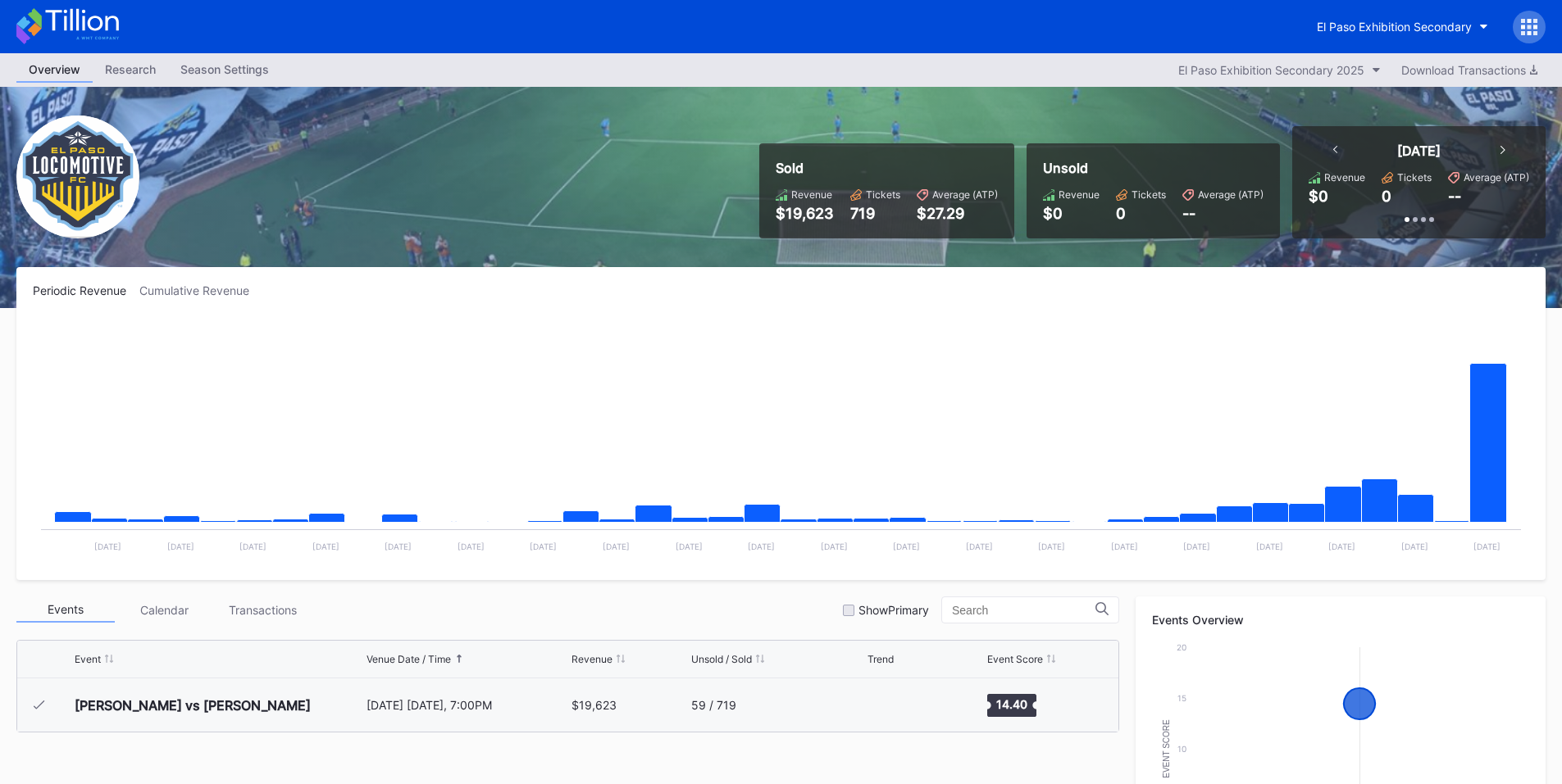
click at [1523, 24] on icon at bounding box center [1528, 26] width 16 height 16
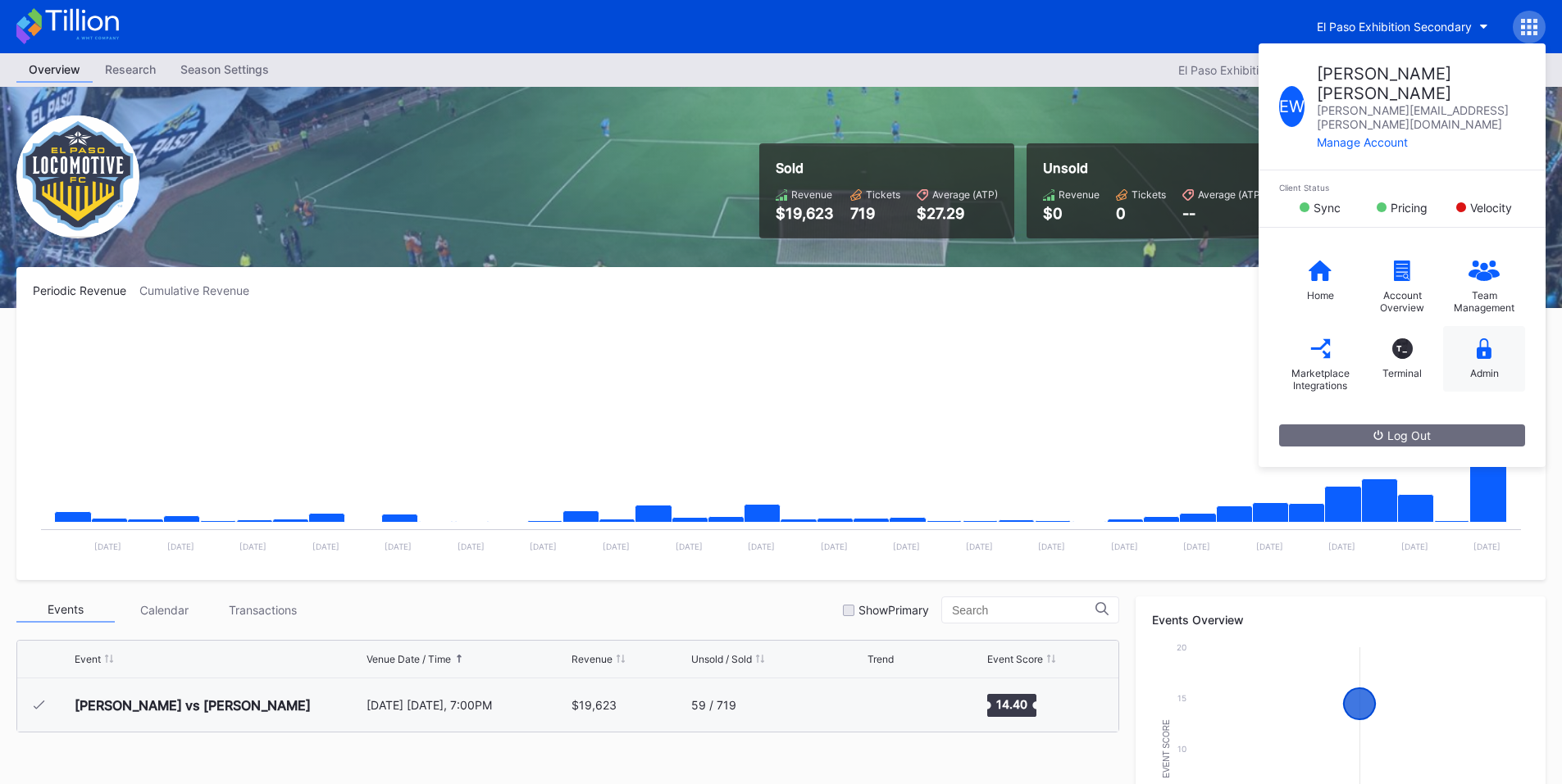
click at [1481, 338] on icon at bounding box center [1483, 348] width 14 height 20
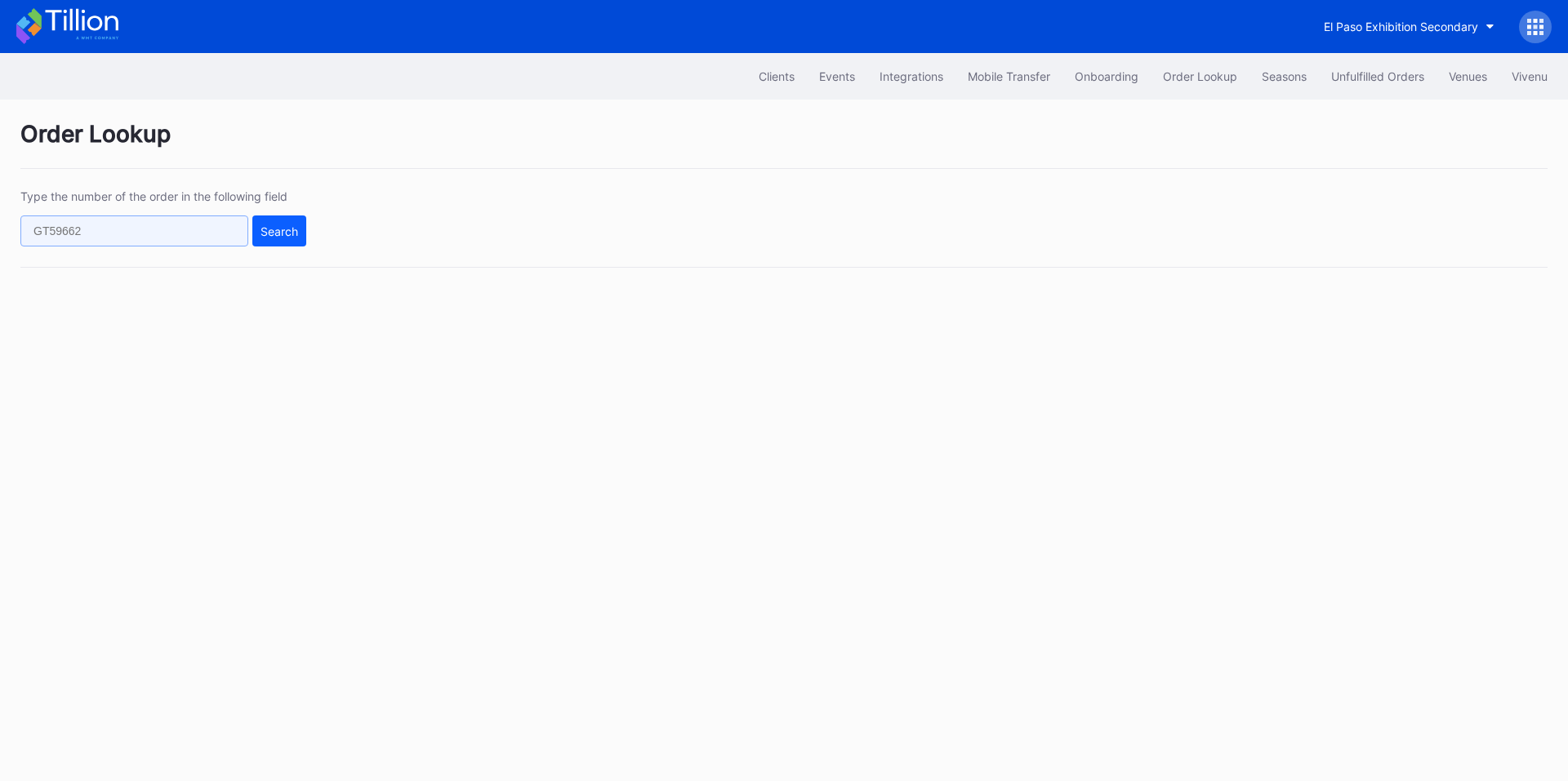
click at [179, 234] on input "text" at bounding box center [134, 231] width 228 height 31
paste input "622418576"
type input "622418576"
click at [283, 243] on button "Search" at bounding box center [279, 231] width 54 height 31
